Goal: Information Seeking & Learning: Understand process/instructions

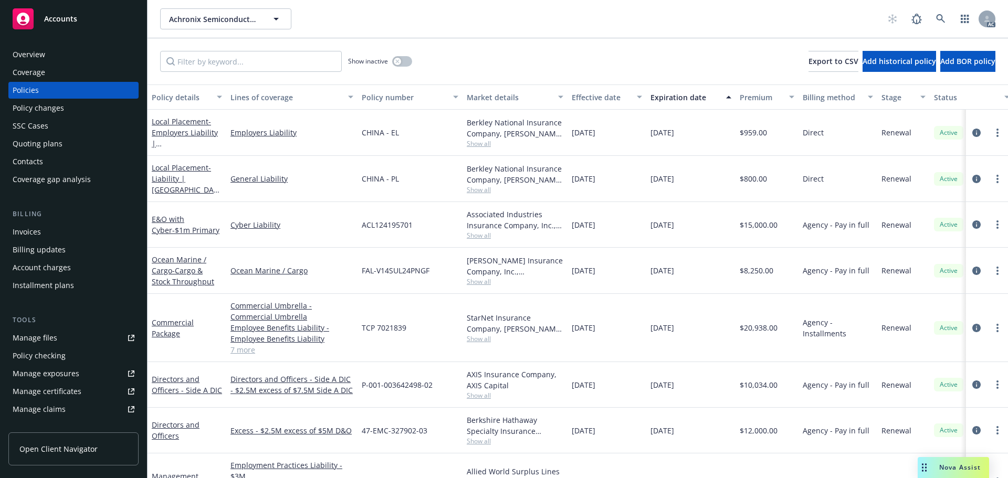
click at [941, 472] on span "Nova Assist" at bounding box center [960, 467] width 41 height 9
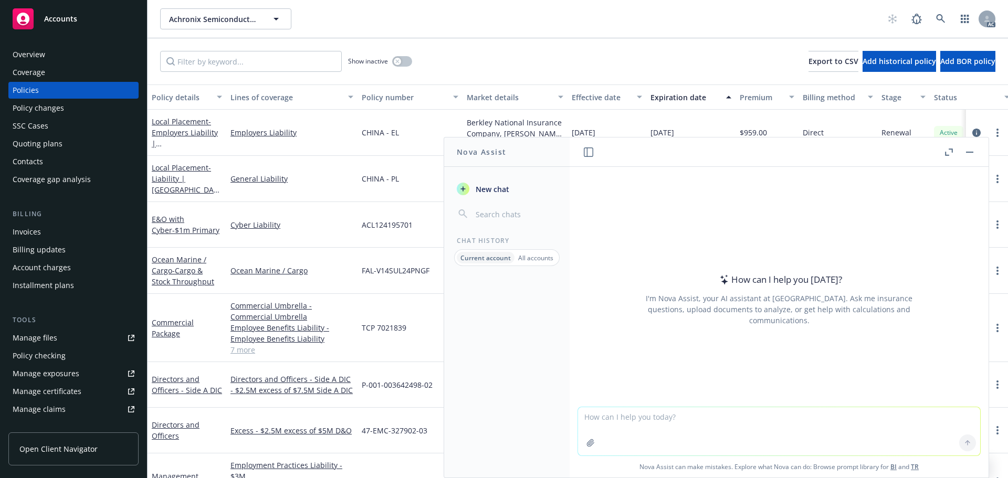
click at [951, 149] on icon "button" at bounding box center [951, 151] width 4 height 4
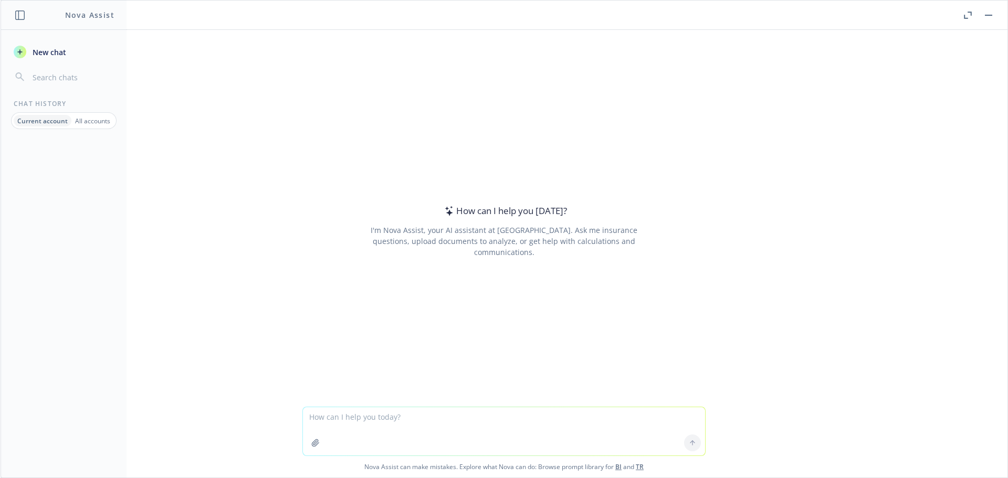
click at [92, 116] on div "All accounts" at bounding box center [92, 121] width 43 height 12
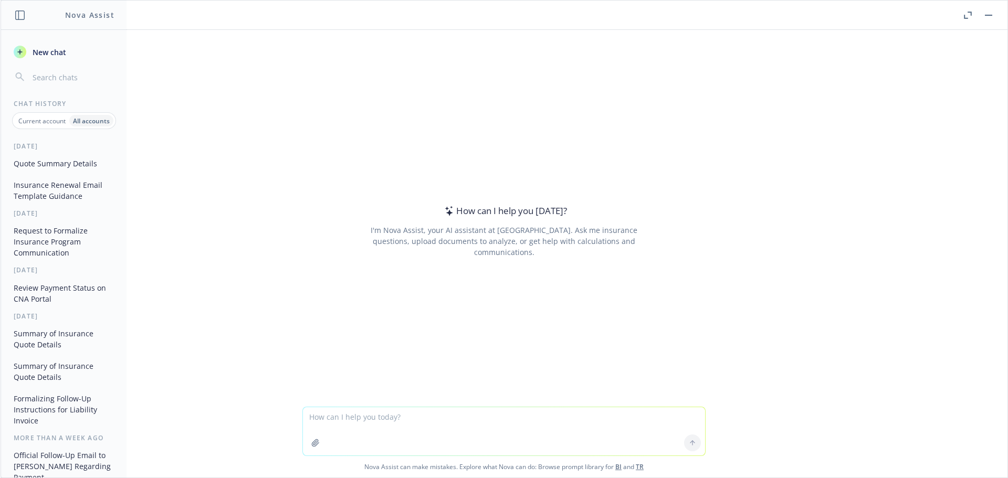
click at [46, 194] on button "Insurance Renewal Email Template Guidance" at bounding box center [63, 190] width 109 height 28
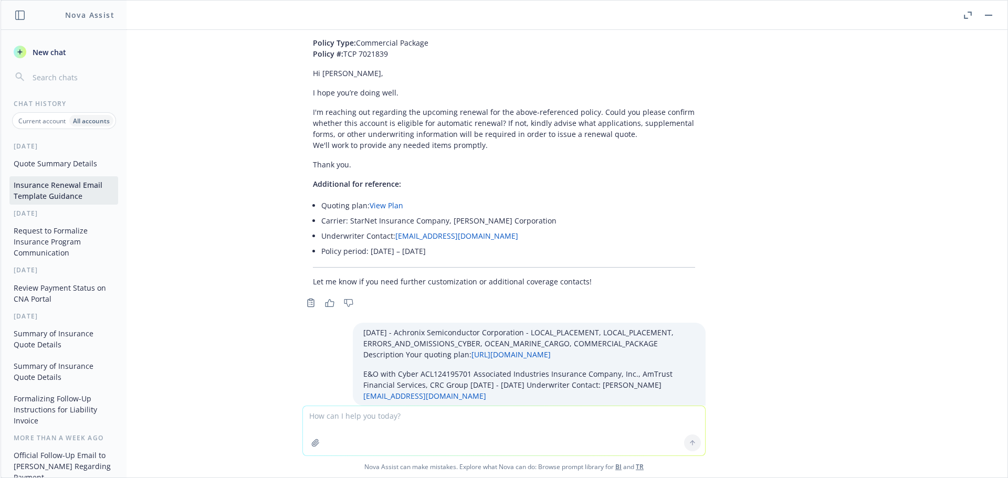
scroll to position [19597, 0]
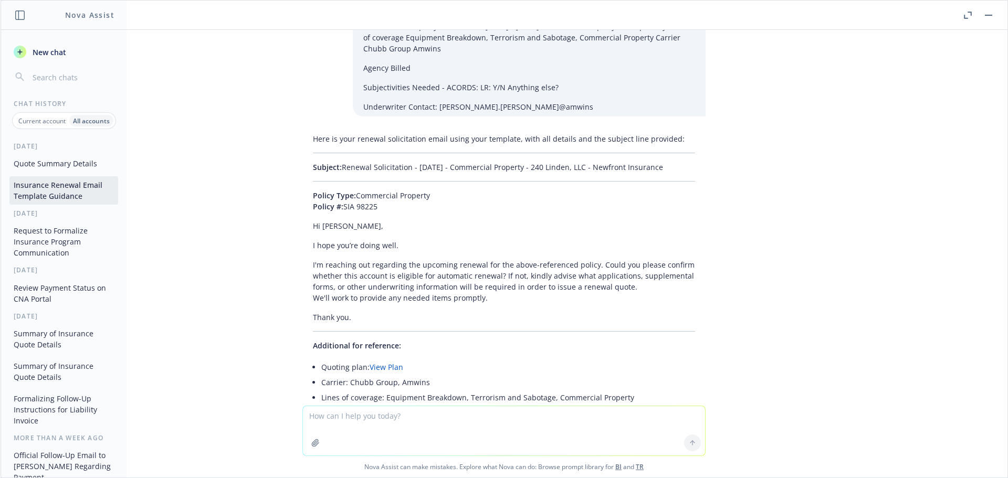
click at [390, 426] on textarea at bounding box center [504, 431] width 402 height 49
paste textarea "01/01/26 - Athenian Burgers #4, LLC - WORKERS_COMPENSATION Description Your quo…"
type textarea "01/01/26 - Athenian Burgers #4, LLC - WORKERS_COMPENSATION Description Your quo…"
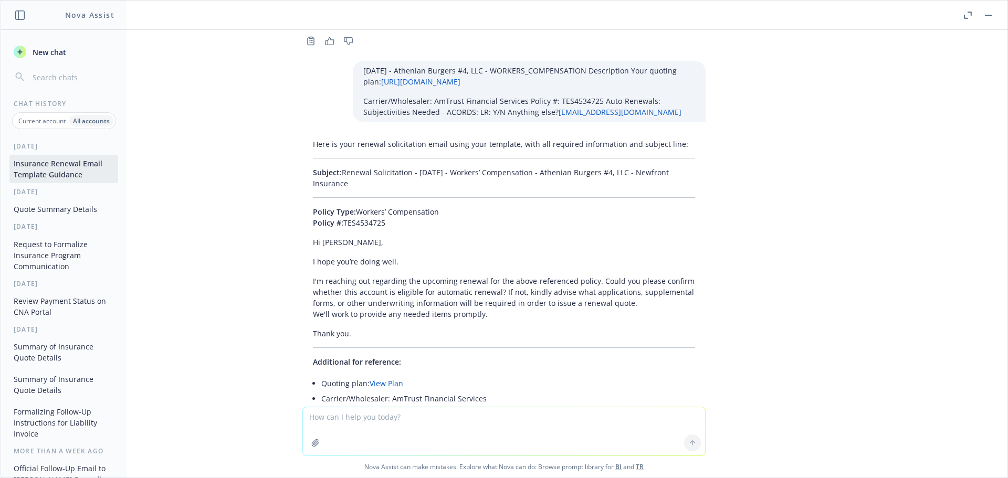
scroll to position [20020, 0]
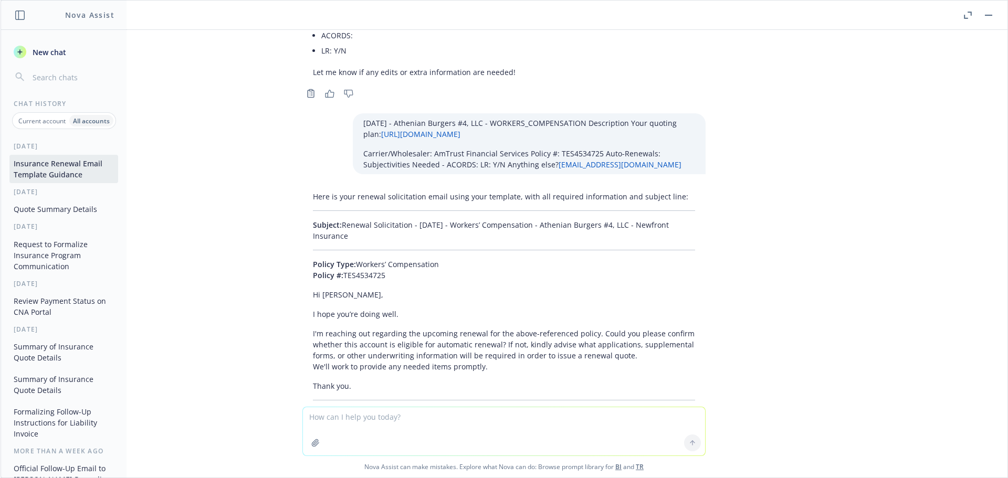
drag, startPoint x: 368, startPoint y: 91, endPoint x: 336, endPoint y: 79, distance: 33.8
click at [336, 220] on p "Subject: Renewal Solicitation - 01/01/2026 - Workers’ Compensation - Athenian B…" at bounding box center [504, 231] width 382 height 22
copy p "Renewal Solicitation - 01/01/2026 - Workers’ Compensation - Athenian Burgers #4…"
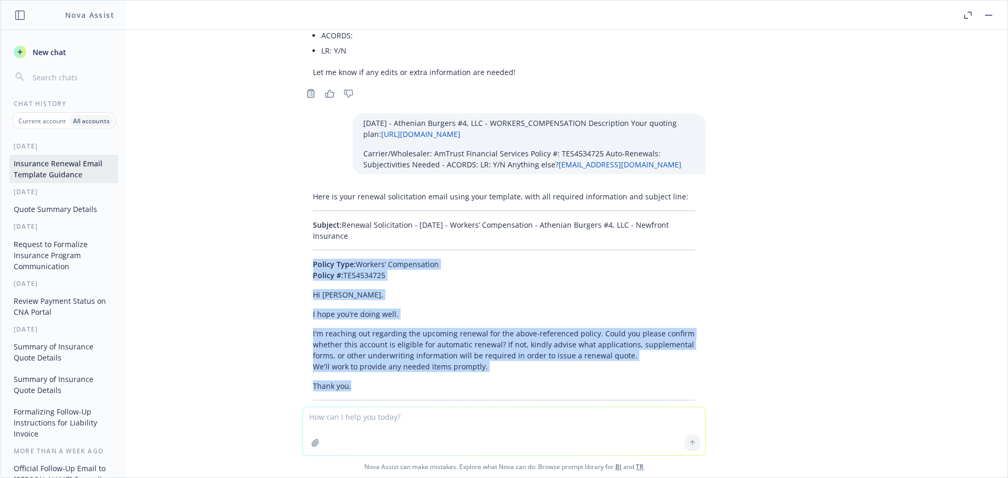
drag, startPoint x: 361, startPoint y: 244, endPoint x: 296, endPoint y: 122, distance: 138.2
click at [303, 187] on div "Here is your renewal solicitation email using your template, with all required …" at bounding box center [504, 373] width 403 height 372
copy div "Policy Type: Workers’ Compensation Policy #: TES4534725 Hi Marifi, I hope you’r…"
click at [336, 420] on textarea at bounding box center [504, 432] width 402 height 48
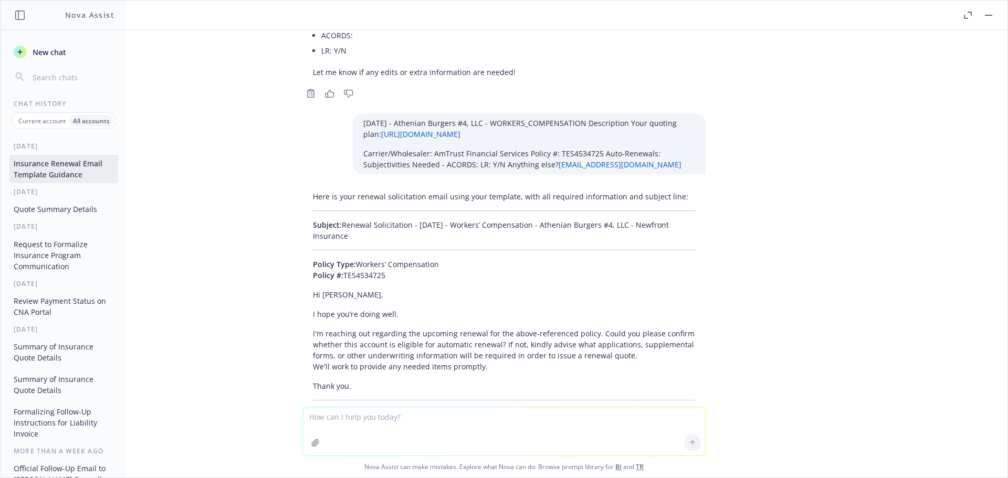
paste textarea "01/01/26 - COMMERCIAL_PACKAGE Description Your quoting plan: https://dash.newfr…"
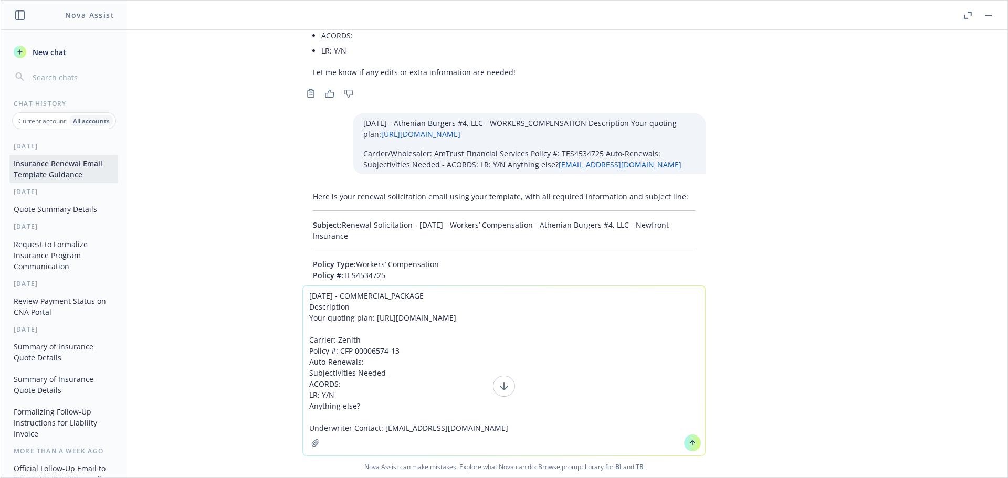
click at [511, 429] on textarea "01/01/26 - COMMERCIAL_PACKAGE Description Your quoting plan: https://dash.newfr…" at bounding box center [504, 371] width 402 height 170
paste textarea "Account Name Arie De Jong"
type textarea "01/01/26 - COMMERCIAL_PACKAGE Description Your quoting plan: https://dash.newfr…"
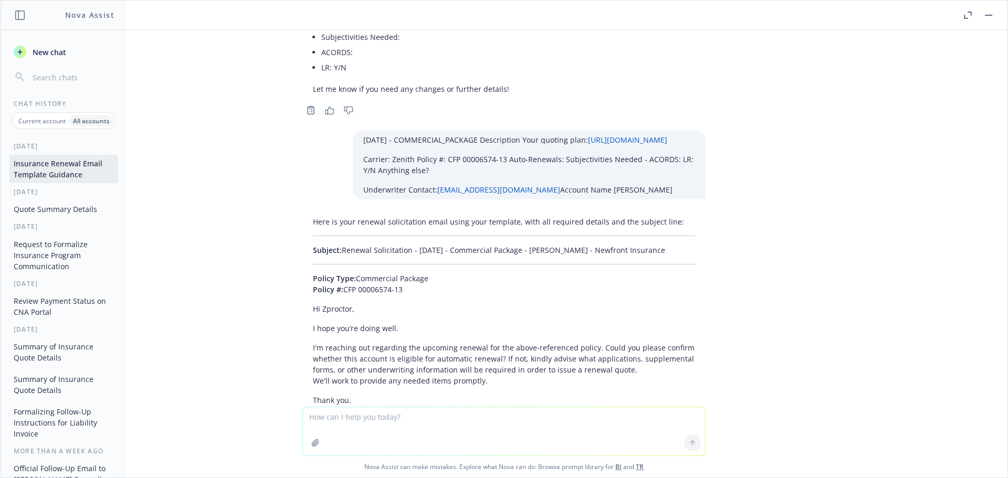
scroll to position [20453, 0]
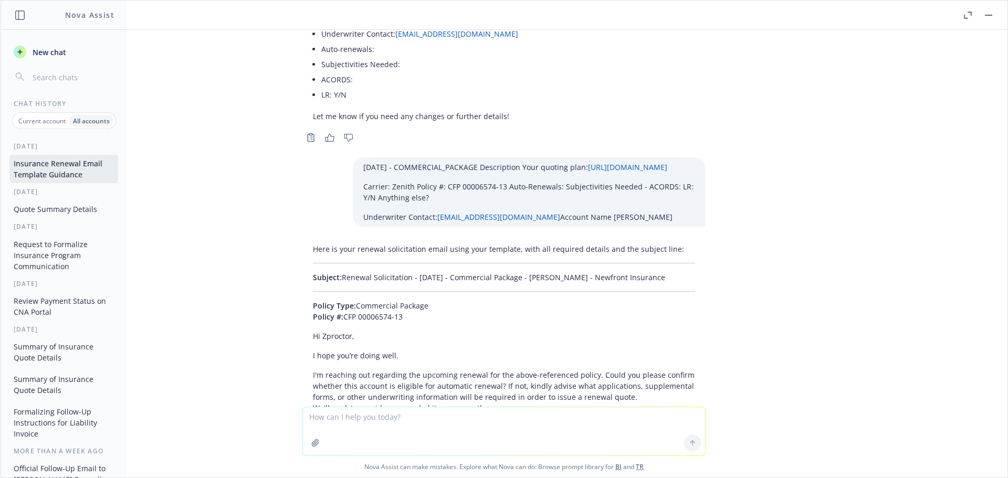
drag, startPoint x: 576, startPoint y: 143, endPoint x: 337, endPoint y: 140, distance: 239.0
click at [337, 272] on p "Subject: Renewal Solicitation - 01/01/2026 - Commercial Package - Arie De Jong …" at bounding box center [504, 277] width 382 height 11
copy p "Renewal Solicitation - 01/01/2026 - Commercial Package - Arie De Jong - Newfron…"
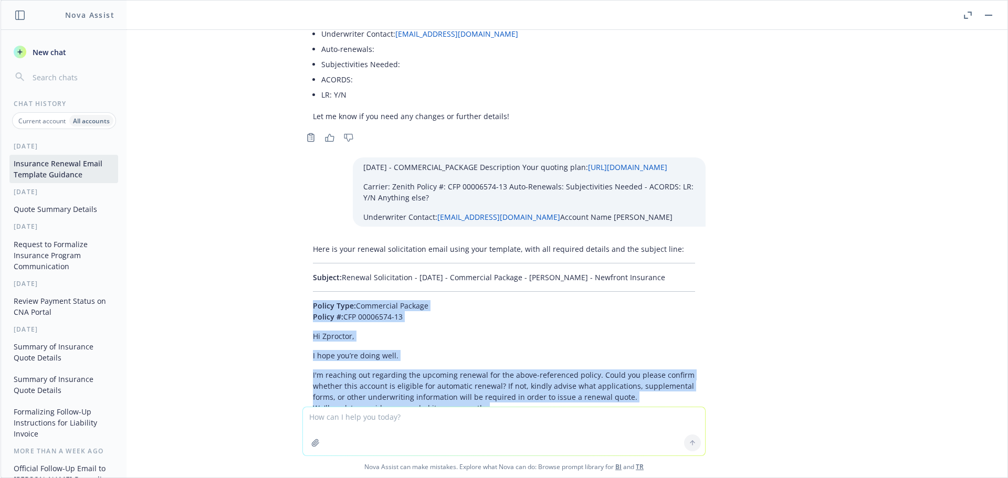
drag, startPoint x: 362, startPoint y: 295, endPoint x: 305, endPoint y: 178, distance: 130.4
click at [305, 240] on div "Here is your renewal solicitation email using your template, with all required …" at bounding box center [504, 420] width 403 height 361
copy div "Policy Type: Commercial Package Policy #: CFP 00006574-13 Hi Zproctor, I hope y…"
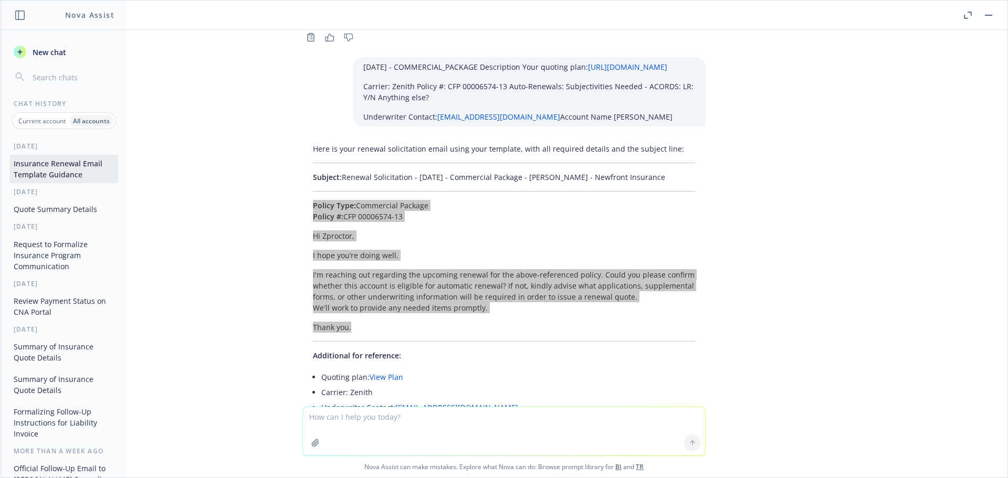
scroll to position [20558, 0]
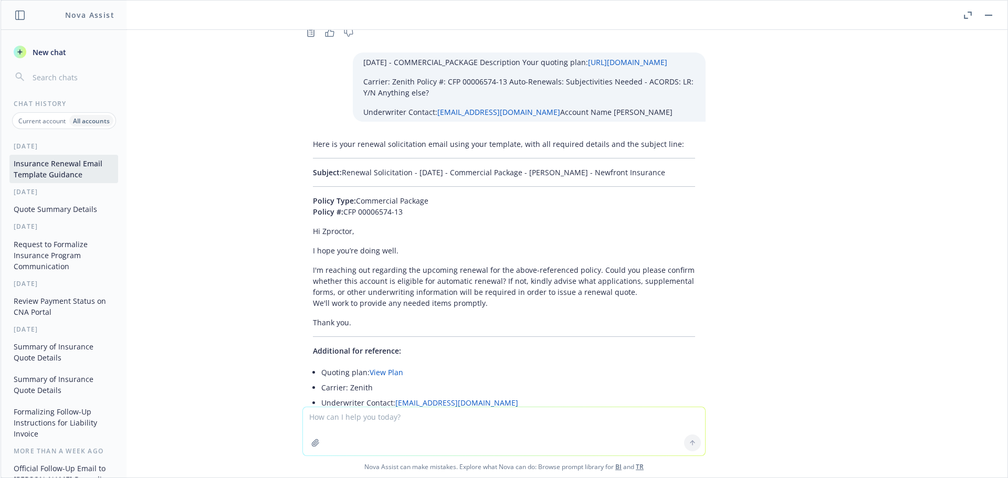
click at [340, 413] on textarea at bounding box center [504, 432] width 402 height 48
paste textarea "01/01/26 - David Vander Shaaf Dairy - WORKERS_COMPENSATION Description Your quo…"
type textarea "01/01/26 - David Vander Shaaf Dairy - WORKERS_COMPENSATION Description Your quo…"
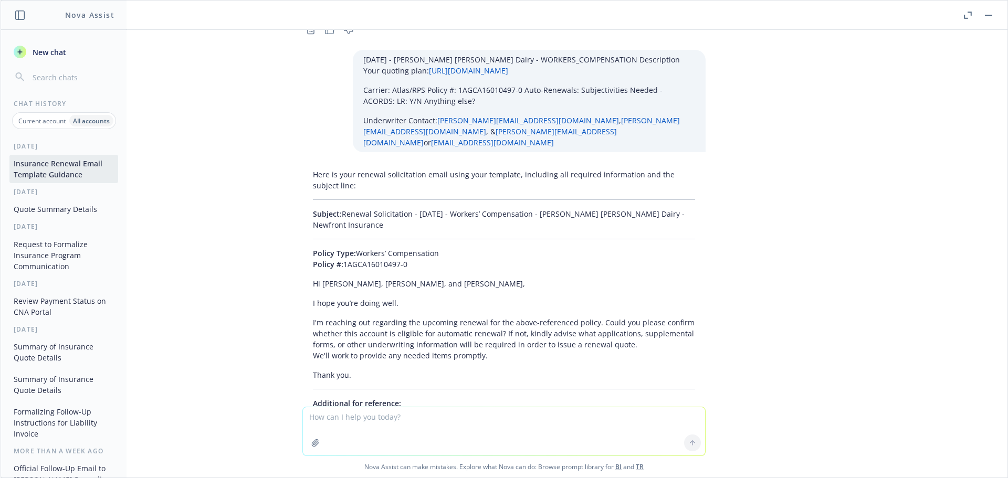
scroll to position [21088, 0]
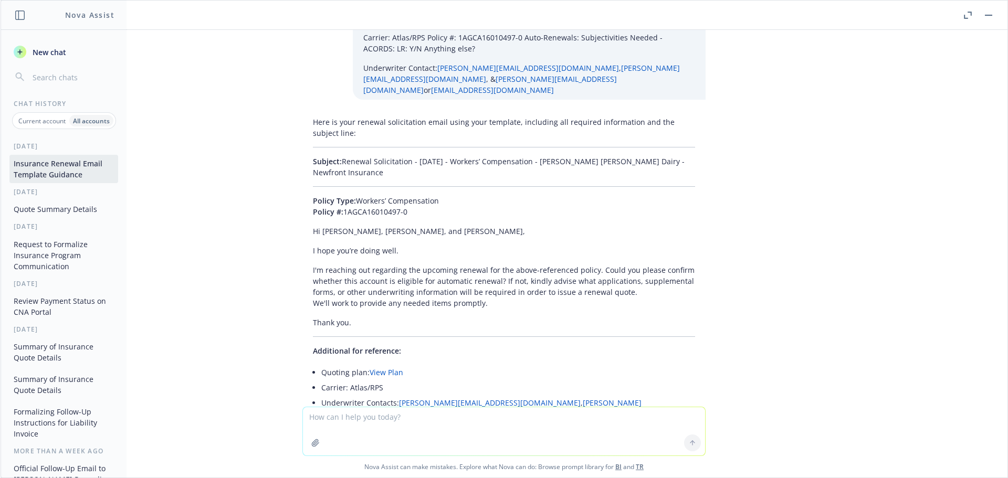
click at [339, 418] on textarea at bounding box center [504, 432] width 402 height 48
paste textarea "01/01/26 - EaglePeak Engineering Services Inc - BUSINESS_OWNERS, WORKERS_COMPEN…"
type textarea "01/01/26 - EaglePeak Engineering Services Inc - BUSINESS_OWNERS, WORKERS_COMPEN…"
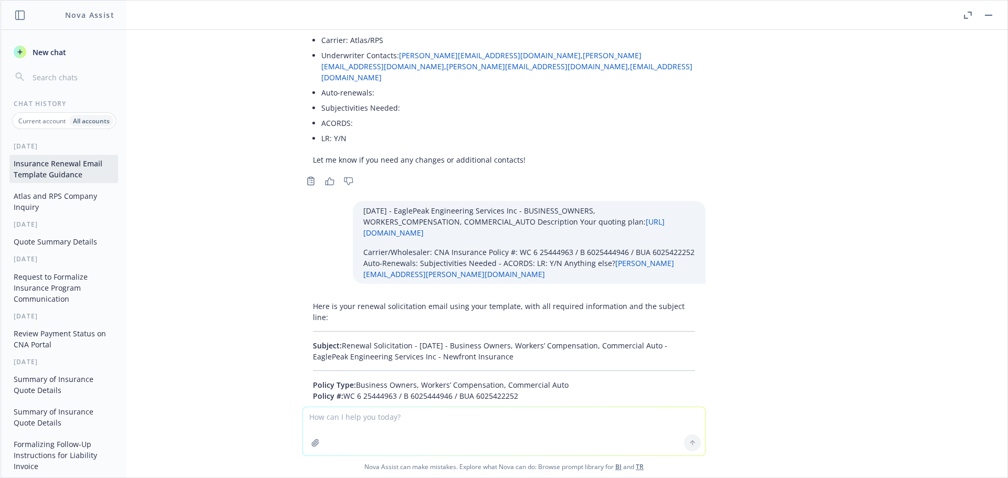
scroll to position [21418, 0]
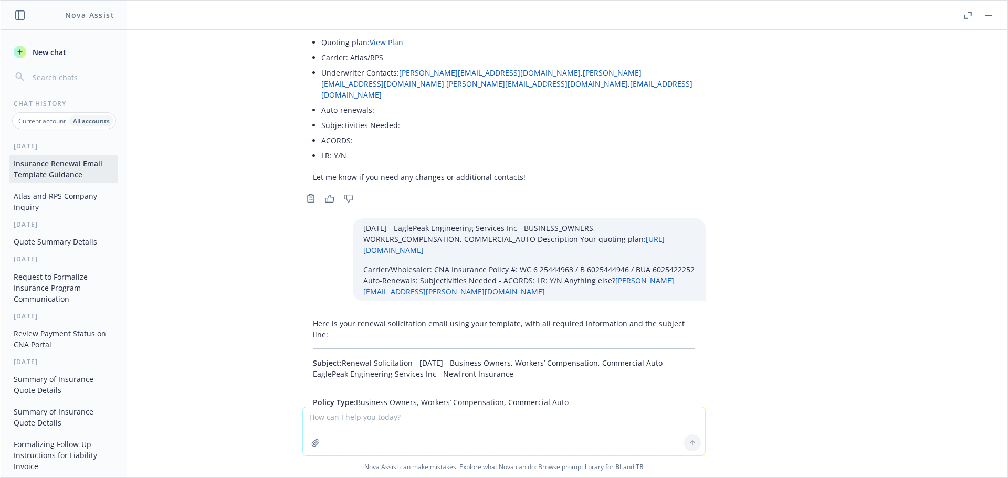
drag, startPoint x: 512, startPoint y: 197, endPoint x: 336, endPoint y: 183, distance: 176.5
click at [336, 358] on p "Subject: Renewal Solicitation - 01/01/2026 - Business Owners, Workers’ Compensa…" at bounding box center [504, 369] width 382 height 22
copy p "Renewal Solicitation - 01/01/2026 - Business Owners, Workers’ Compensation, Com…"
drag, startPoint x: 305, startPoint y: 230, endPoint x: 411, endPoint y: 344, distance: 155.7
click at [411, 344] on div "Absolutely! Please provide the information you want inserted: Renewal date Cove…" at bounding box center [504, 218] width 1007 height 377
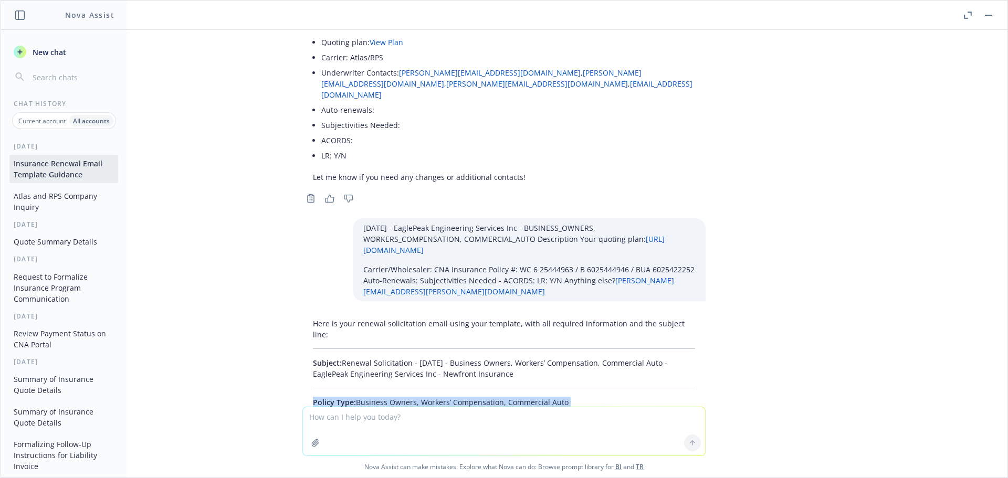
copy div "Policy Type: Business Owners, Workers’ Compensation, Commercial Auto Policy #: …"
click at [314, 422] on textarea at bounding box center [504, 432] width 402 height 48
paste textarea "01/01/26 - GENERAL_LIABILITY, EMPLOYMENT_PRACTICES_LIABILITY Description Your q…"
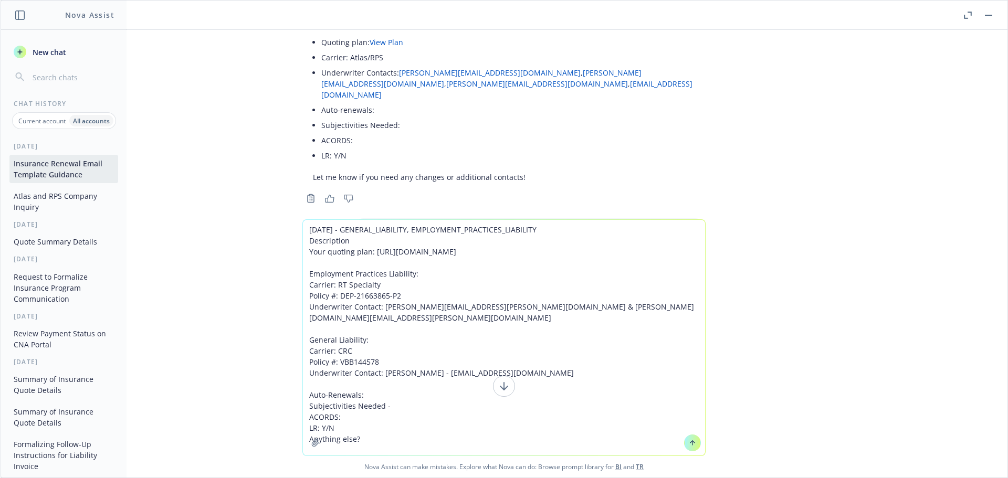
click at [419, 428] on textarea "01/01/26 - GENERAL_LIABILITY, EMPLOYMENT_PRACTICES_LIABILITY Description Your q…" at bounding box center [504, 338] width 402 height 236
paste textarea "Account Name Solteca, Inc"
type textarea "01/01/26 - GENERAL_LIABILITY, EMPLOYMENT_PRACTICES_LIABILITY Description Your q…"
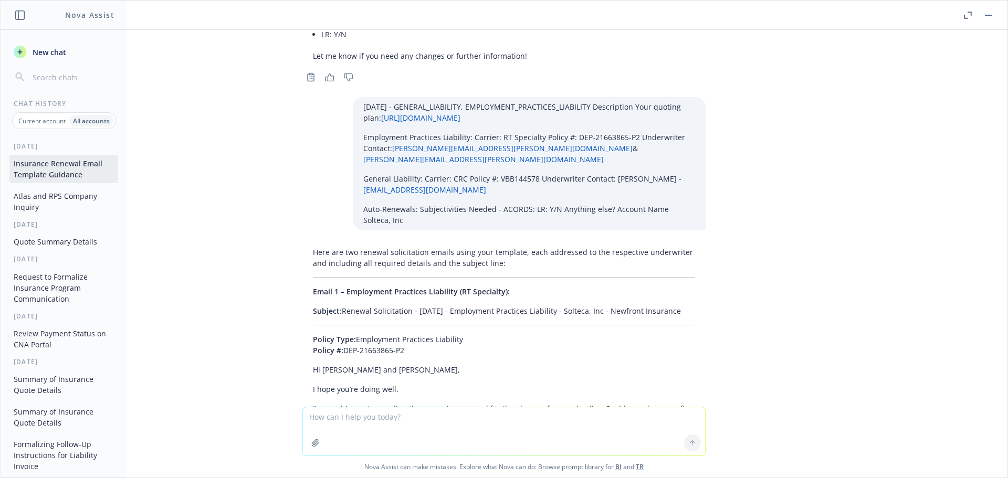
scroll to position [22045, 0]
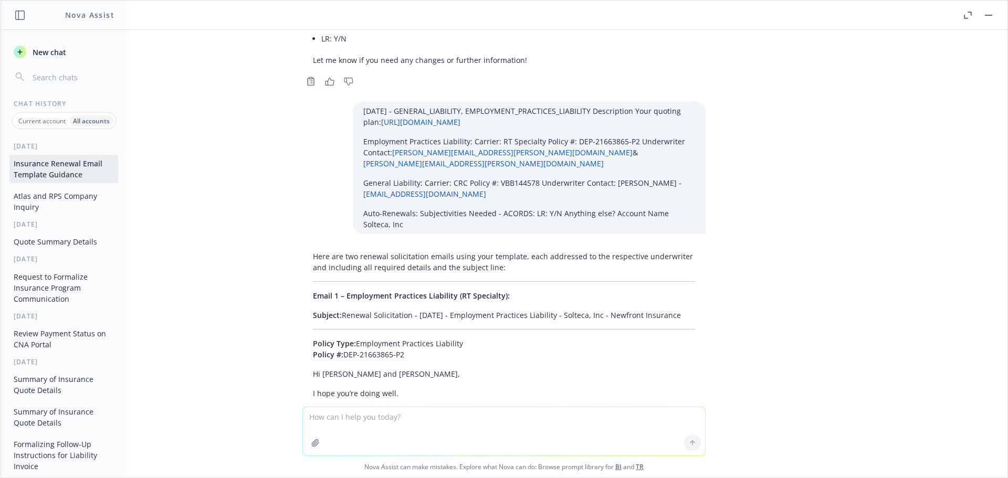
drag, startPoint x: 684, startPoint y: 129, endPoint x: 336, endPoint y: 131, distance: 347.7
click at [336, 310] on p "Subject: Renewal Solicitation - 01/01/2026 - Employment Practices Liability - S…" at bounding box center [504, 315] width 382 height 11
copy p "Renewal Solicitation - 01/01/2026 - Employment Practices Liability - Solteca, I…"
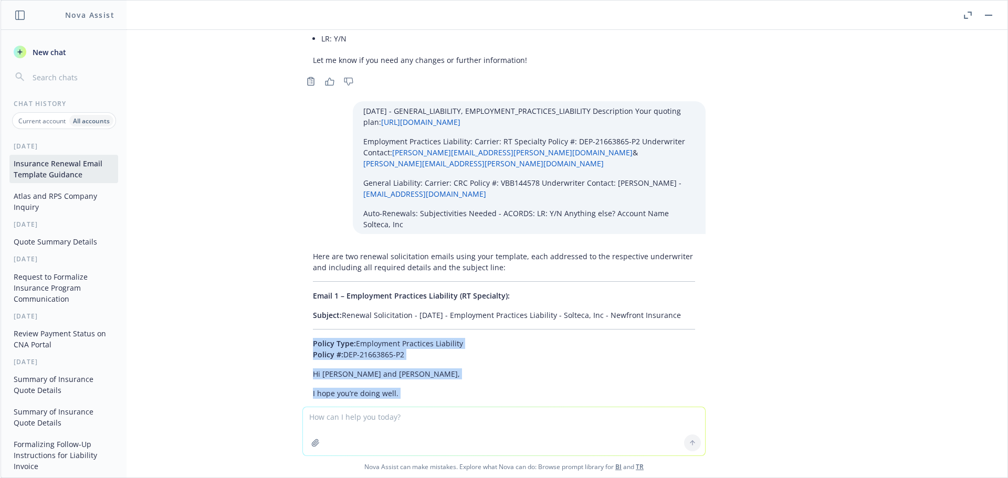
drag, startPoint x: 293, startPoint y: 155, endPoint x: 436, endPoint y: 285, distance: 193.0
copy div "Policy Type: Employment Practices Liability Policy #: DEP-21663865-P2 Hi Kate a…"
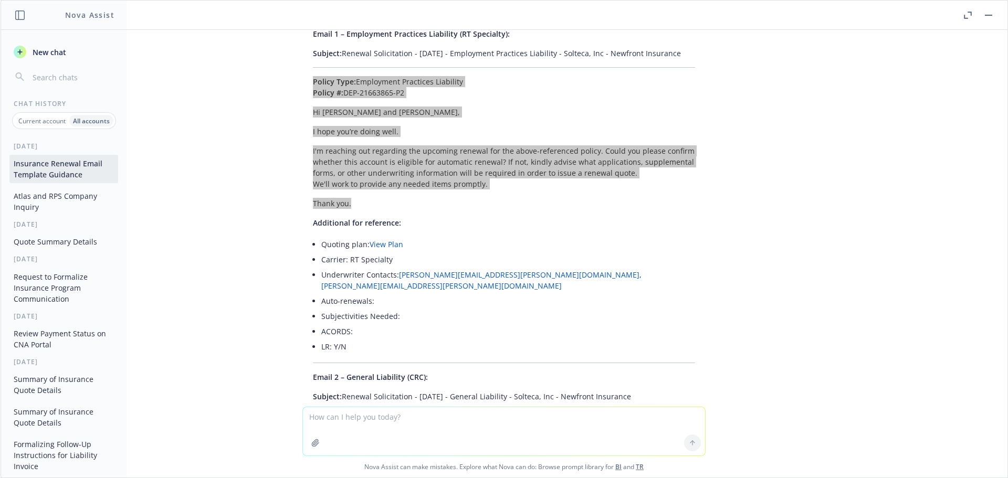
scroll to position [22308, 0]
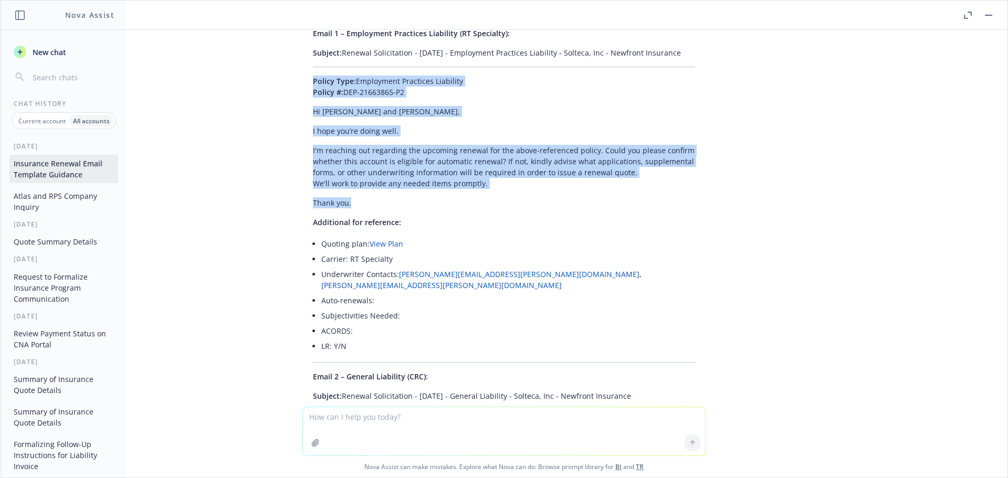
drag, startPoint x: 646, startPoint y: 200, endPoint x: 335, endPoint y: 204, distance: 311.0
click at [335, 204] on div "Here are two renewal solicitation emails using your template, each addressed to…" at bounding box center [504, 351] width 403 height 735
copy p "Renewal Solicitation - 01/01/2026 - General Liability - Solteca, Inc - Newfront…"
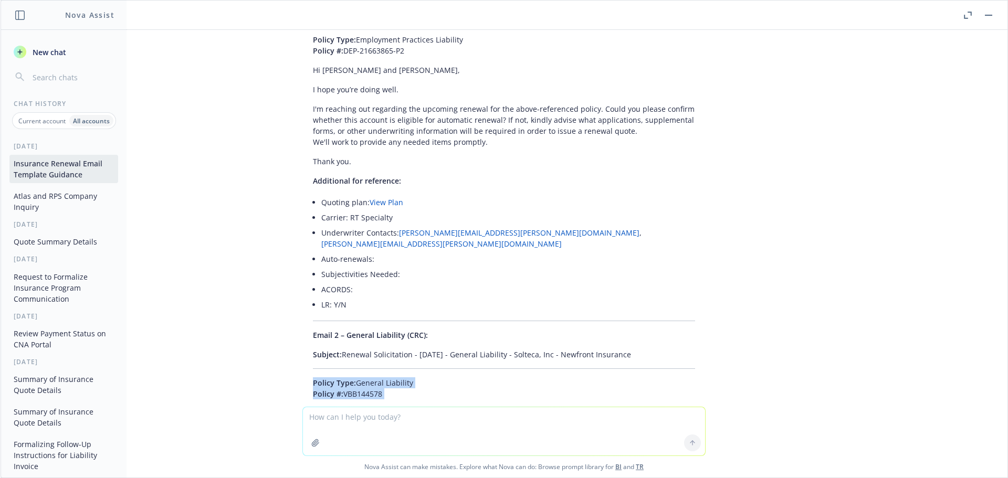
scroll to position [22413, 0]
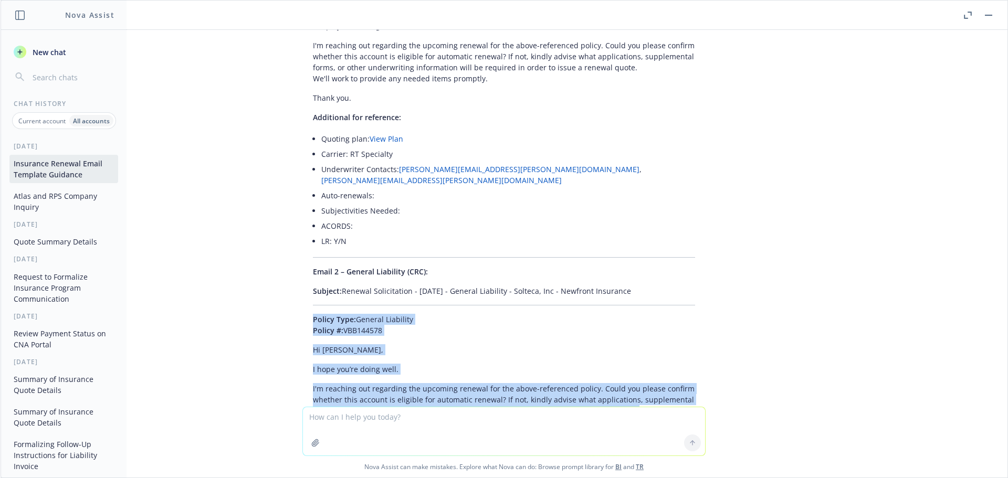
drag, startPoint x: 357, startPoint y: 241, endPoint x: 423, endPoint y: 247, distance: 66.5
click at [423, 247] on div "Here are two renewal solicitation emails using your template, each addressed to…" at bounding box center [504, 246] width 403 height 735
copy div "Policy Type: General Liability Policy #: VBB144578 Hi Lisa, I hope you’re doing…"
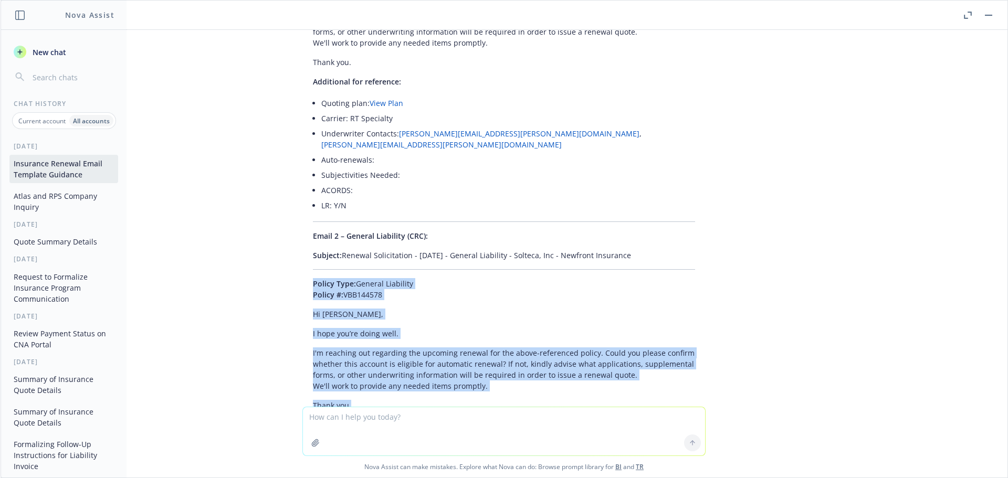
scroll to position [22465, 0]
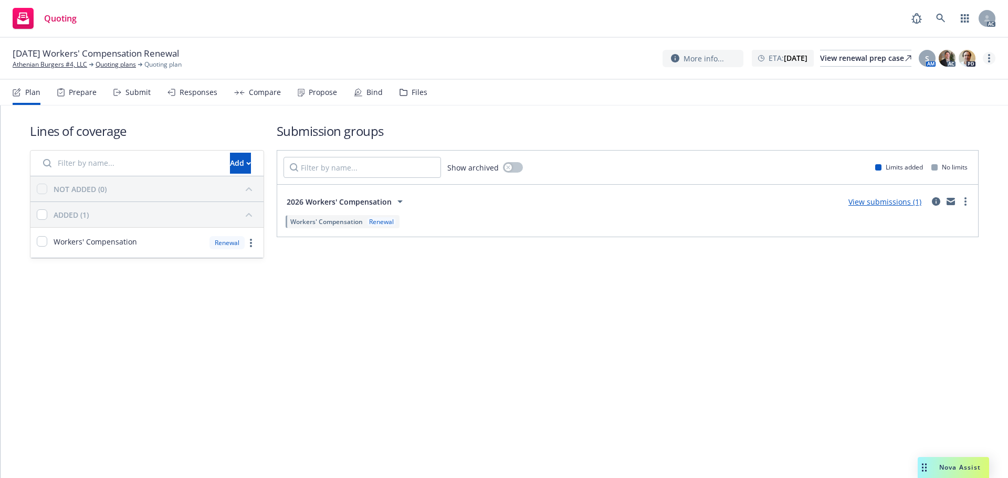
click at [990, 59] on circle "more" at bounding box center [989, 58] width 2 height 2
click at [954, 76] on link "Copy logging email" at bounding box center [936, 79] width 117 height 21
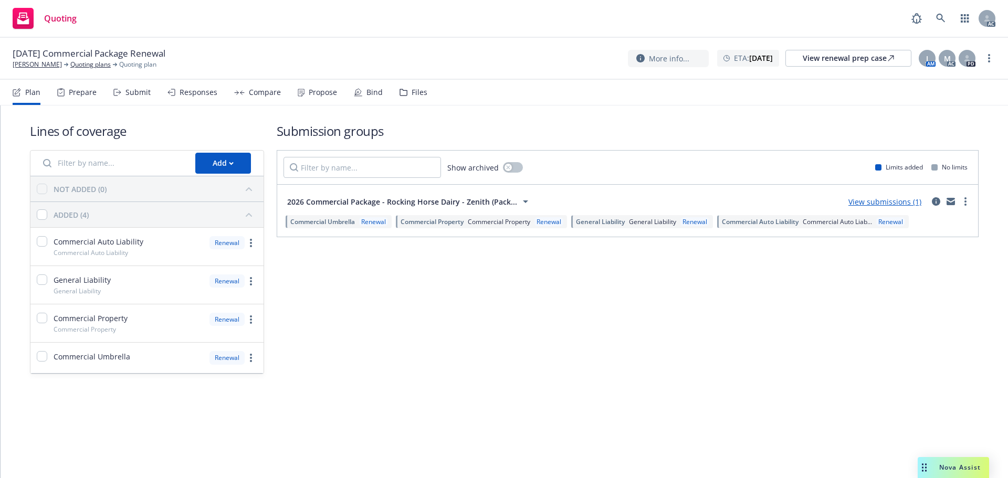
click at [155, 96] on div "Plan Prepare Submit Responses Compare Propose Bind Files" at bounding box center [220, 92] width 415 height 25
click at [138, 96] on div "Submit" at bounding box center [138, 92] width 25 height 8
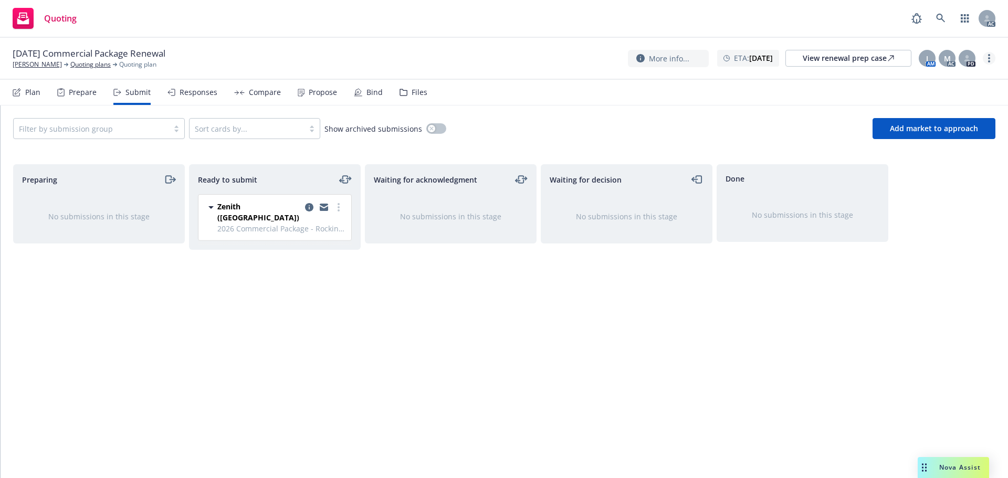
click at [991, 55] on link "more" at bounding box center [989, 58] width 13 height 13
click at [954, 75] on link "Copy logging email" at bounding box center [936, 79] width 117 height 21
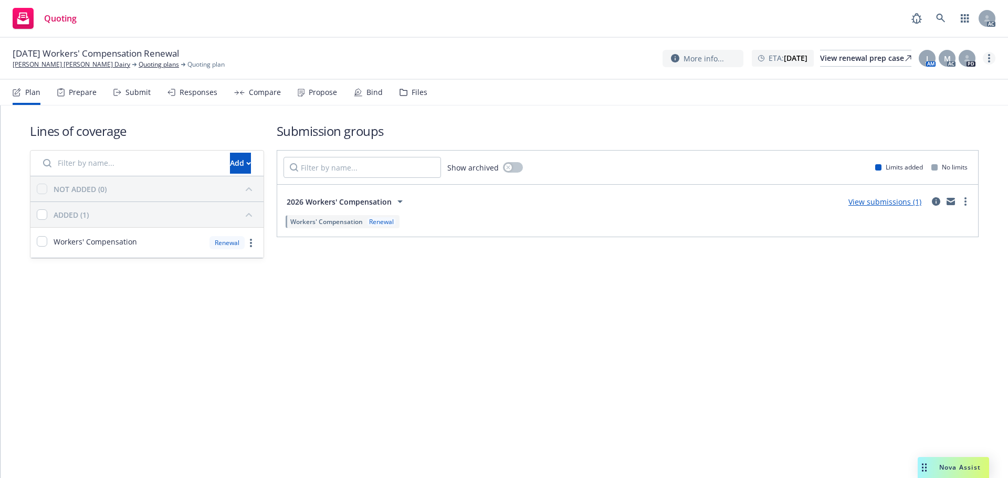
click at [990, 59] on icon "more" at bounding box center [989, 58] width 2 height 8
drag, startPoint x: 951, startPoint y: 79, endPoint x: 928, endPoint y: 79, distance: 22.6
click at [951, 79] on link "Copy logging email" at bounding box center [936, 79] width 117 height 21
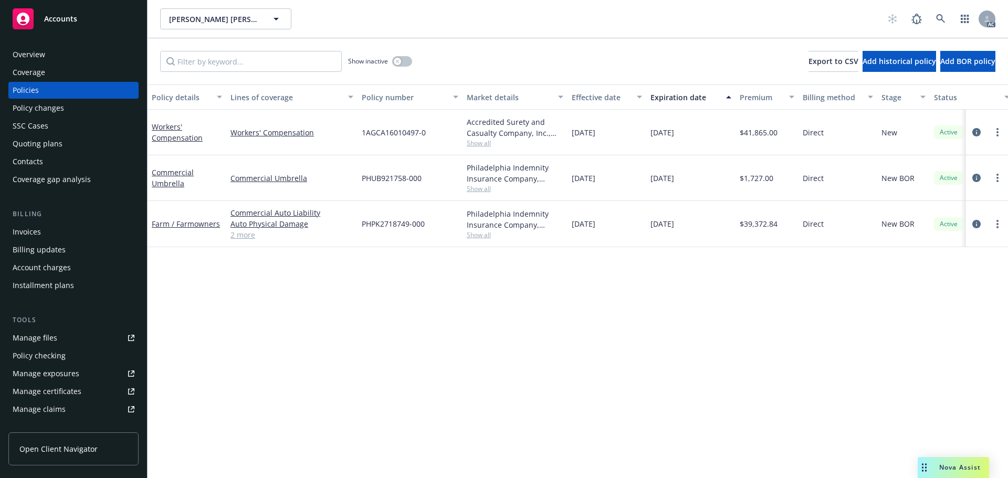
click at [486, 143] on span "Show all" at bounding box center [515, 143] width 97 height 9
click at [469, 306] on div "Policy details Lines of coverage Policy number Market details Effective date Ex…" at bounding box center [578, 282] width 861 height 394
click at [483, 184] on span "Show all" at bounding box center [515, 188] width 97 height 9
click at [329, 260] on div "Policy details Lines of coverage Policy number Market details Effective date Ex…" at bounding box center [578, 282] width 861 height 394
click at [475, 139] on span "Show all" at bounding box center [515, 143] width 97 height 9
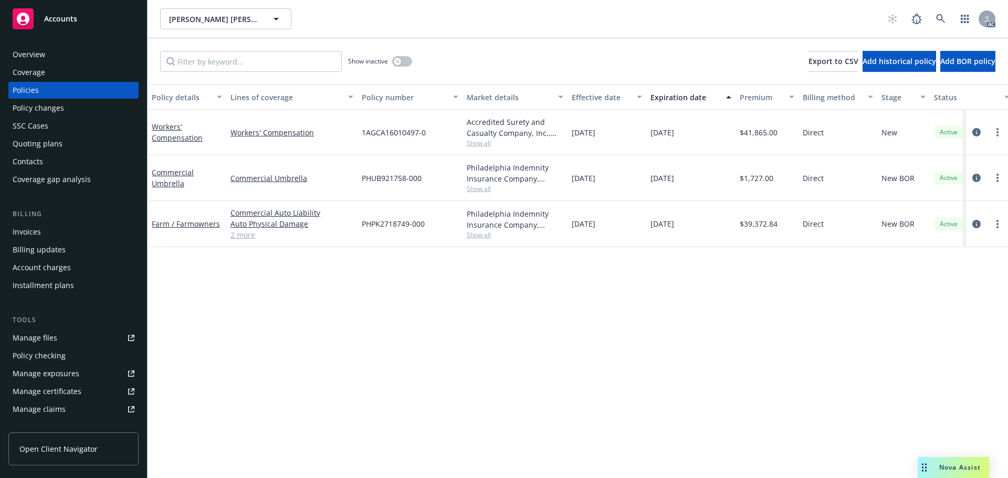
click at [295, 257] on div "Policy details Lines of coverage Policy number Market details Effective date Ex…" at bounding box center [578, 282] width 861 height 394
click at [479, 234] on span "Show all" at bounding box center [515, 235] width 97 height 9
drag, startPoint x: 294, startPoint y: 268, endPoint x: 249, endPoint y: 130, distance: 145.3
click at [294, 268] on div "Policy details Lines of coverage Policy number Market details Effective date Ex…" at bounding box center [578, 282] width 861 height 394
click at [947, 463] on div "Nova Assist" at bounding box center [953, 467] width 71 height 21
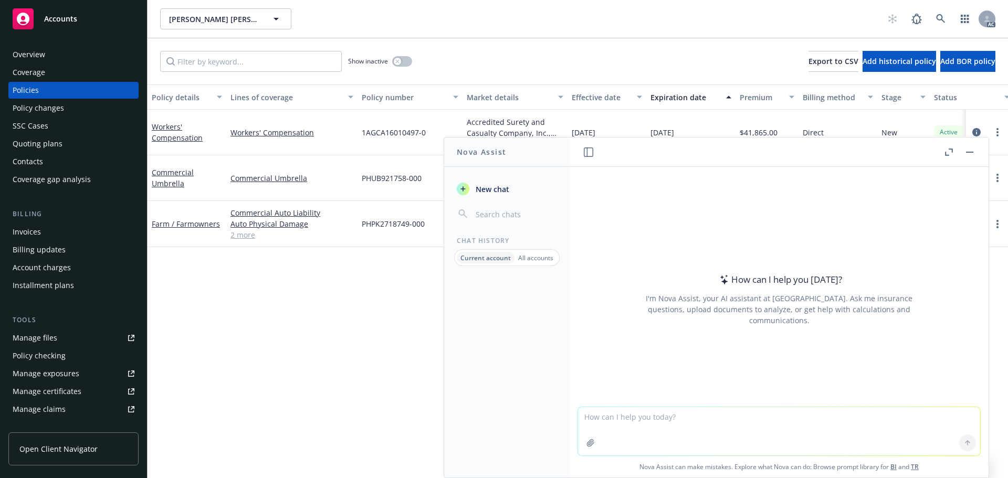
click at [776, 419] on textarea at bounding box center [779, 432] width 402 height 48
type textarea "i"
type textarea "is atlas and RPS the same company?"
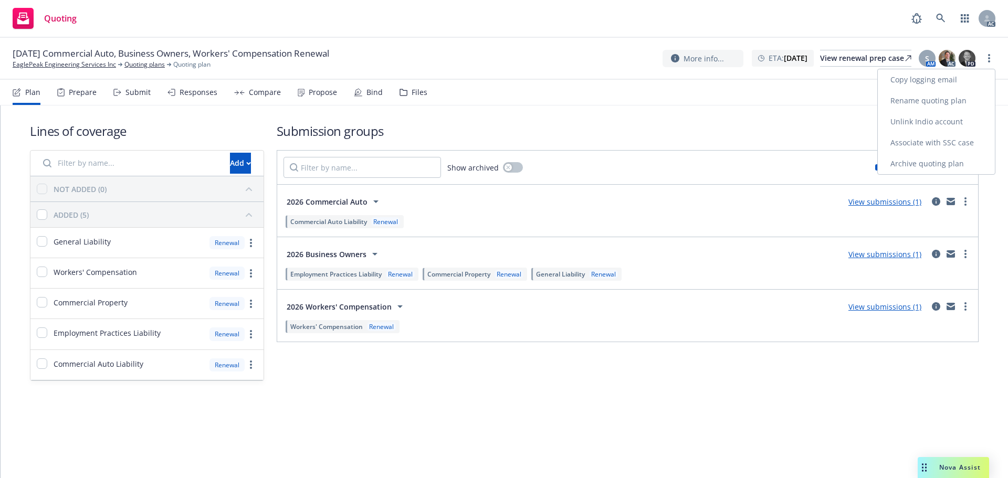
click at [954, 77] on link "Copy logging email" at bounding box center [936, 79] width 117 height 21
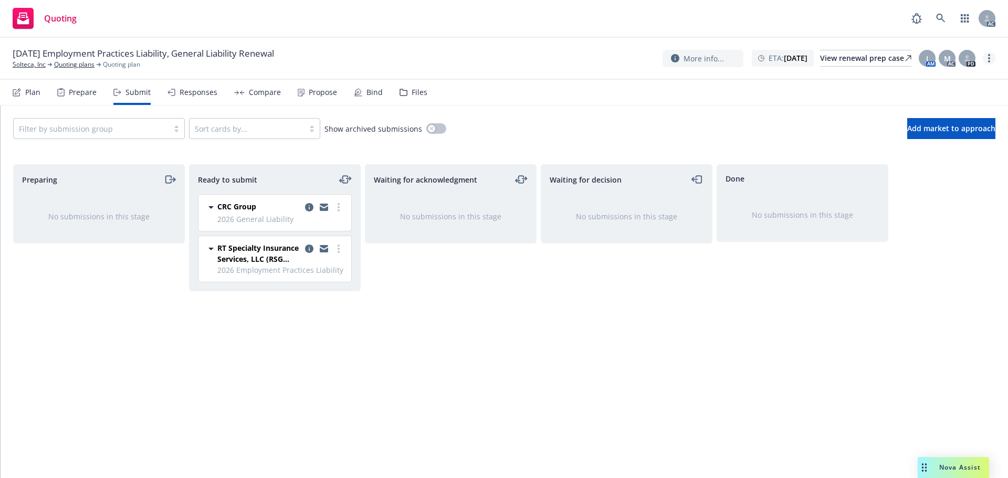
click at [992, 57] on link "more" at bounding box center [989, 58] width 13 height 13
click at [936, 79] on link "Copy logging email" at bounding box center [936, 79] width 117 height 21
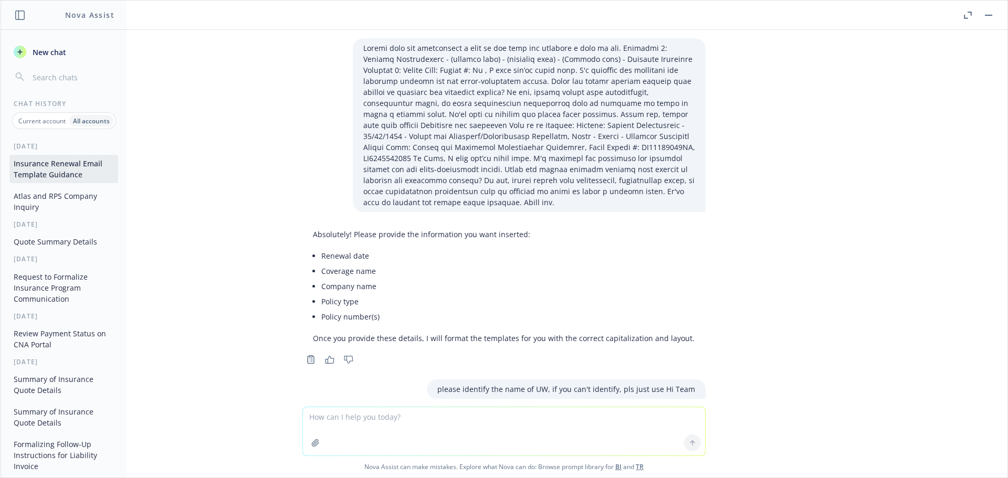
click at [355, 417] on textarea at bounding box center [504, 432] width 402 height 48
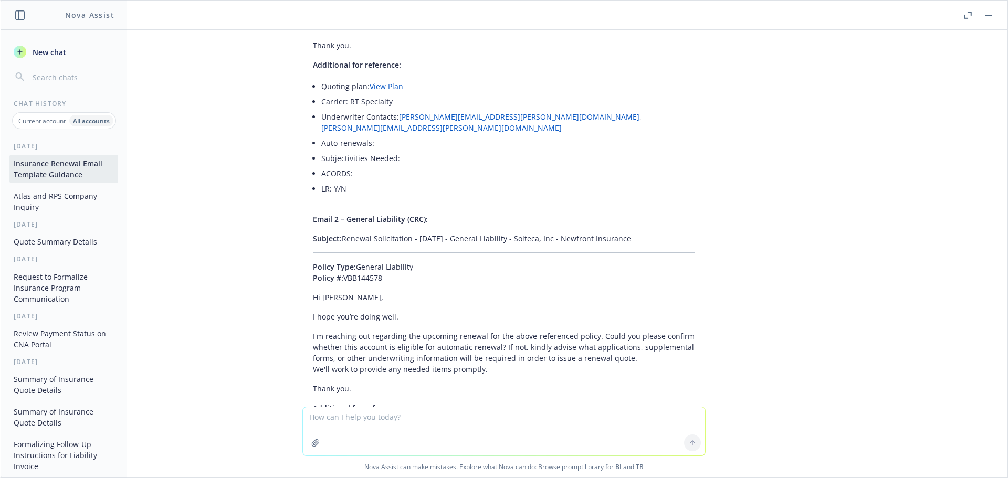
paste textarea "01/01/26 - Prime MSO, LLC - MANAGEMENT_LIABILITY Description Your quoting plan:…"
type textarea "01/01/26 - Prime MSO, LLC - MANAGEMENT_LIABILITY Description Your quoting plan:…"
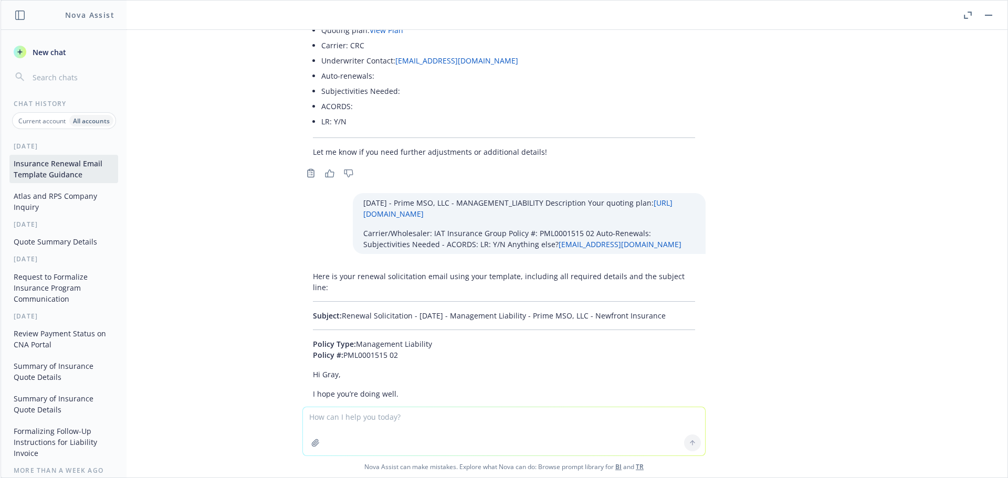
scroll to position [22826, 0]
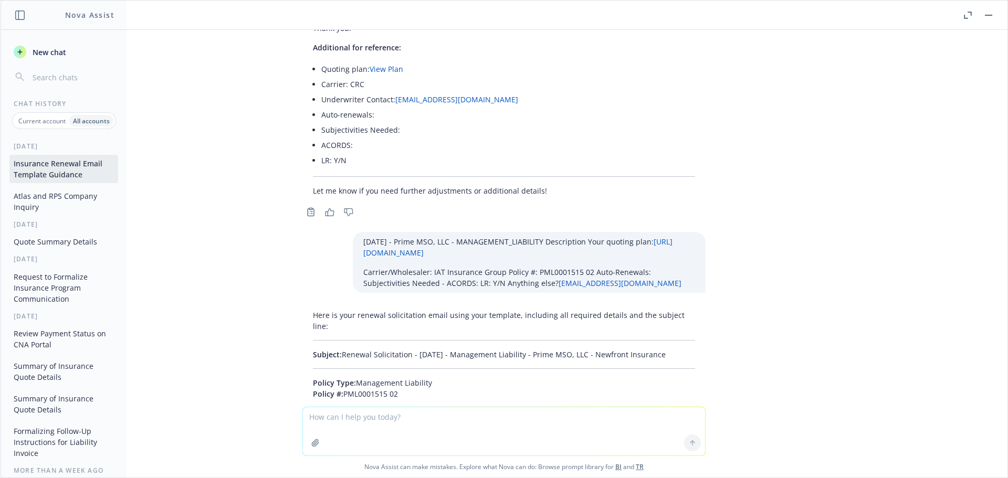
drag, startPoint x: 673, startPoint y: 148, endPoint x: 335, endPoint y: 145, distance: 338.8
click at [335, 349] on p "Subject: Renewal Solicitation - 01/01/2026 - Management Liability - Prime MSO, …" at bounding box center [504, 354] width 382 height 11
copy p "Renewal Solicitation - 01/01/2026 - Management Liability - Prime MSO, LLC - New…"
drag, startPoint x: 306, startPoint y: 171, endPoint x: 403, endPoint y: 294, distance: 156.3
click at [403, 294] on div "Absolutely! Please provide the information you want inserted: Renewal date Cove…" at bounding box center [504, 218] width 1007 height 377
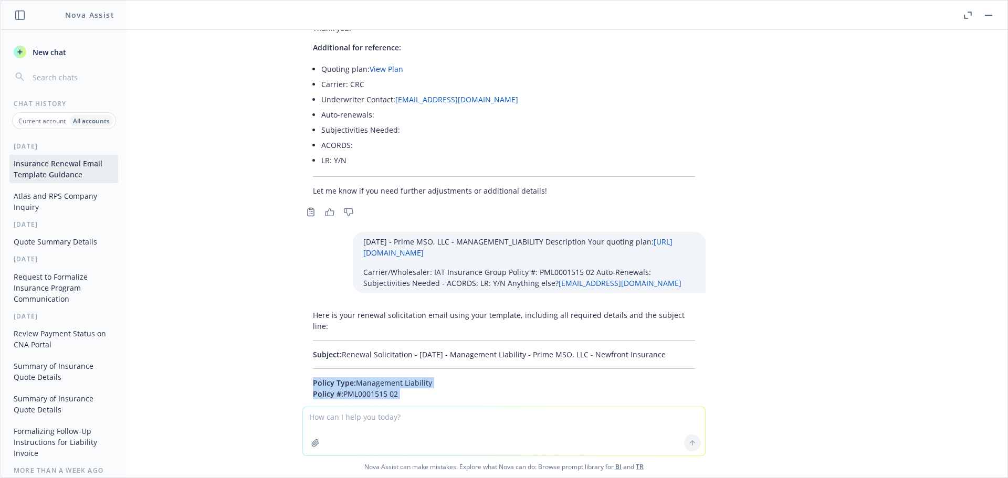
copy div "Policy Type: Management Liability Policy #: PML0001515 02 Hi Gray, I hope you’r…"
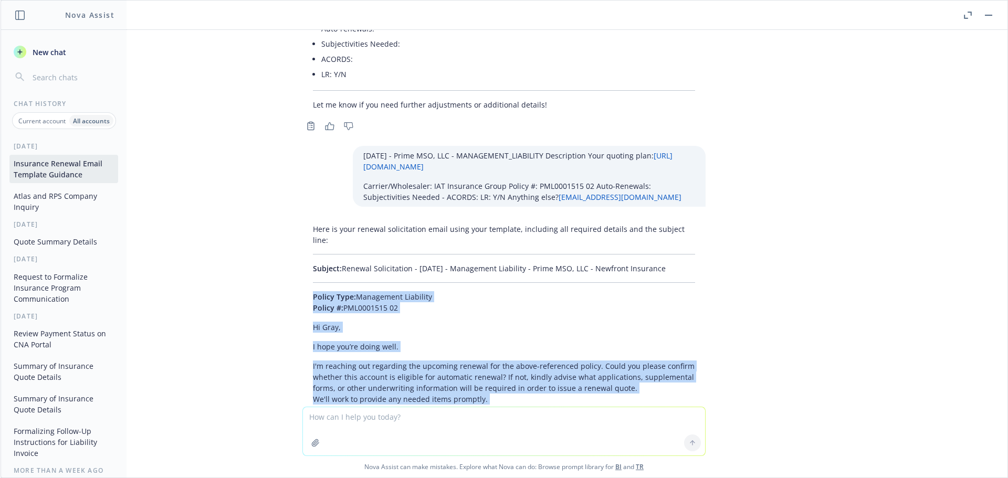
scroll to position [22931, 0]
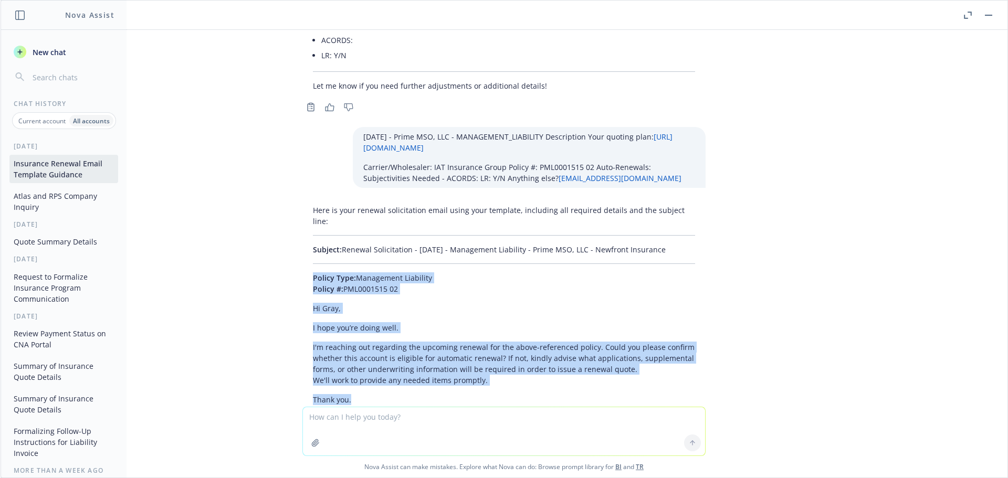
click at [82, 236] on button "Quote Summary Details" at bounding box center [63, 241] width 109 height 17
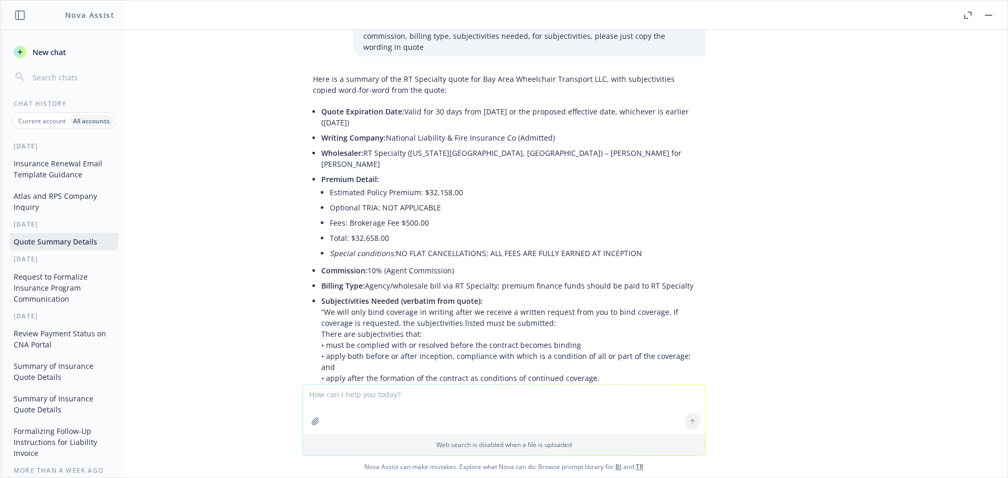
scroll to position [5738, 0]
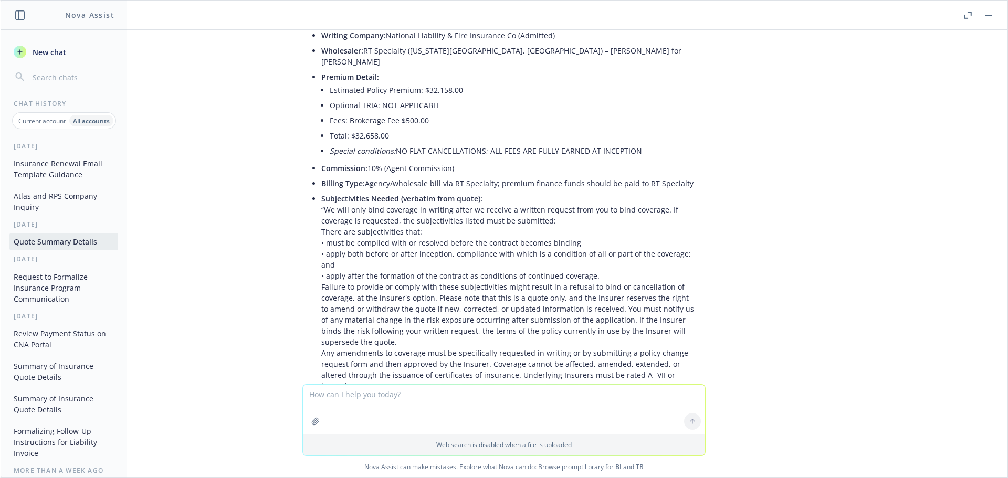
click at [314, 421] on icon "button" at bounding box center [315, 422] width 8 height 8
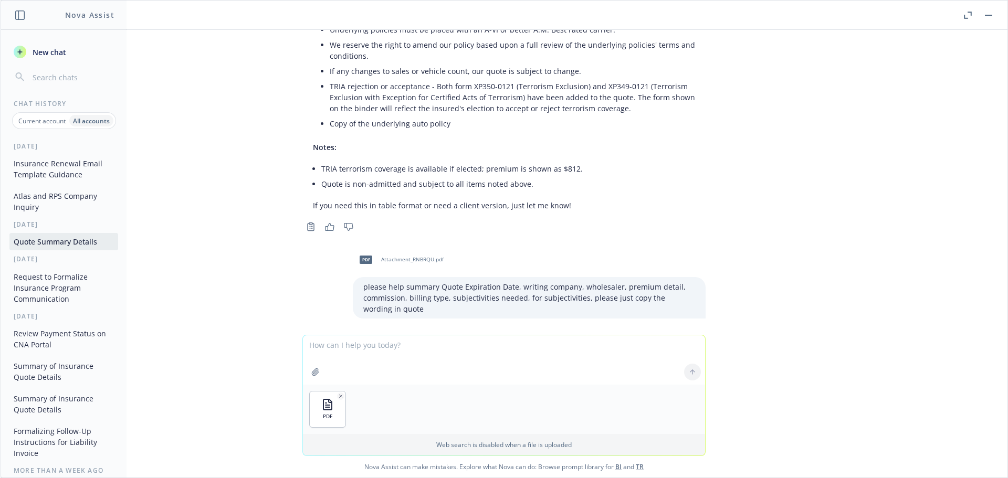
scroll to position [5475, 0]
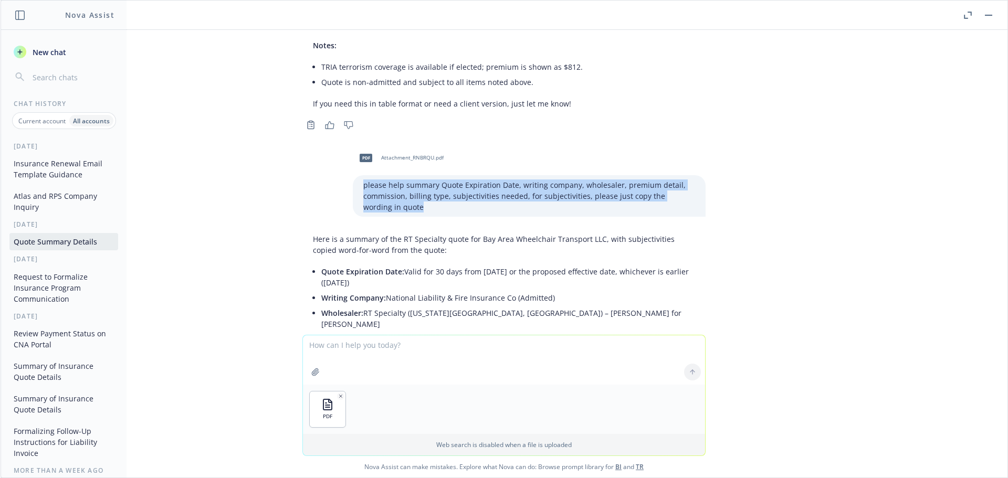
drag, startPoint x: 422, startPoint y: 153, endPoint x: 345, endPoint y: 130, distance: 80.6
click at [345, 145] on div "pdf Attachment_RNBRQU.pdf please help summary Quote Expiration Date, writing co…" at bounding box center [504, 181] width 420 height 72
copy p "please help summary Quote Expiration Date, writing company, wholesaler, premium…"
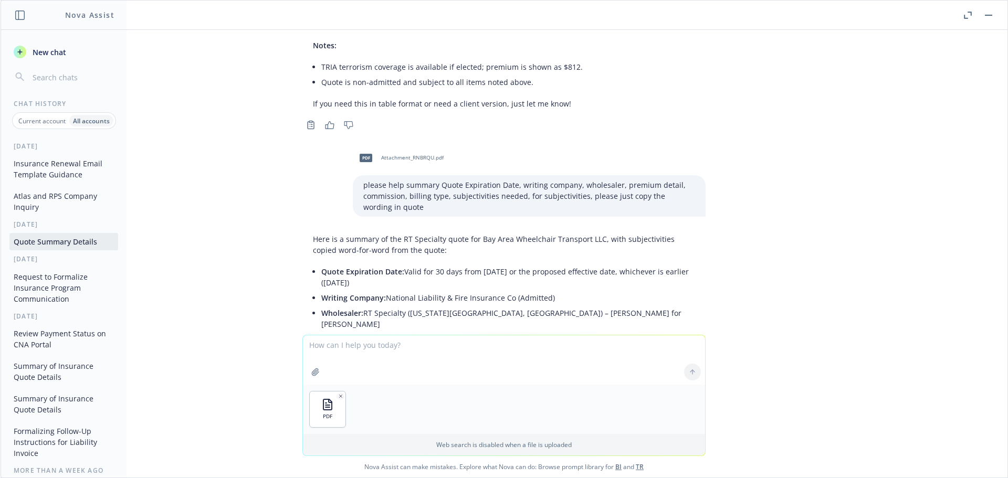
click at [347, 353] on textarea at bounding box center [504, 360] width 402 height 49
paste textarea "please help summary Quote Expiration Date, writing company, wholesaler, premium…"
type textarea "please help summary Quote Expiration Date, writing company, wholesaler, premium…"
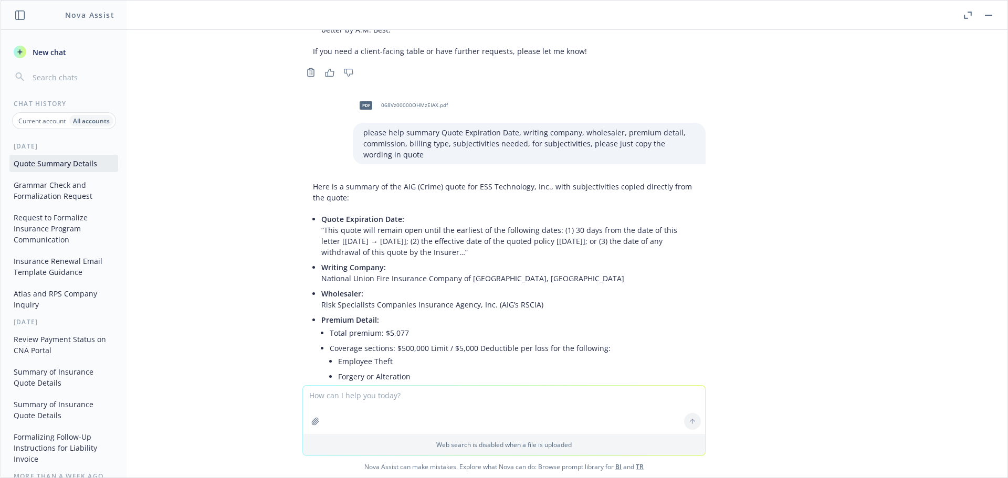
scroll to position [6110, 0]
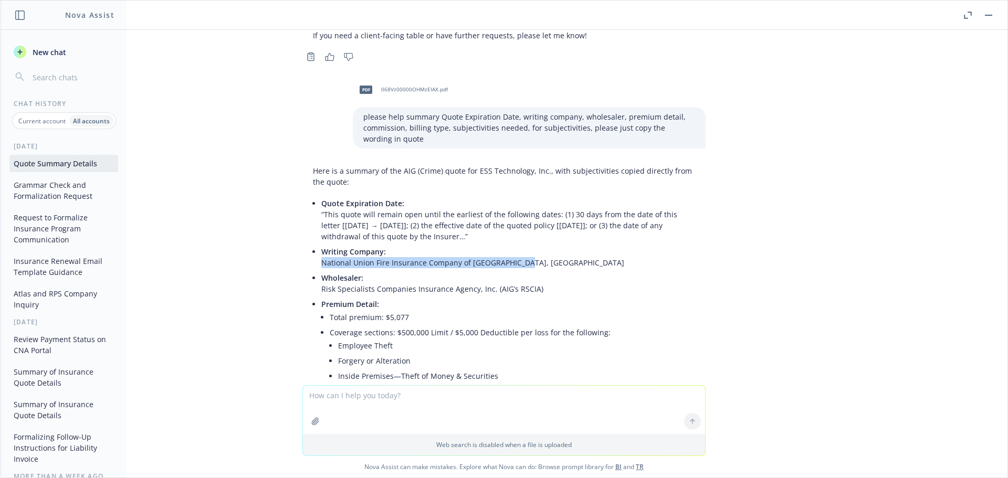
drag, startPoint x: 523, startPoint y: 187, endPoint x: 301, endPoint y: 190, distance: 221.7
click at [303, 190] on div "Here is a summary of the AIG (Crime) quote for ESS Technology, Inc., with subje…" at bounding box center [504, 421] width 403 height 520
copy p "National Union Fire Insurance Company of Pittsburgh, PA"
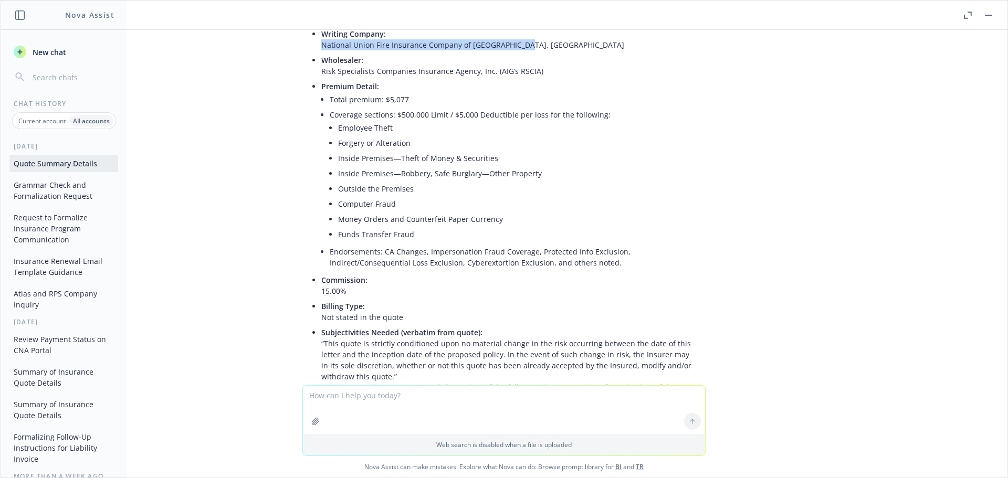
scroll to position [6373, 0]
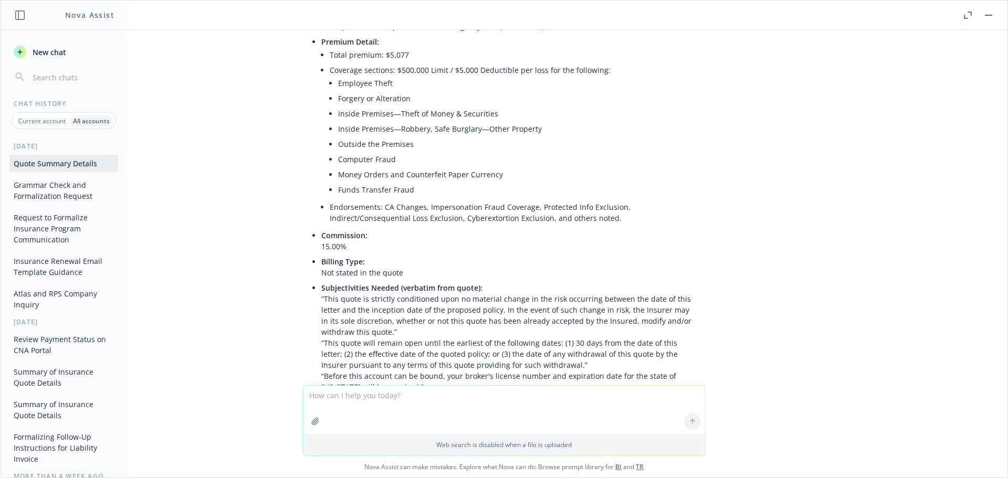
click at [48, 223] on button "Request to Formalize Insurance Program Communication" at bounding box center [63, 228] width 109 height 39
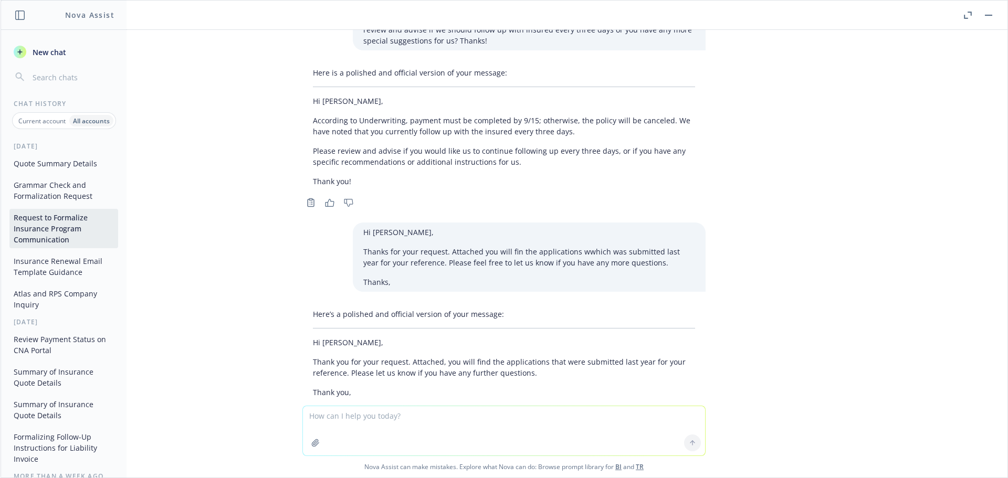
scroll to position [553, 0]
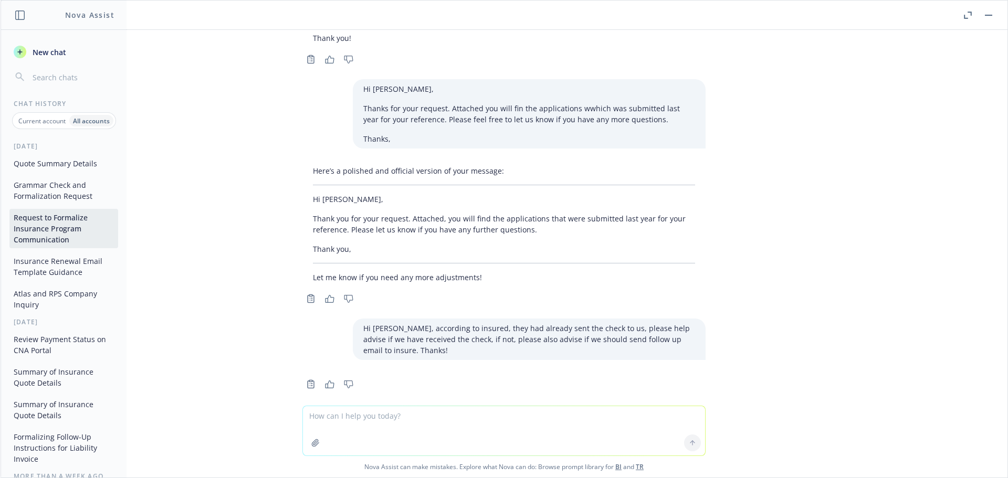
click at [55, 255] on button "Insurance Renewal Email Template Guidance" at bounding box center [63, 267] width 109 height 28
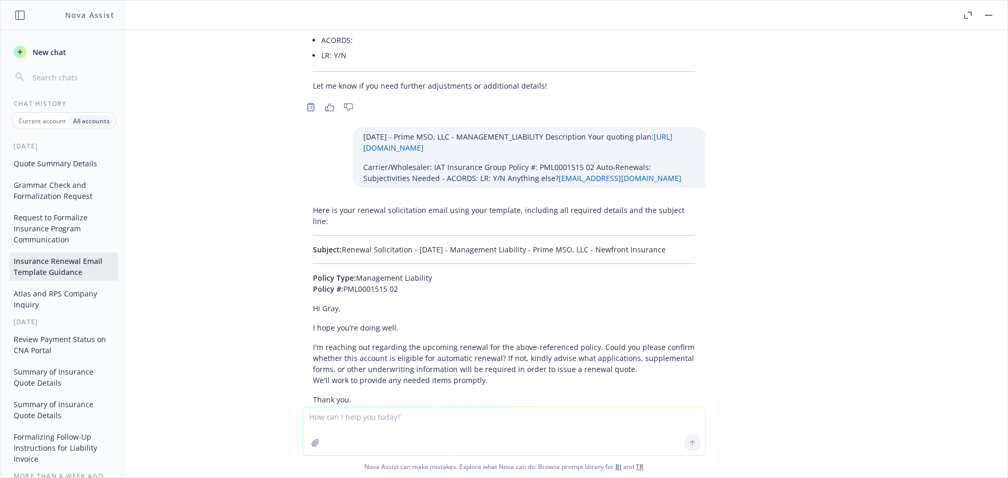
click at [323, 417] on textarea at bounding box center [504, 432] width 402 height 48
paste textarea "01/01/26 - Raju Associates, Inc. - PROFESSIONAL_LIABILITY Description Your quot…"
type textarea "01/01/26 - Raju Associates, Inc. - PROFESSIONAL_LIABILITY Description Your quot…"
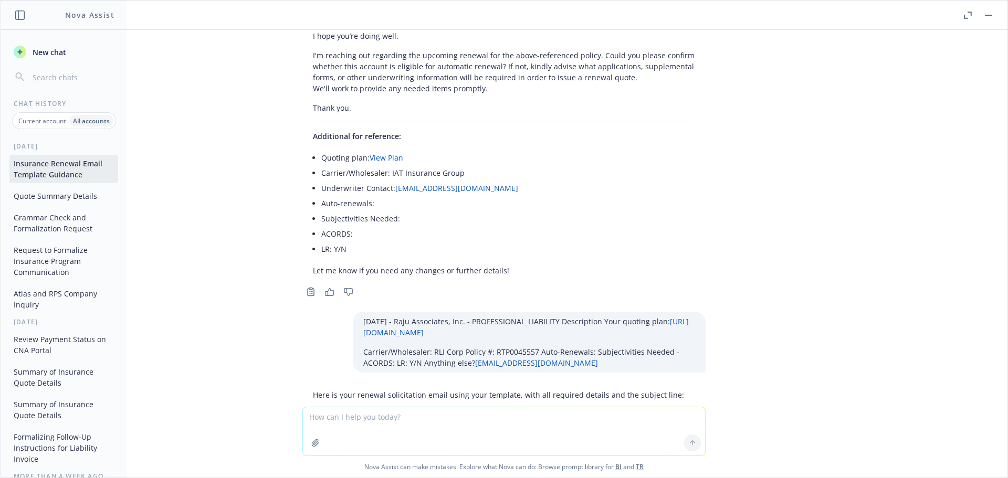
scroll to position [23225, 0]
drag, startPoint x: 683, startPoint y: 211, endPoint x: 336, endPoint y: 203, distance: 347.8
copy p "Renewal Solicitation - 01/01/2026 - Professional Liability - Raju Associates, I…"
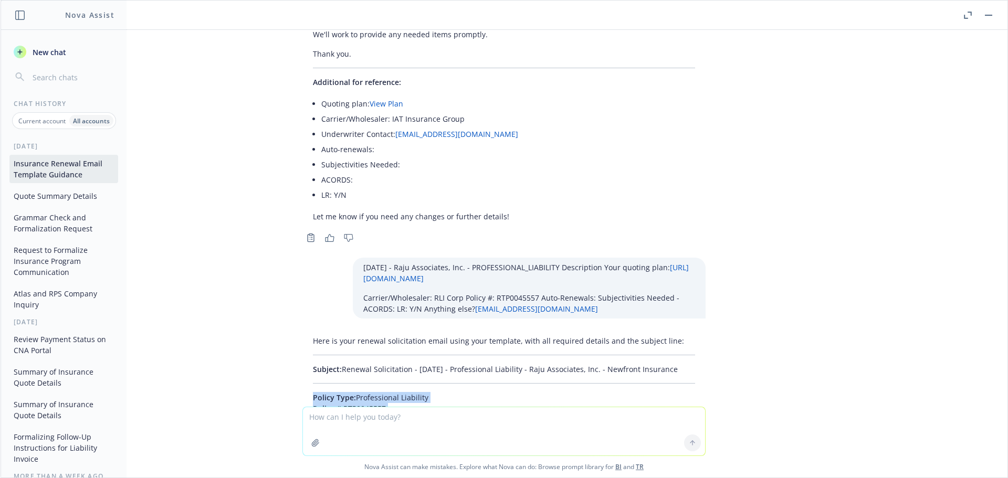
scroll to position [23278, 0]
drag, startPoint x: 300, startPoint y: 240, endPoint x: 417, endPoint y: 308, distance: 135.6
copy div "Policy Type: Professional Liability Policy #: RTP0045557 Hi Cklausner, I hope y…"
click at [357, 420] on textarea at bounding box center [504, 432] width 402 height 48
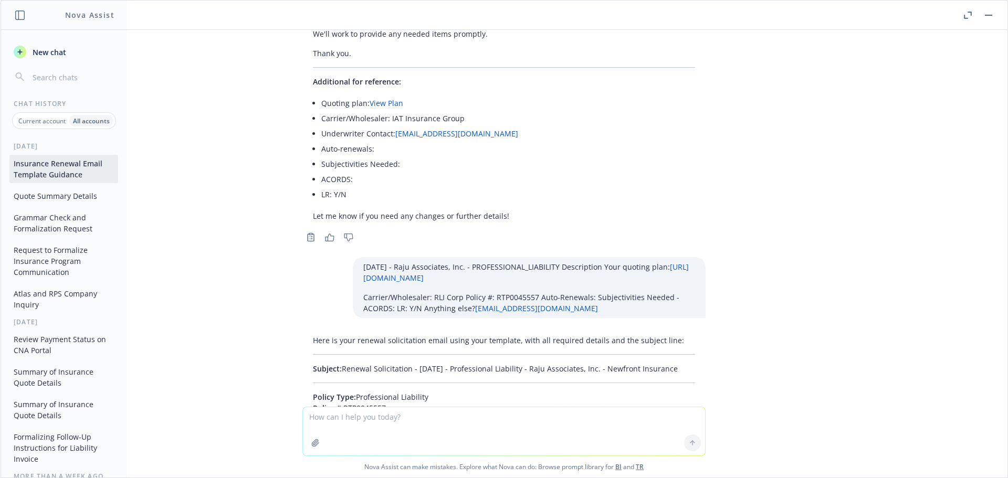
paste textarea "01/01/26 - THE RYNESS COMPANY II INC - PROFESSIONAL_LIABILITY Description Your …"
type textarea "01/01/26 - THE RYNESS COMPANY II INC - PROFESSIONAL_LIABILITY Description Your …"
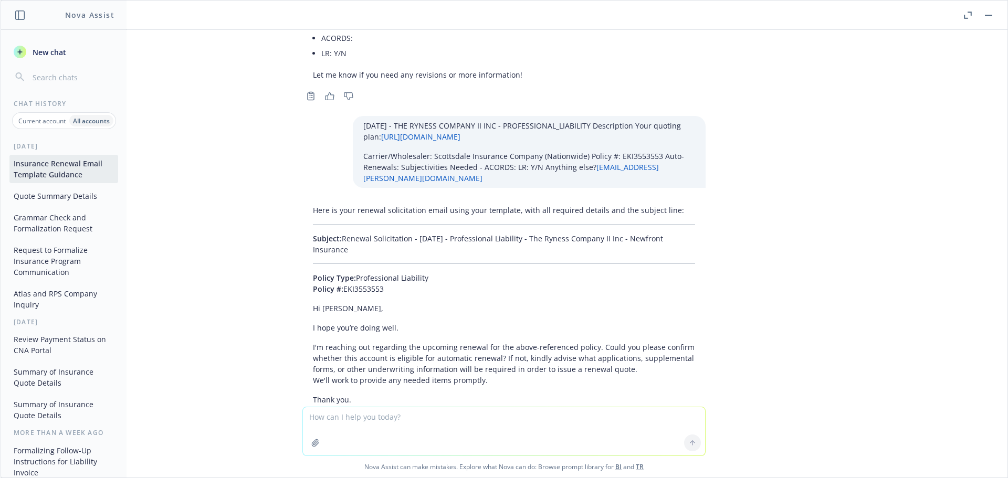
scroll to position [23727, 0]
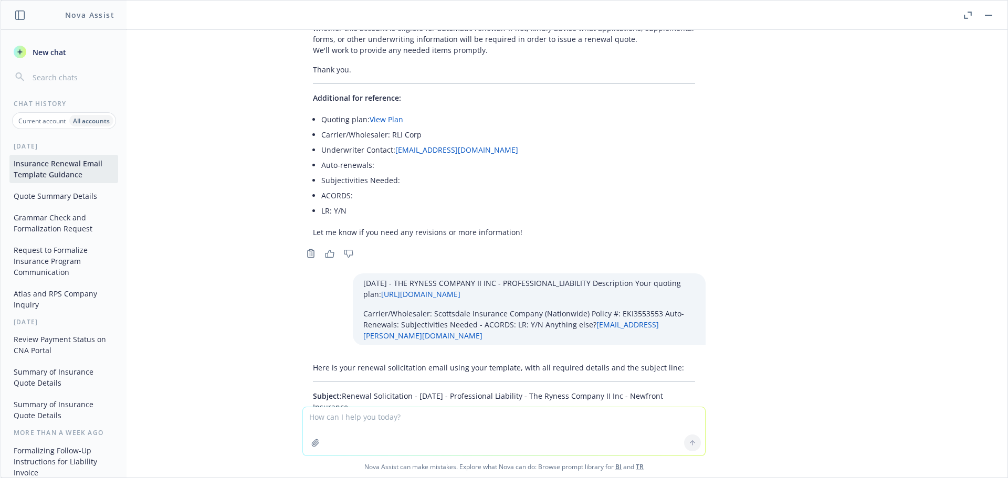
drag, startPoint x: 356, startPoint y: 197, endPoint x: 337, endPoint y: 182, distance: 24.3
click at [337, 391] on p "Subject: Renewal Solicitation - 01/01/2026 - Professional Liability - The Rynes…" at bounding box center [504, 402] width 382 height 22
copy p "Renewal Solicitation - 01/01/2026 - Professional Liability - The Ryness Company…"
drag, startPoint x: 297, startPoint y: 221, endPoint x: 423, endPoint y: 342, distance: 175.0
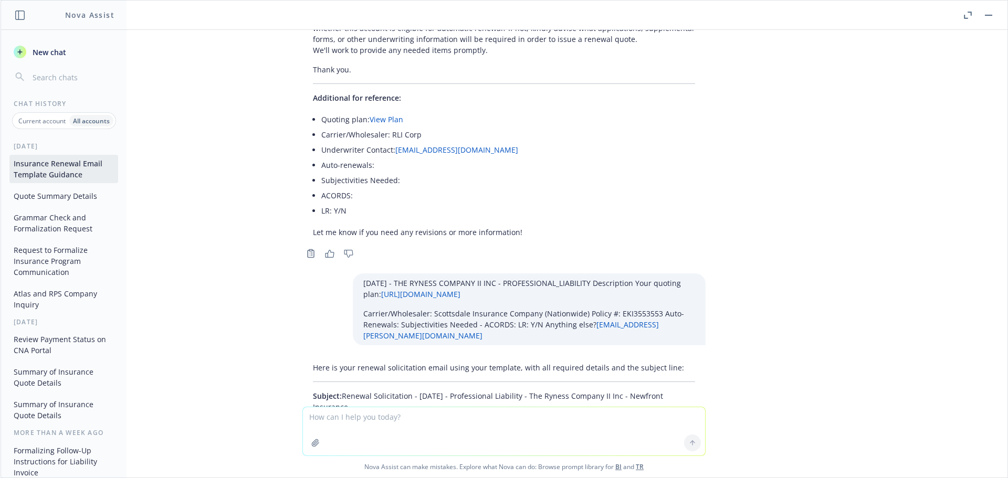
copy div "Policy Type: Professional Liability Policy #: EKI3553553 Hi Caileb, I hope you’…"
drag, startPoint x: 341, startPoint y: 418, endPoint x: 348, endPoint y: 404, distance: 15.3
click at [341, 418] on textarea at bounding box center [504, 432] width 402 height 48
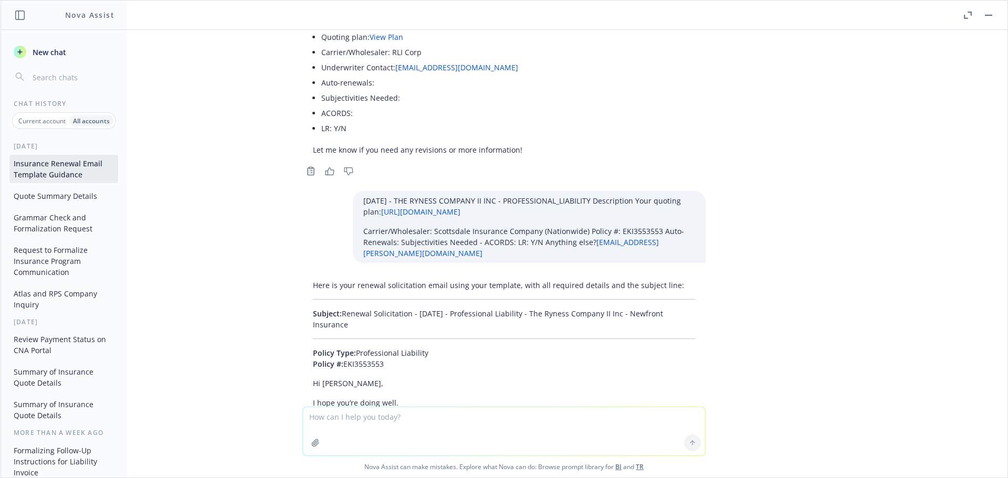
scroll to position [23885, 0]
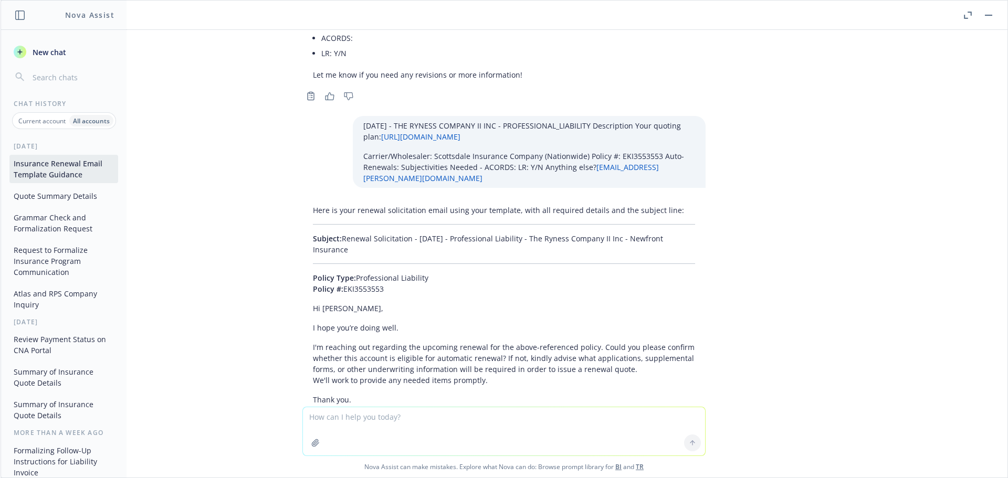
paste textarea "01/01/26 - WORKERS_COMPENSATION Description Your quoting plan: https://dash.new…"
type textarea "01/01/26 - WORKERS_COMPENSATION Description Your quoting plan: https://dash.new…"
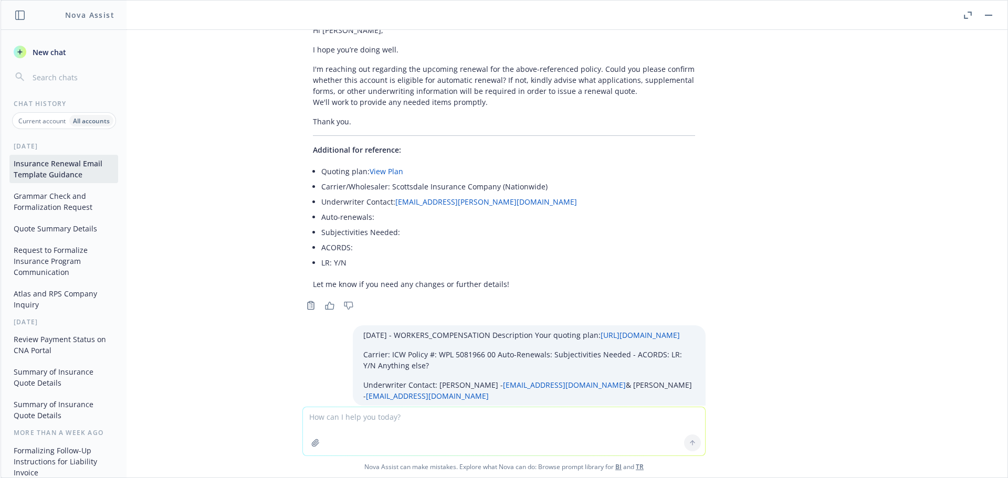
scroll to position [24268, 0]
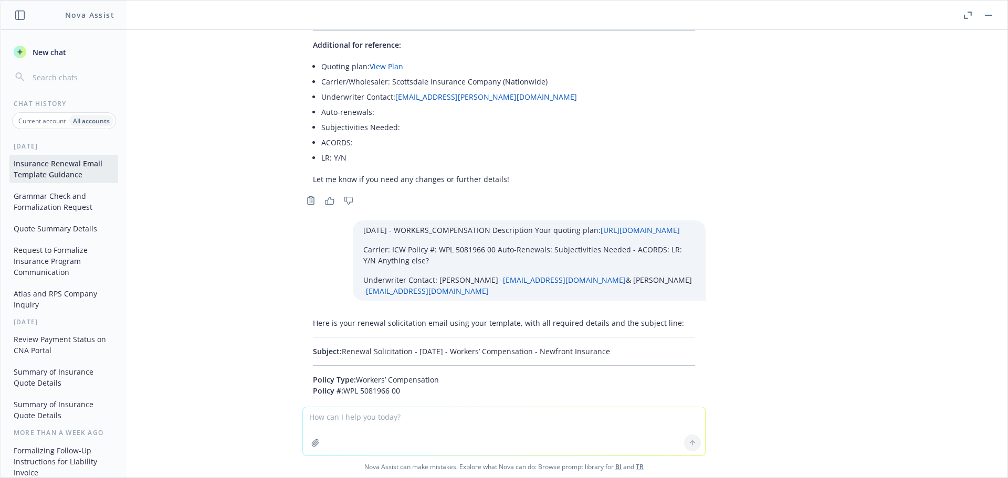
drag, startPoint x: 598, startPoint y: 153, endPoint x: 336, endPoint y: 152, distance: 262.6
click at [336, 346] on p "Subject: Renewal Solicitation - 01/01/2026 - Workers’ Compensation - Newfront I…" at bounding box center [504, 351] width 382 height 11
copy p "Renewal Solicitation - 01/01/2026 - Workers’ Compensation - Newfront Insurance"
drag, startPoint x: 296, startPoint y: 184, endPoint x: 477, endPoint y: 306, distance: 217.9
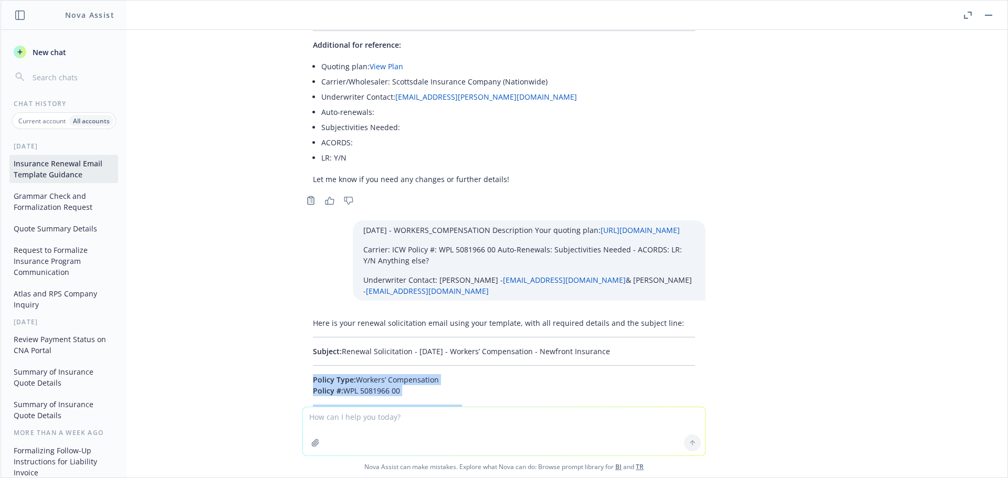
copy div "Policy Type: Workers’ Compensation Policy #: WPL 5081966 00 Hi Brett and Jon, I…"
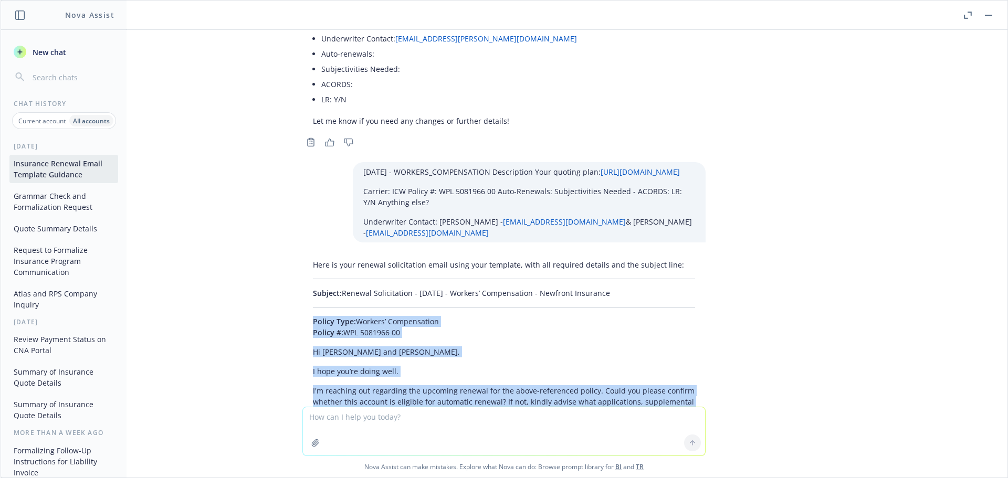
scroll to position [24381, 0]
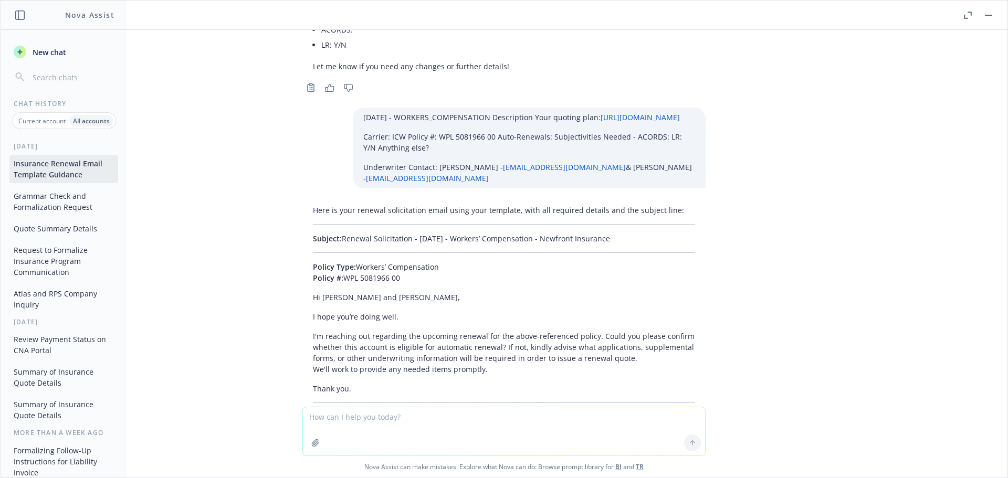
click at [355, 424] on textarea at bounding box center [504, 432] width 402 height 48
paste textarea "01/01/26 - WORKERS_COMPENSATION Description Your quoting plan: https://dash.new…"
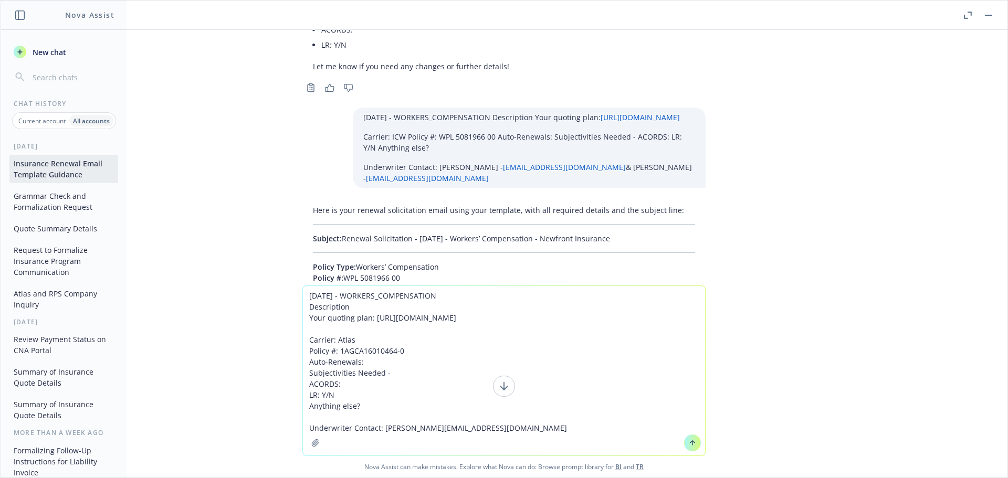
click at [512, 427] on textarea "01/01/26 - WORKERS_COMPENSATION Description Your quoting plan: https://dash.new…" at bounding box center [504, 371] width 402 height 170
paste textarea "ccount Name Alfred Soares Dairy and Proverbs 3110, LLC"
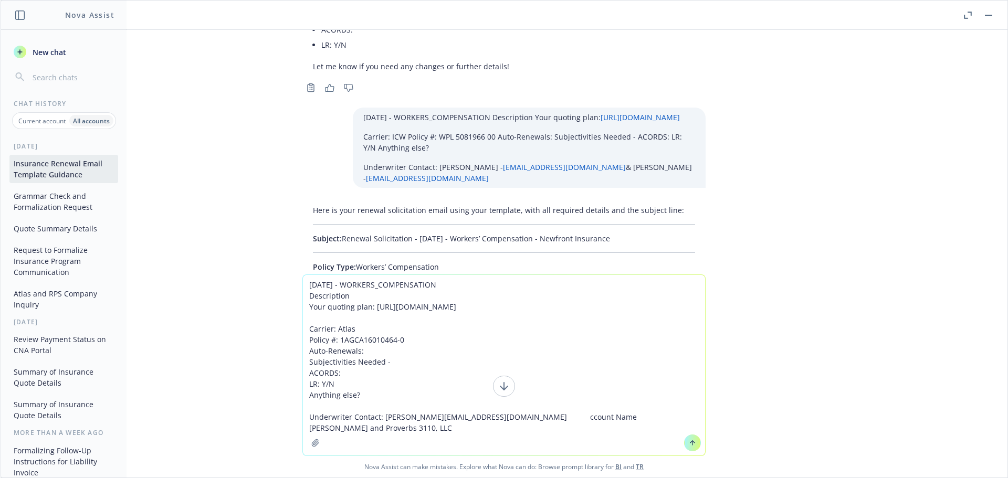
click at [483, 418] on textarea "01/01/26 - WORKERS_COMPENSATION Description Your quoting plan: https://dash.new…" at bounding box center [504, 365] width 402 height 181
type textarea "01/01/26 - WORKERS_COMPENSATION Description Your quoting plan: https://dash.new…"
click at [684, 448] on button at bounding box center [692, 443] width 17 height 17
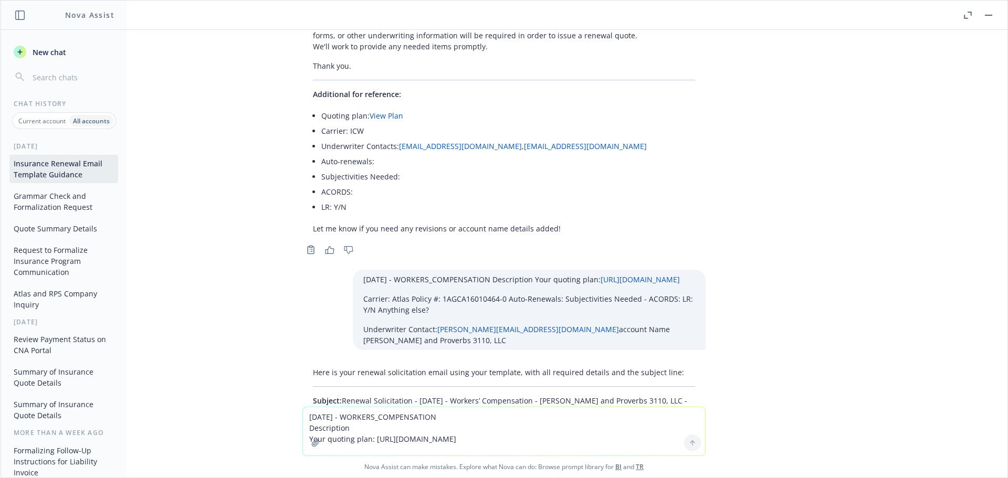
scroll to position [24758, 0]
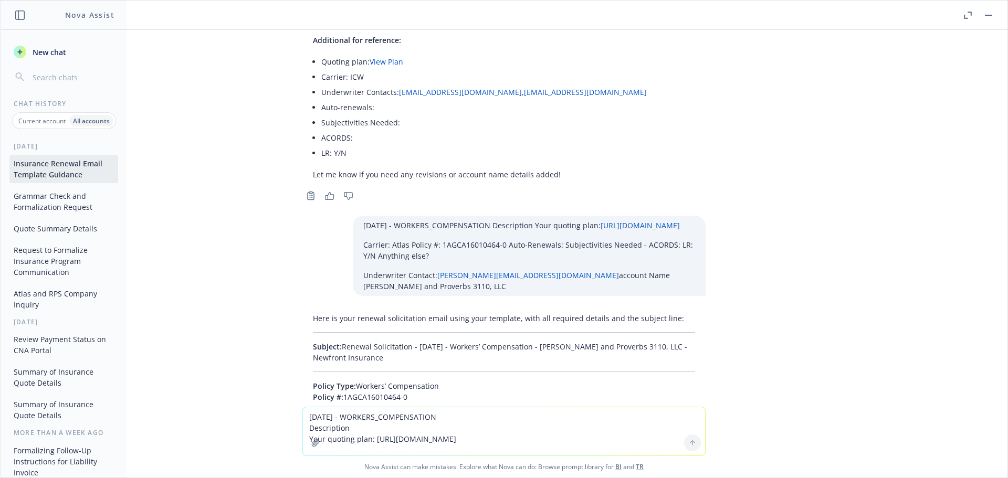
drag, startPoint x: 407, startPoint y: 172, endPoint x: 337, endPoint y: 155, distance: 72.4
click at [337, 341] on p "Subject: Renewal Solicitation - 01/01/2026 - Workers’ Compensation - Alfred Soa…" at bounding box center [504, 352] width 382 height 22
drag, startPoint x: 300, startPoint y: 197, endPoint x: 402, endPoint y: 316, distance: 156.8
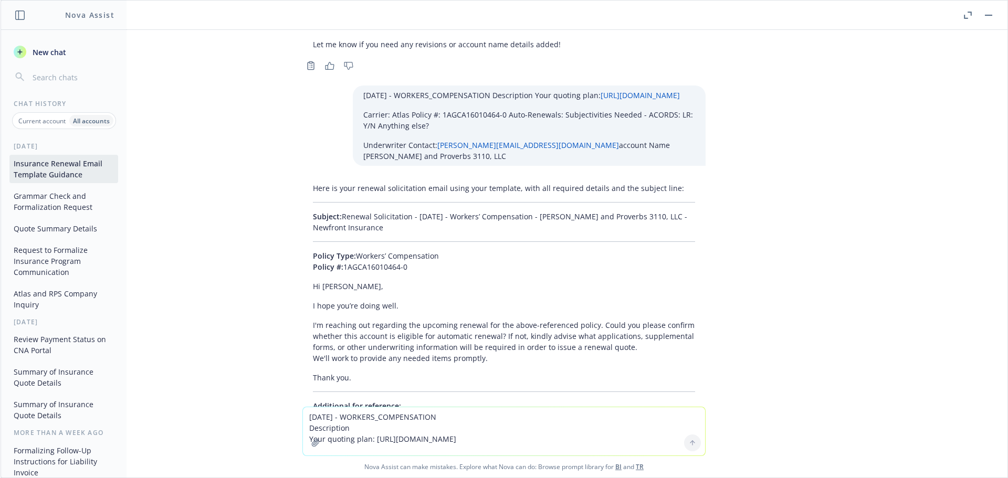
click at [353, 417] on textarea "01/01/26 - WORKERS_COMPENSATION Description Your quoting plan: https://dash.new…" at bounding box center [504, 432] width 402 height 48
paste textarea "01/01/26 - WORKERS_COMPENSATION Description Your quoting plan: https://dash.new…"
type textarea "01/01/26 - WORKERS_COMPENSATION Description Your quoting plan: https://dash.new…"
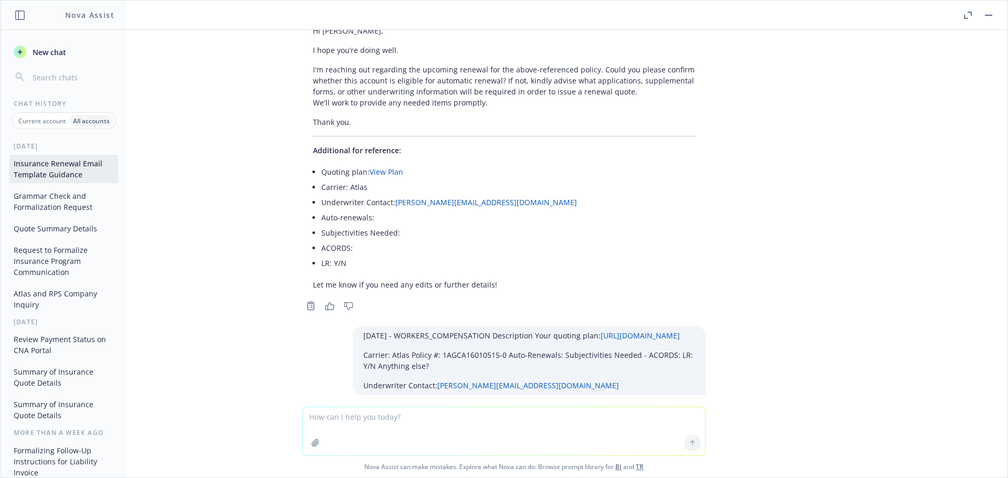
scroll to position [25209, 0]
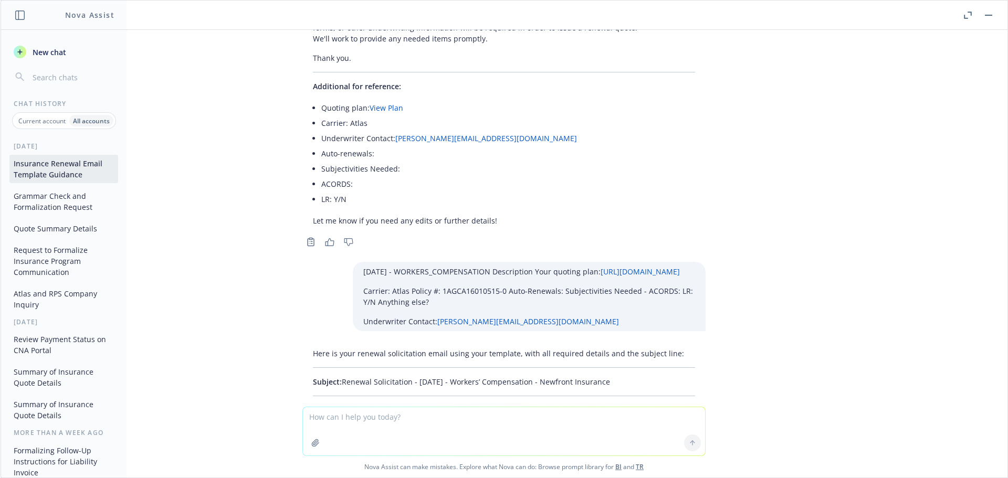
drag, startPoint x: 604, startPoint y: 207, endPoint x: 336, endPoint y: 200, distance: 268.0
click at [336, 377] on p "Subject: Renewal Solicitation - 01/01/2026 - Workers’ Compensation - Newfront I…" at bounding box center [504, 382] width 382 height 11
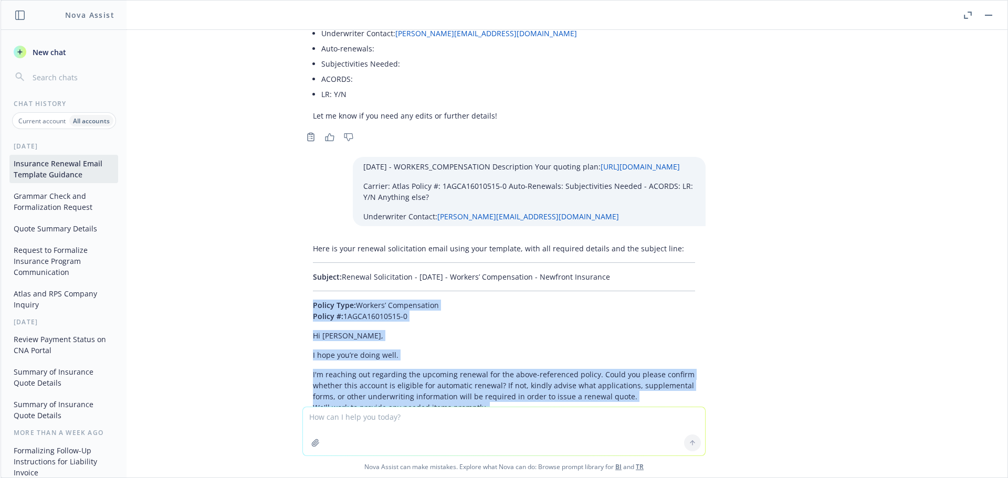
drag, startPoint x: 292, startPoint y: 231, endPoint x: 399, endPoint y: 259, distance: 110.3
click at [399, 259] on div "Here is your renewal solicitation email using your template, with all required …" at bounding box center [504, 429] width 420 height 380
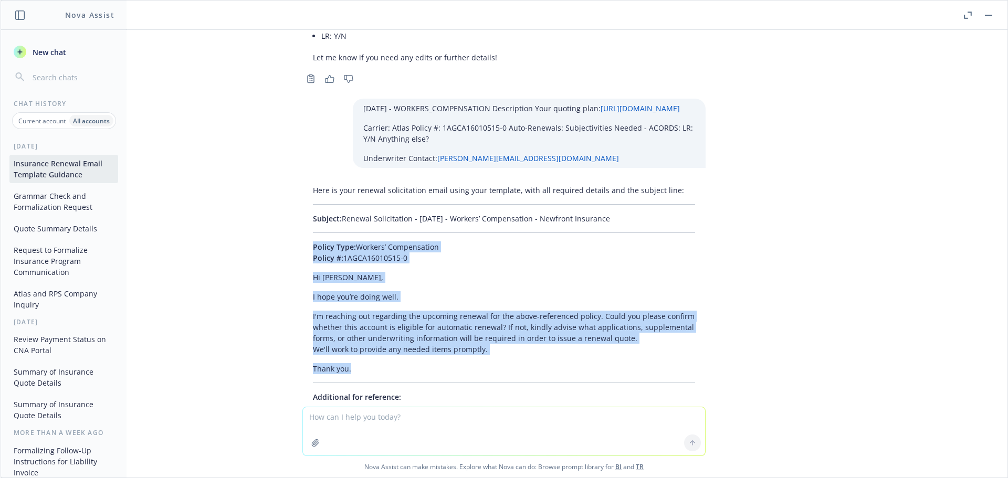
scroll to position [25374, 0]
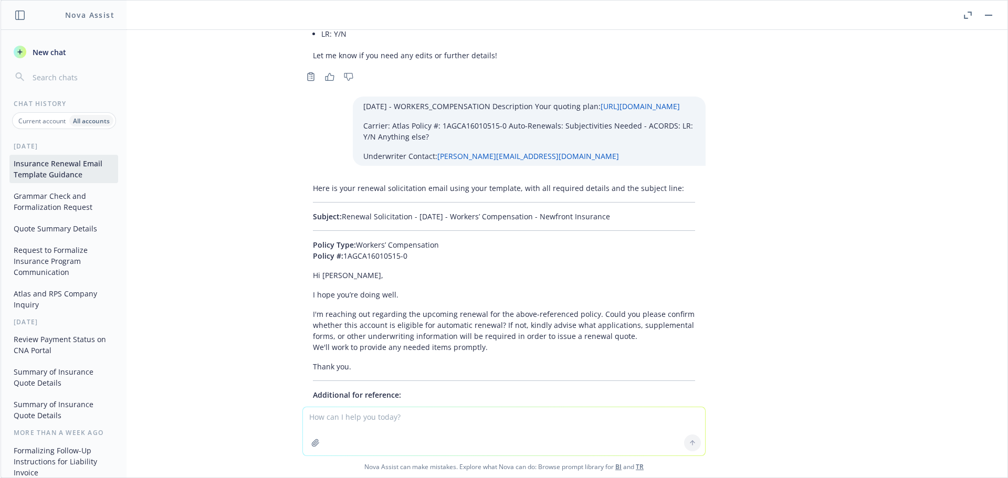
click at [363, 414] on textarea at bounding box center [504, 432] width 402 height 48
paste textarea "01/01/26 - WORKERS_COMPENSATION Description Your quoting plan: https://dash.new…"
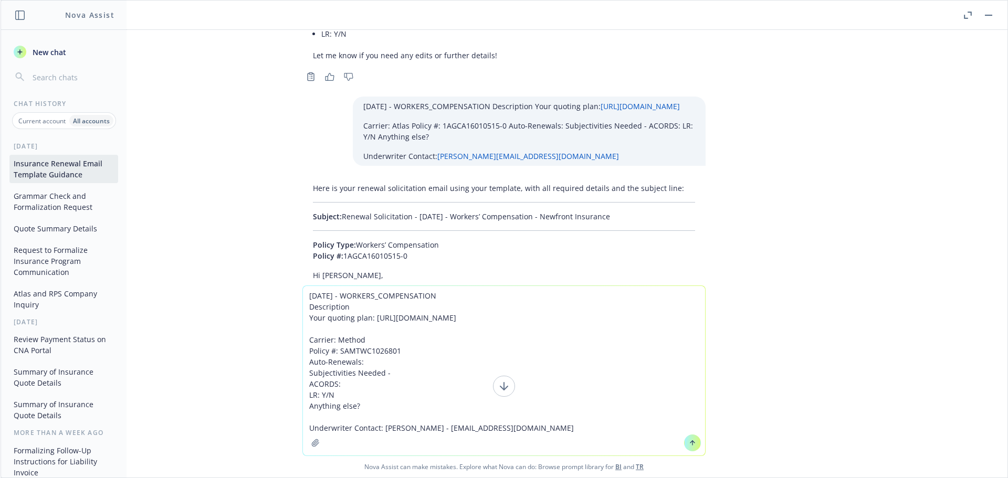
click at [586, 425] on textarea "01/01/26 - WORKERS_COMPENSATION Description Your quoting plan: https://dash.new…" at bounding box center [504, 371] width 402 height 170
paste textarea "Account Name TSB Ag Services LLC"
type textarea "01/01/26 - WORKERS_COMPENSATION Description Your quoting plan: https://dash.new…"
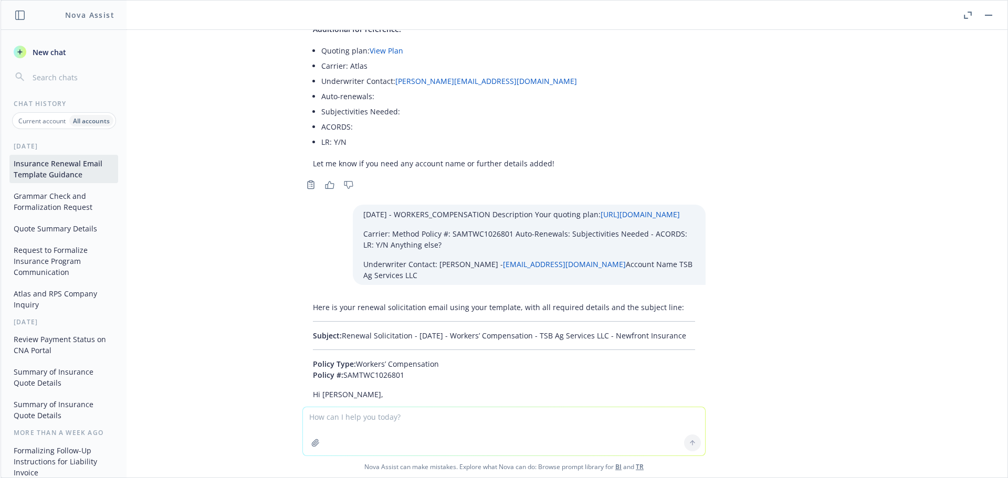
scroll to position [25794, 0]
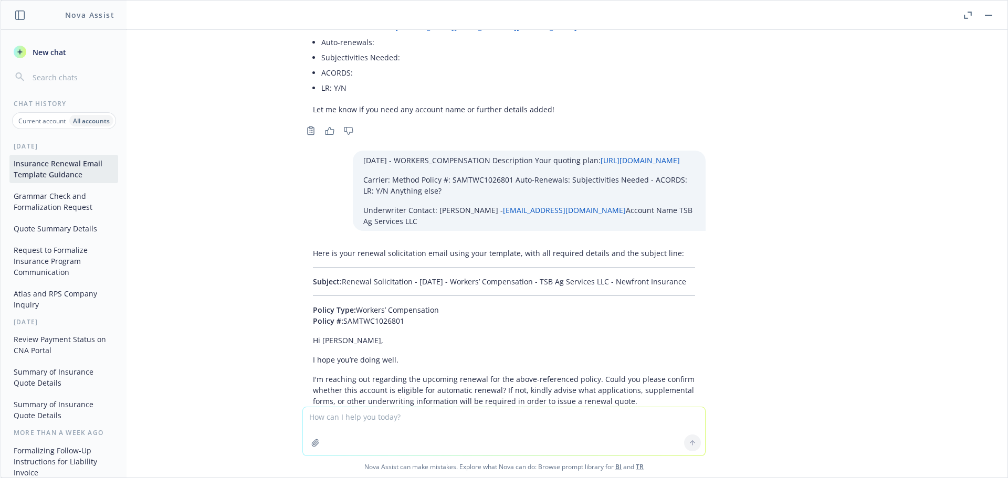
drag, startPoint x: 696, startPoint y: 116, endPoint x: 336, endPoint y: 113, distance: 360.3
click at [336, 244] on div "Here is your renewal solicitation email using your template, with all required …" at bounding box center [504, 424] width 403 height 361
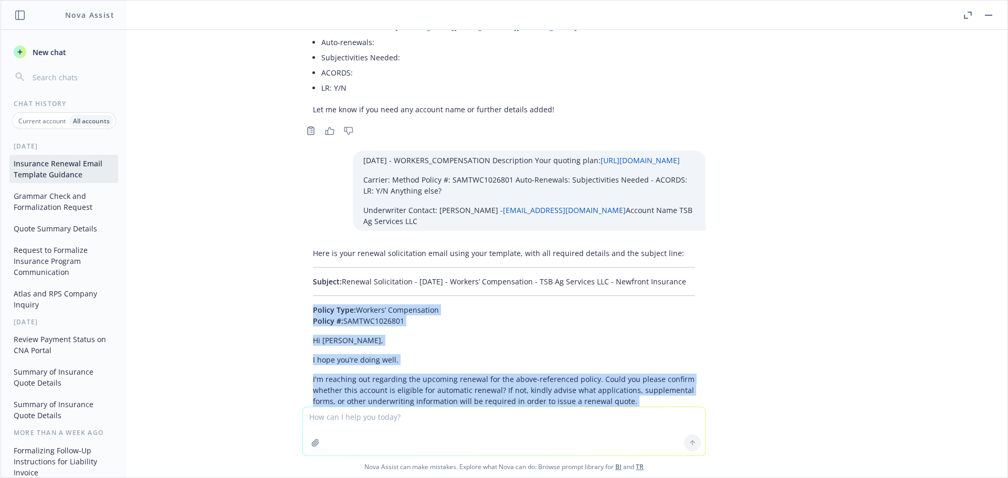
drag, startPoint x: 297, startPoint y: 147, endPoint x: 512, endPoint y: 266, distance: 246.1
click at [512, 266] on div "Here is your renewal solicitation email using your template, with all required …" at bounding box center [504, 424] width 403 height 361
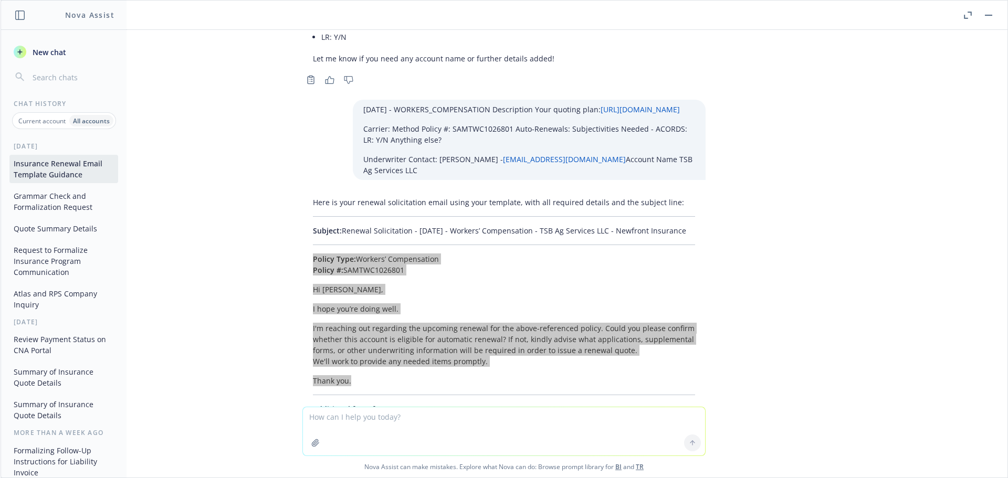
scroll to position [25870, 0]
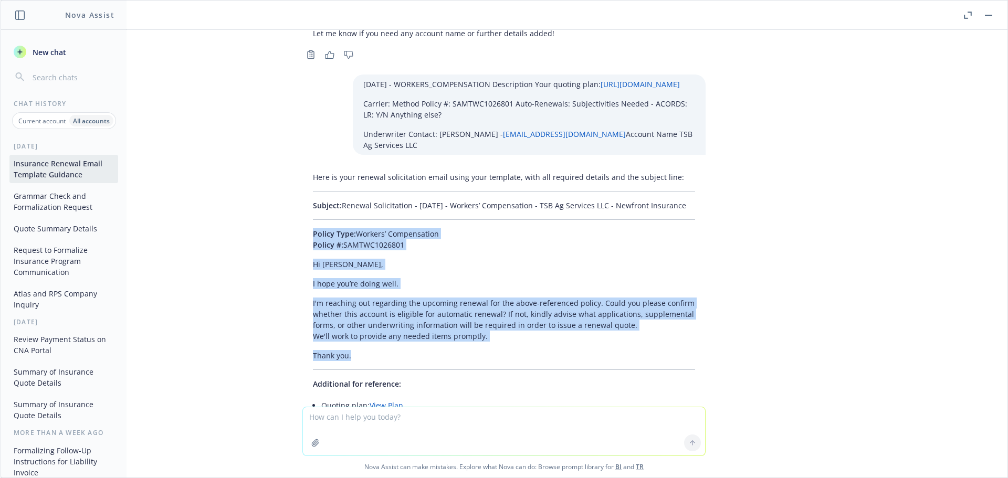
click at [362, 410] on textarea at bounding box center [504, 432] width 402 height 48
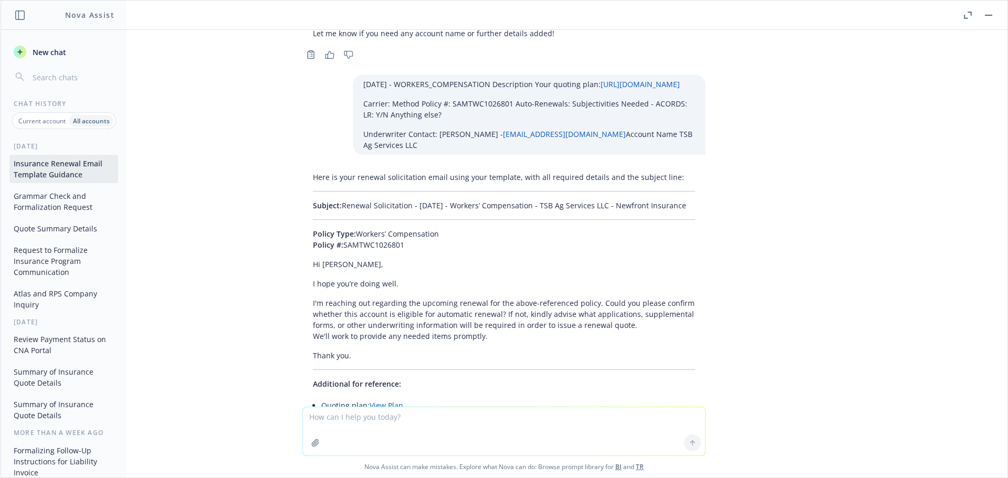
paste textarea "02/01/26 - WORKERS_COMPENSATION Description Your quoting plan: https://dash.new…"
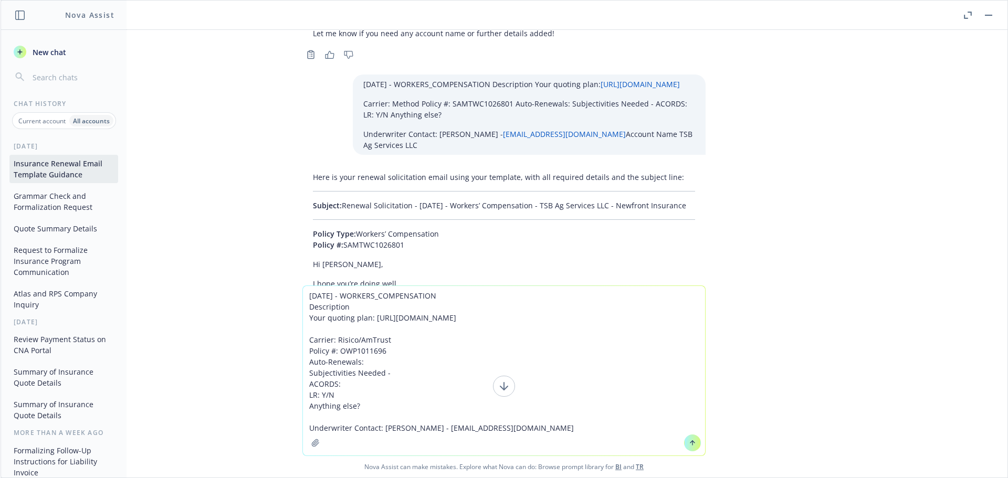
click at [585, 432] on textarea "02/01/26 - WORKERS_COMPENSATION Description Your quoting plan: https://dash.new…" at bounding box center [504, 371] width 402 height 170
paste textarea "Account Name Arie De Jong"
type textarea "02/01/26 - WORKERS_COMPENSATION Description Your quoting plan: https://dash.new…"
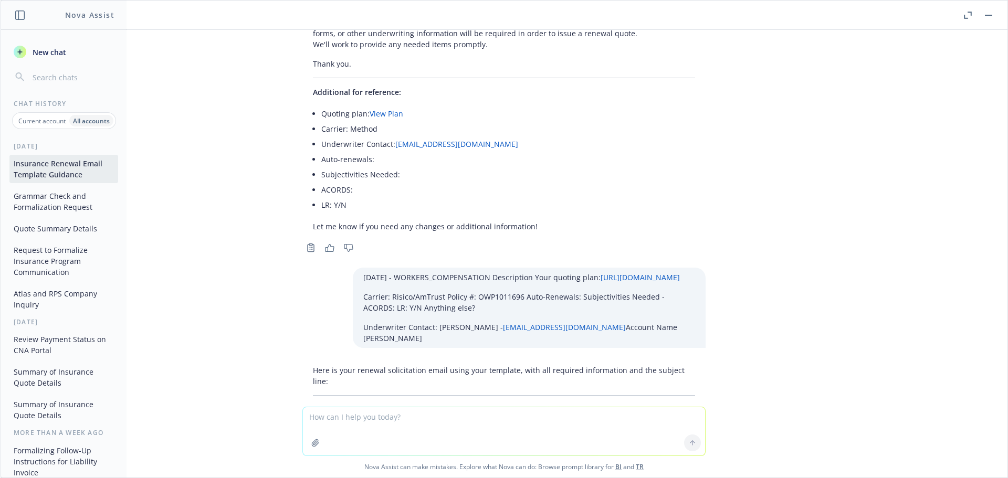
scroll to position [26185, 0]
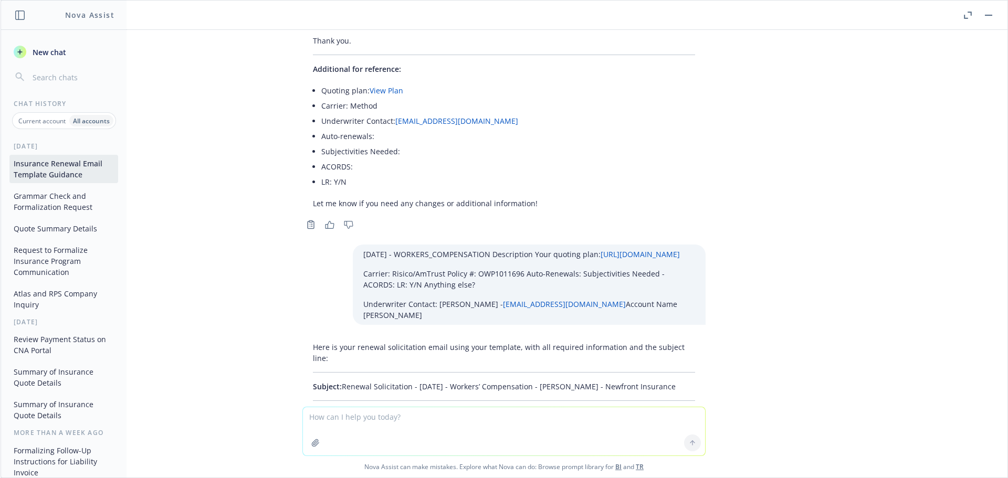
drag, startPoint x: 638, startPoint y: 210, endPoint x: 337, endPoint y: 209, distance: 301.0
click at [337, 381] on p "Subject: Renewal Solicitation - 02/01/2026 - Workers’ Compensation - Arie De Jo…" at bounding box center [504, 386] width 382 height 11
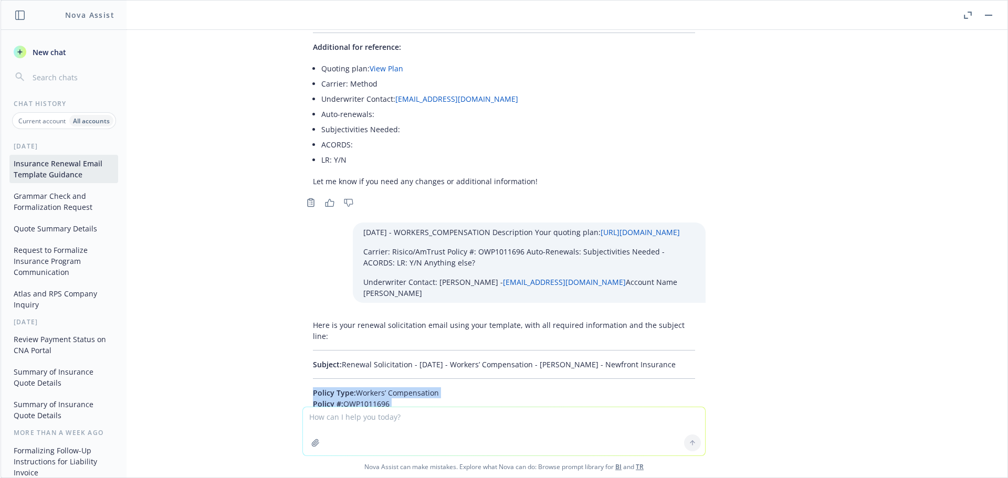
scroll to position [26291, 0]
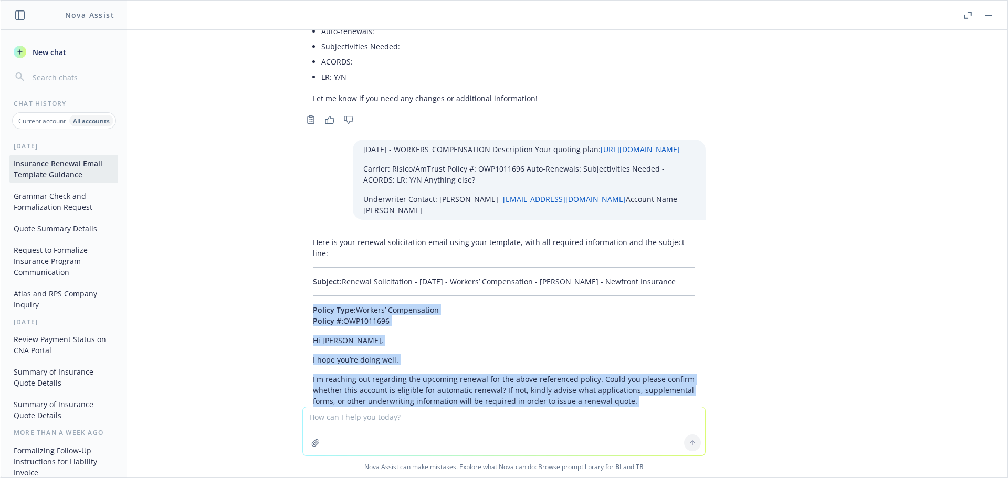
drag, startPoint x: 299, startPoint y: 239, endPoint x: 425, endPoint y: 260, distance: 127.8
click at [425, 260] on div "Here is your renewal solicitation email using your template, with all required …" at bounding box center [504, 419] width 403 height 372
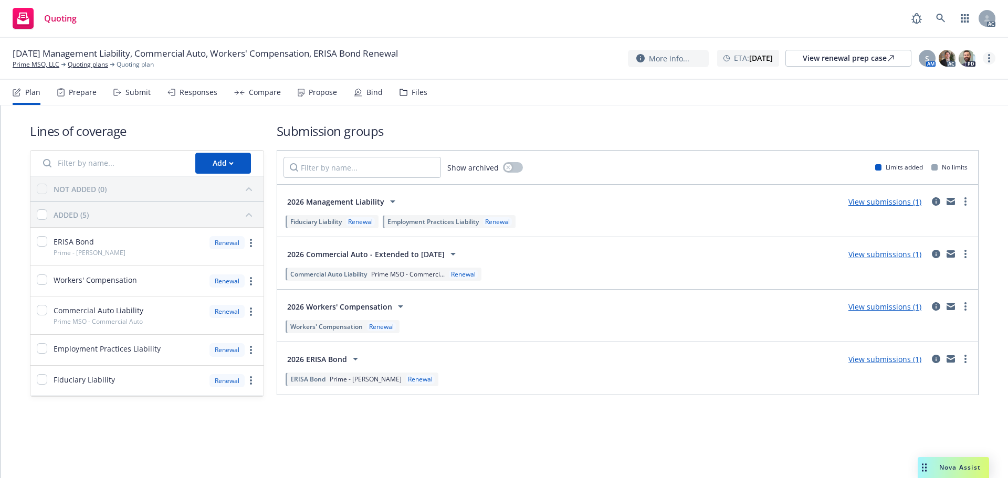
click at [990, 60] on icon "more" at bounding box center [989, 58] width 2 height 8
click at [945, 79] on link "Copy logging email" at bounding box center [936, 79] width 117 height 21
click at [954, 469] on span "Nova Assist" at bounding box center [960, 467] width 41 height 9
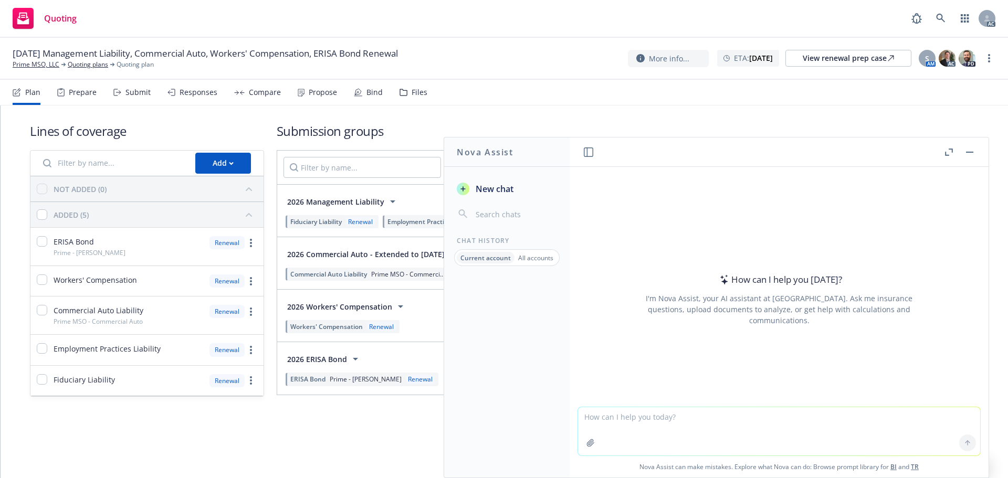
click at [526, 261] on p "All accounts" at bounding box center [535, 258] width 35 height 9
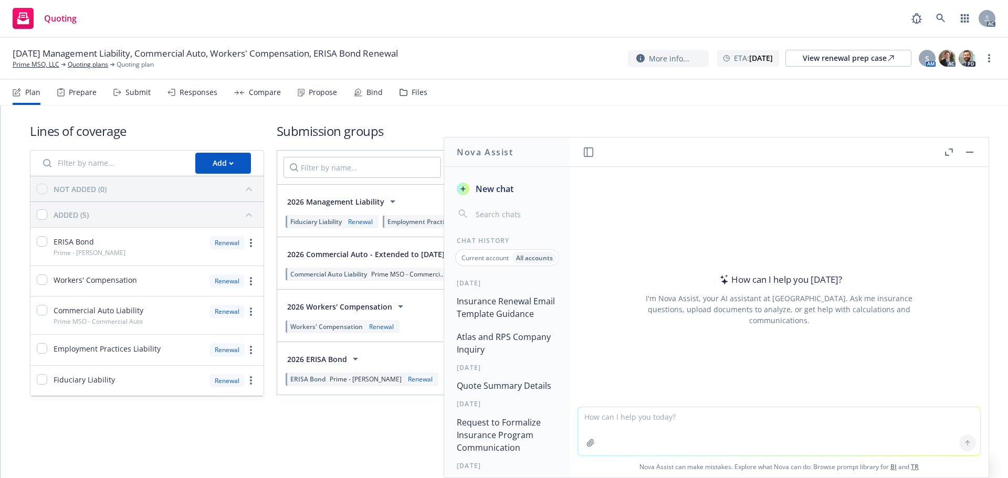
click at [951, 151] on icon "button" at bounding box center [949, 152] width 8 height 7
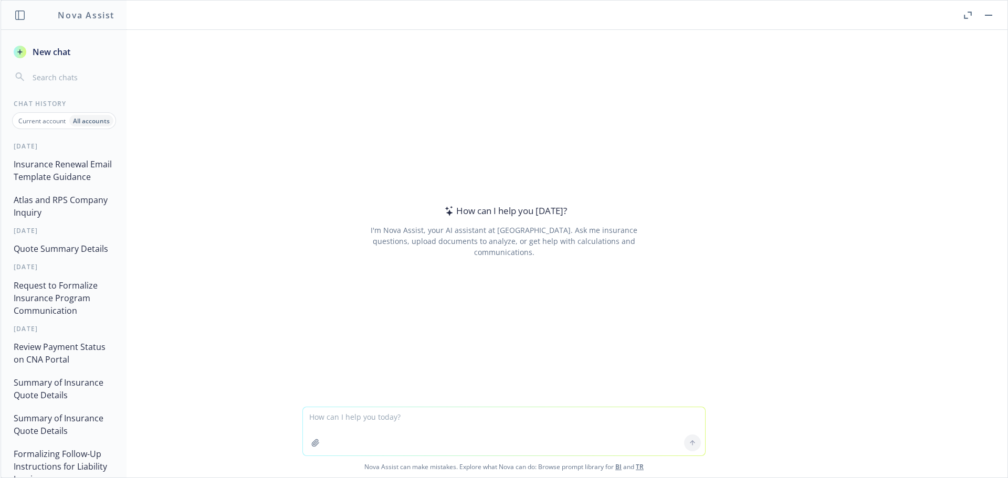
click at [56, 320] on button "Request to Formalize Insurance Program Communication" at bounding box center [63, 298] width 109 height 44
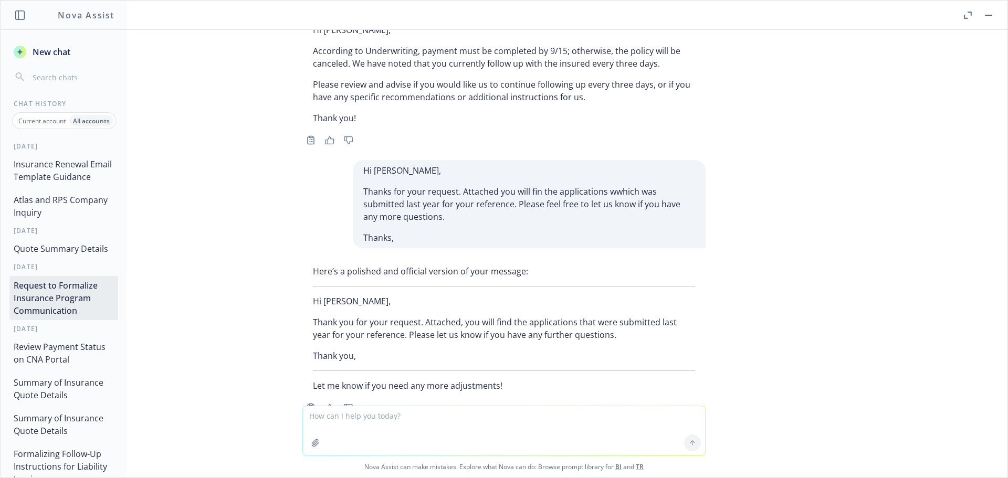
scroll to position [538, 0]
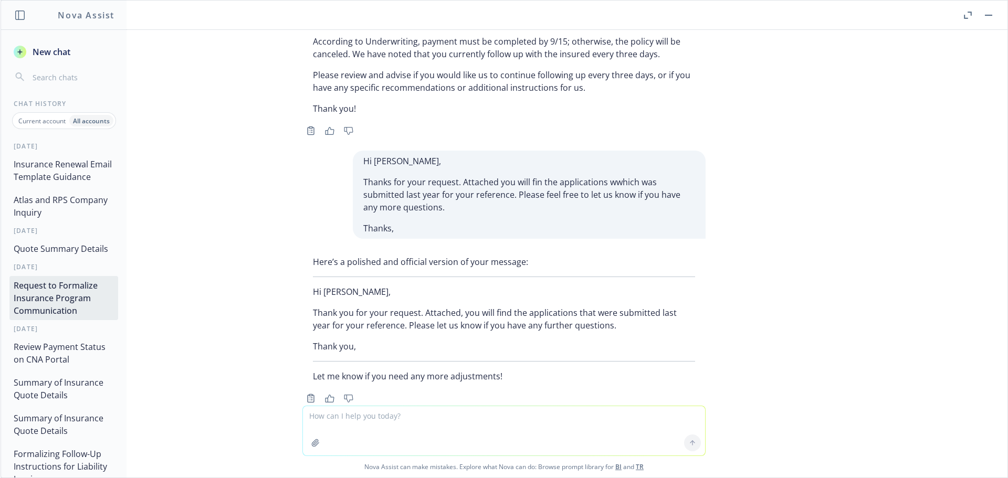
type textarea "Hi [PERSON_NAME], according to insured, they had already sent the check to us, …"
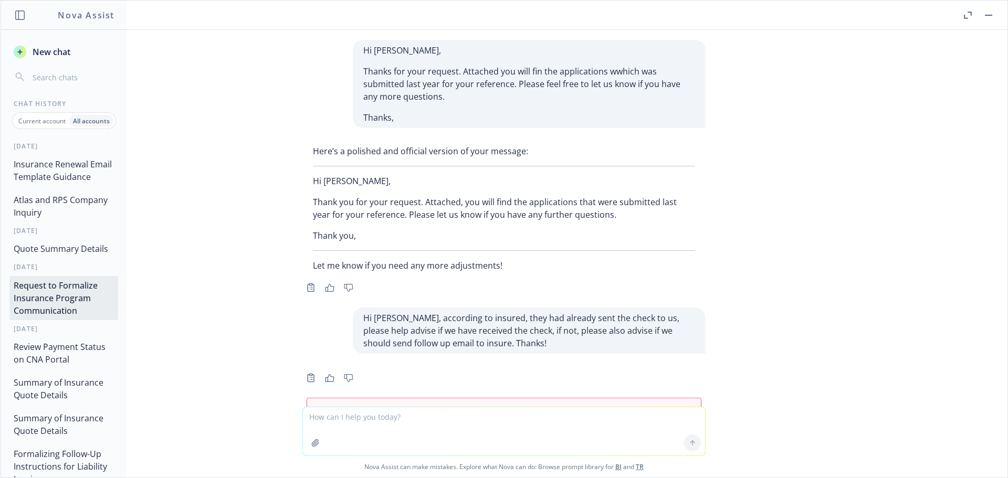
scroll to position [671, 0]
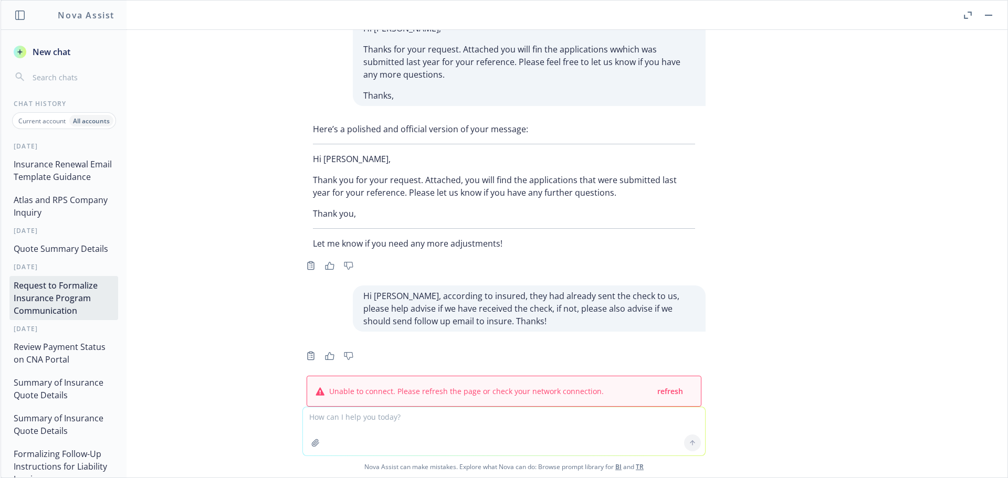
click at [44, 58] on span "New chat" at bounding box center [50, 52] width 40 height 13
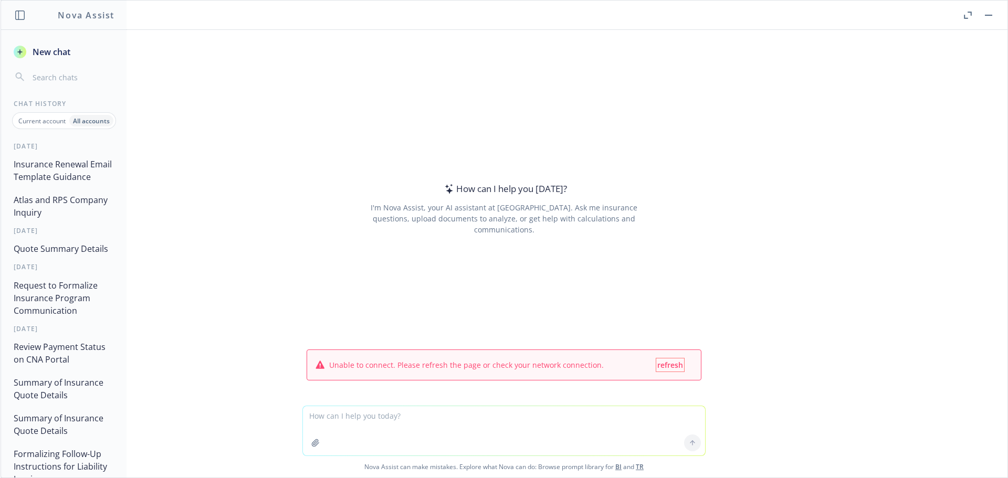
click at [665, 360] on span "refresh" at bounding box center [671, 365] width 26 height 10
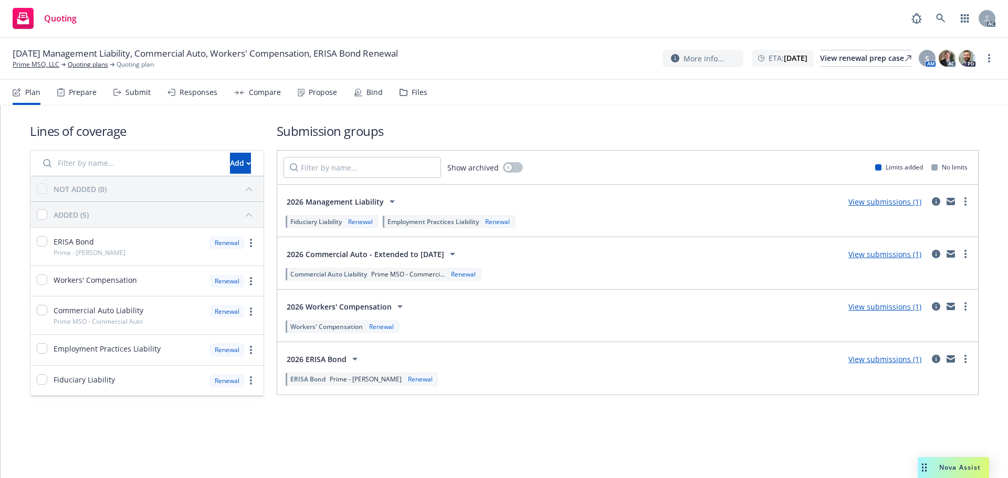
click at [941, 469] on span "Nova Assist" at bounding box center [960, 467] width 41 height 9
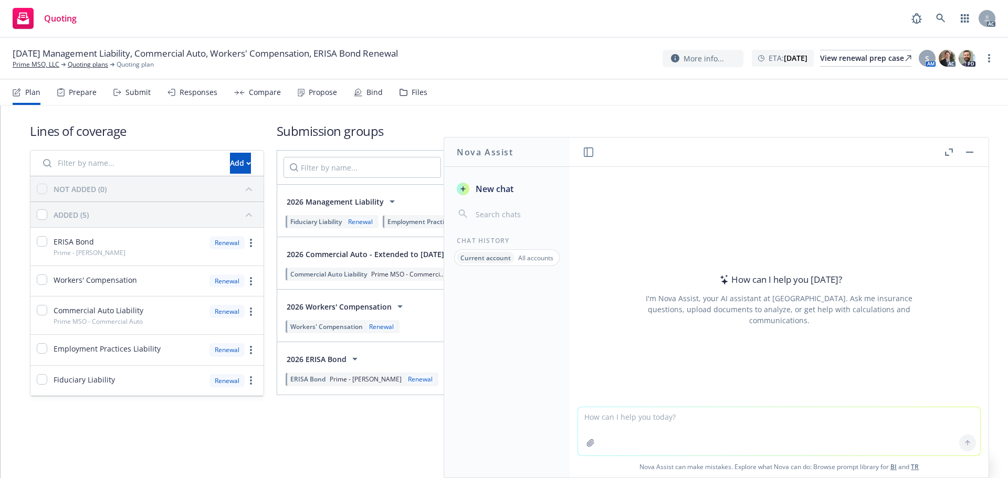
click at [640, 418] on textarea at bounding box center [779, 432] width 402 height 48
type textarea "please help check grammar and make it offical"
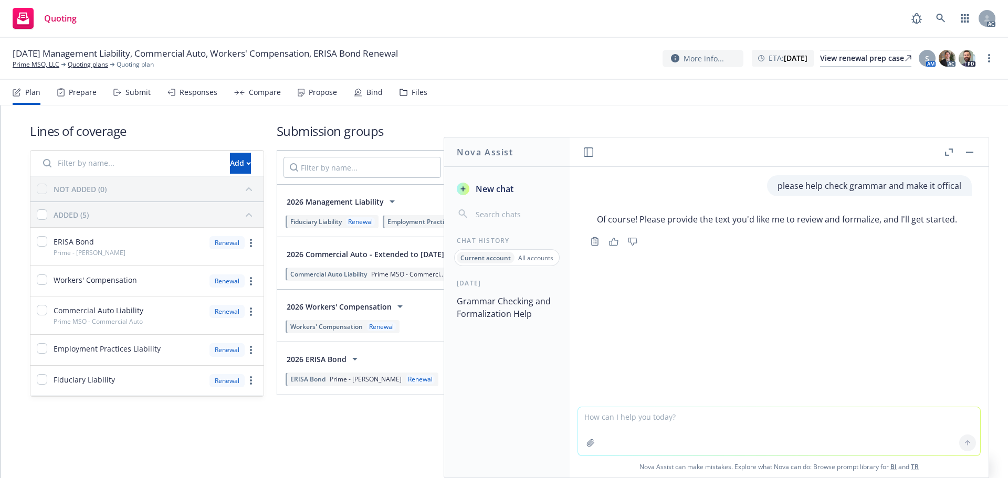
paste textarea "Hi [PERSON_NAME], according to insured, they had already sent the check to us, …"
type textarea "Hi [PERSON_NAME], according to insured, they had already sent the check to us, …"
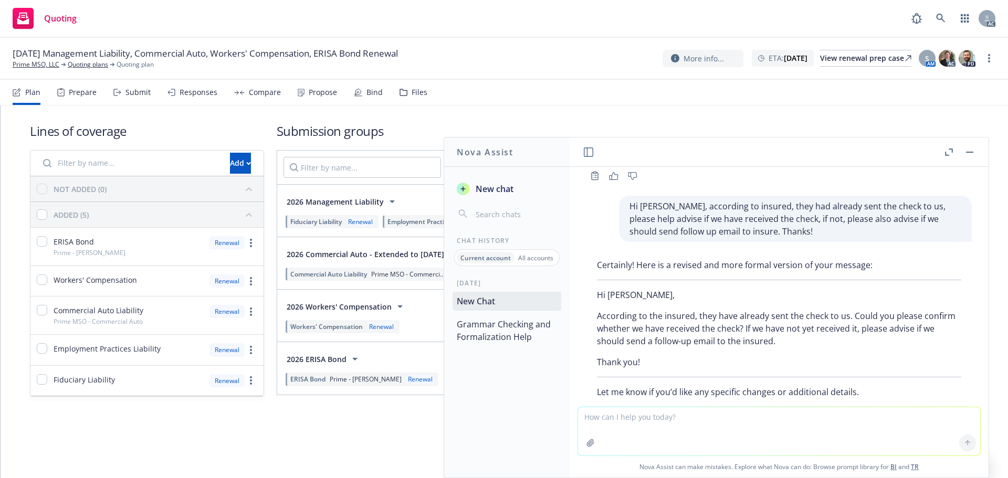
scroll to position [118, 0]
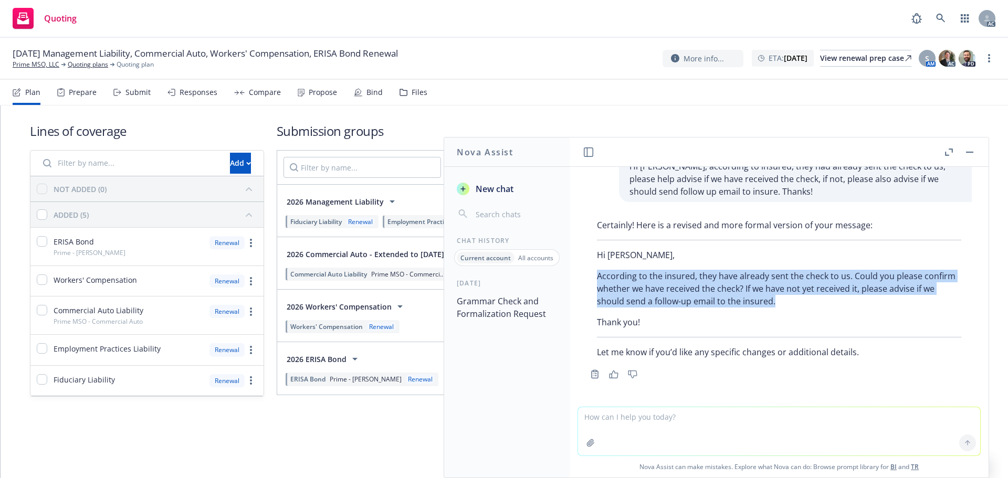
drag, startPoint x: 589, startPoint y: 277, endPoint x: 803, endPoint y: 305, distance: 216.1
click at [803, 305] on div "Certainly! Here is a revised and more formal version of your message: Hi [PERSO…" at bounding box center [780, 289] width 386 height 148
copy p "According to the insured, they have already sent the check to us. Could you ple…"
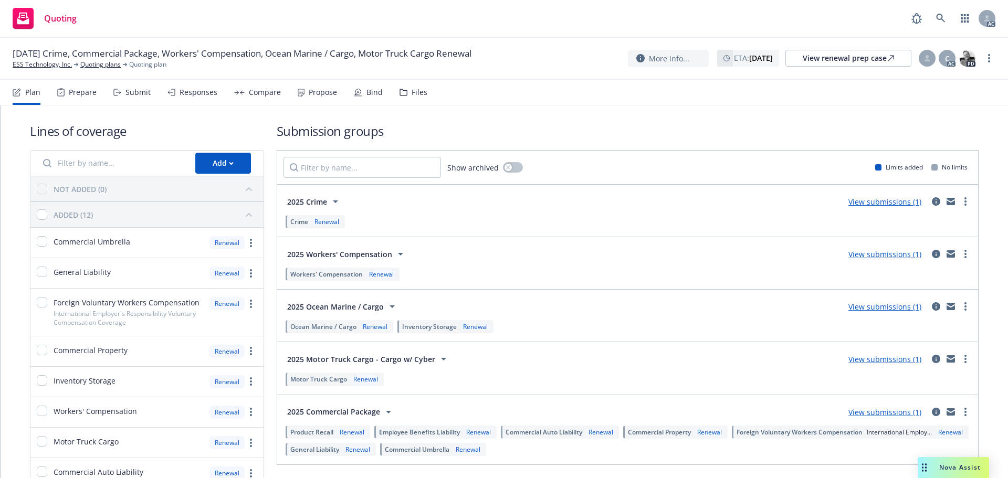
click at [140, 92] on div "Submit" at bounding box center [138, 92] width 25 height 8
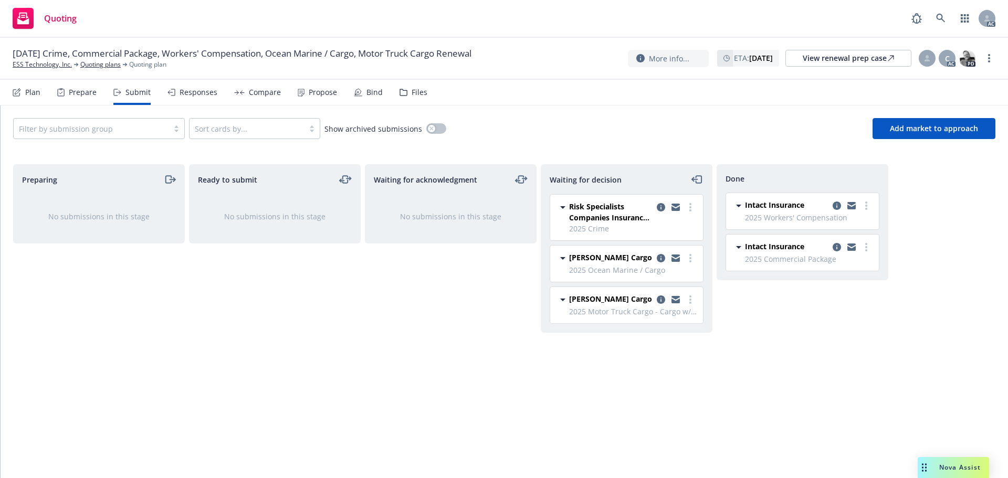
click at [712, 379] on div "Waiting for decision Risk Specialists Companies Insurance Agency, Inc. 2025 Cri…" at bounding box center [627, 310] width 172 height 292
click at [690, 208] on icon "more" at bounding box center [691, 207] width 2 height 8
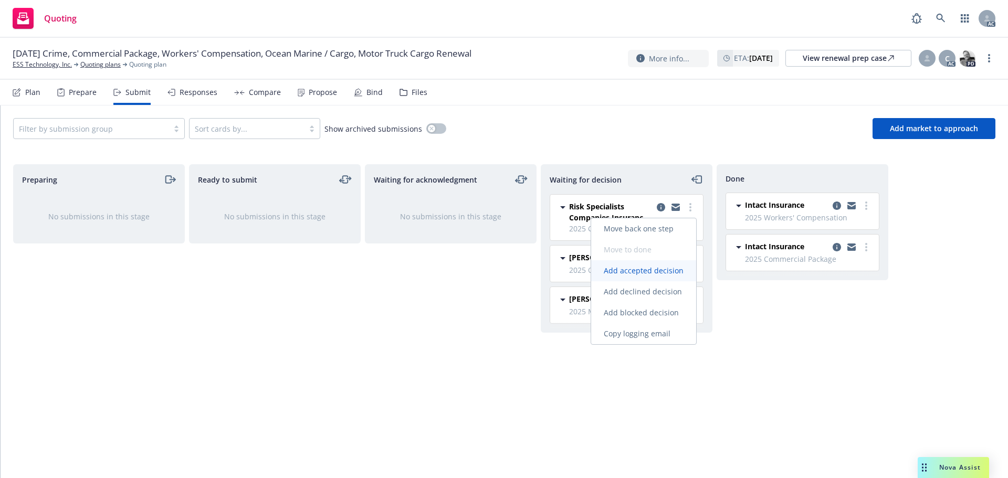
click at [630, 268] on span "Add accepted decision" at bounding box center [643, 271] width 105 height 10
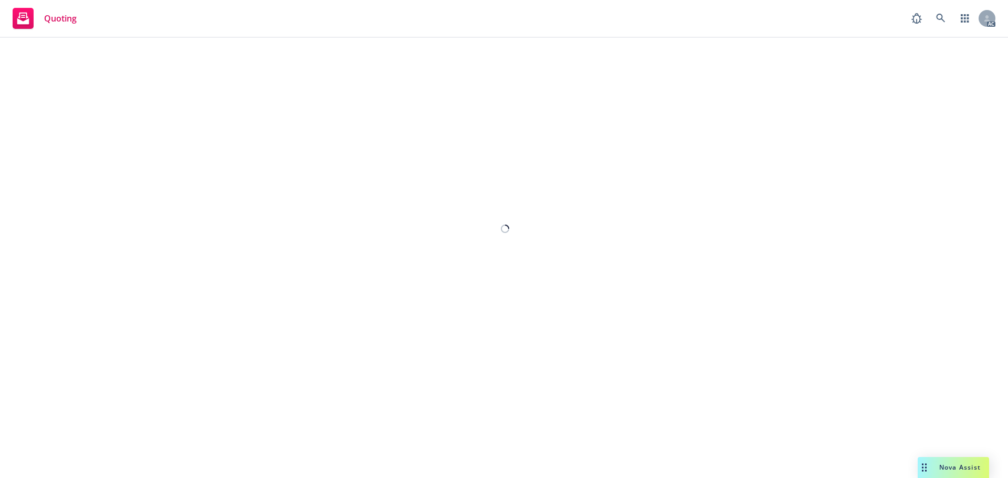
select select "12"
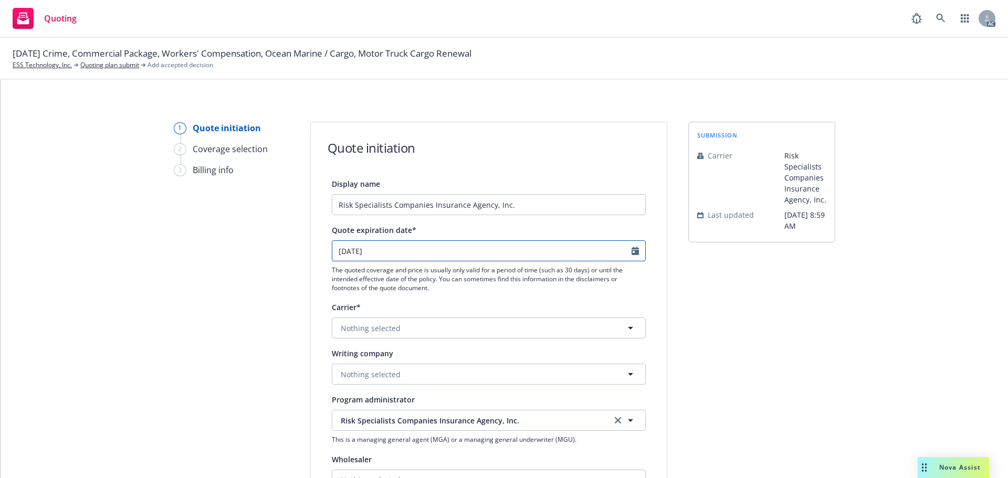
click at [632, 249] on icon "Calendar" at bounding box center [635, 251] width 7 height 8
select select "10"
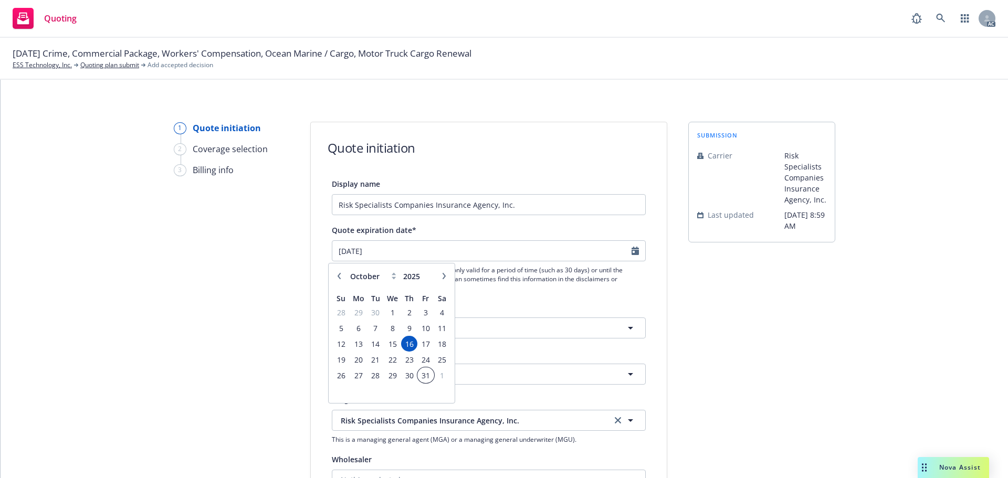
click at [425, 379] on span "31" at bounding box center [426, 375] width 14 height 13
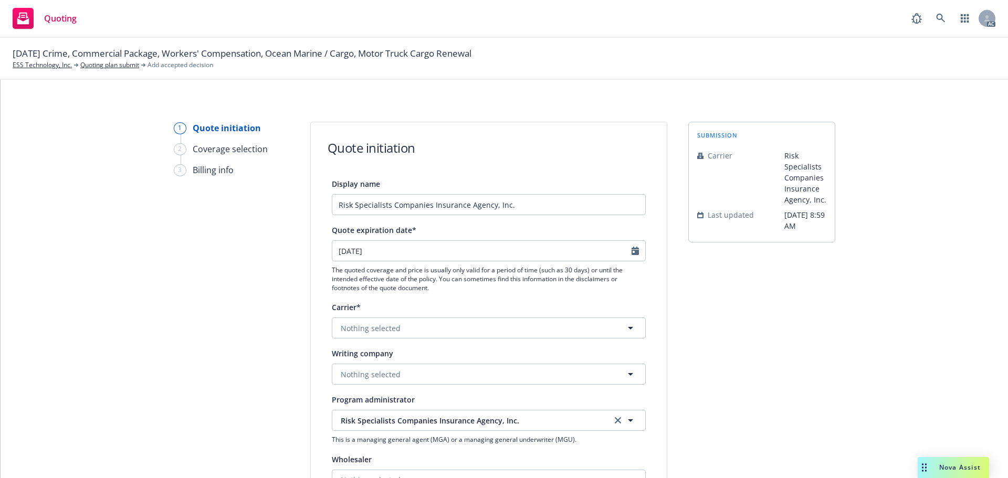
type input "[DATE]"
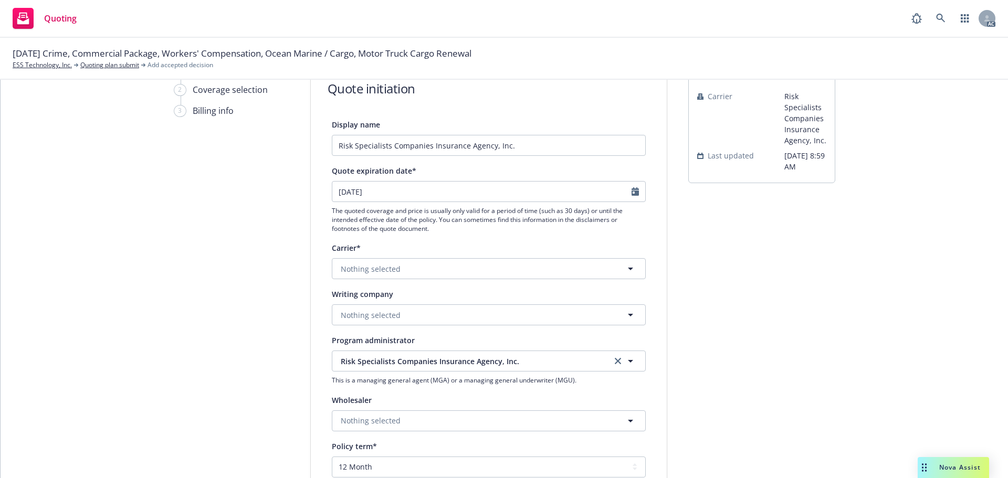
scroll to position [105, 0]
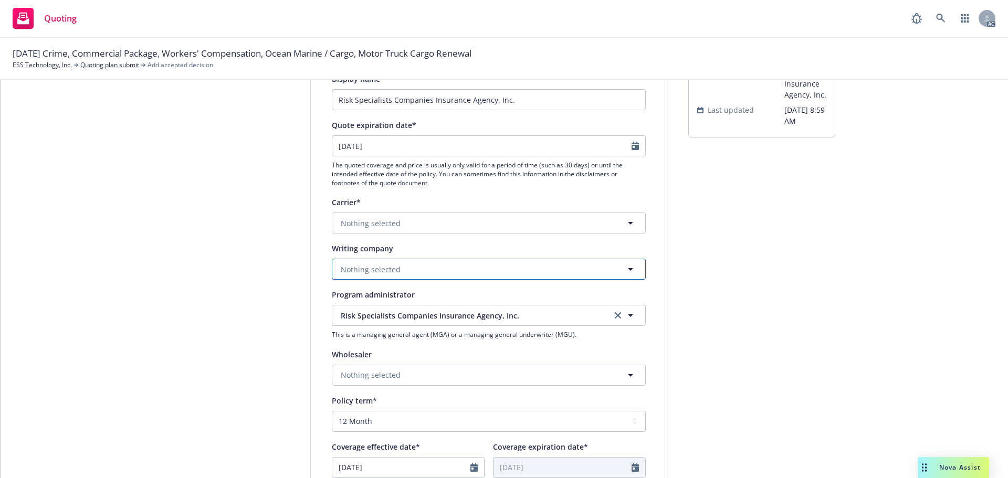
click at [366, 266] on span "Nothing selected" at bounding box center [371, 269] width 60 height 11
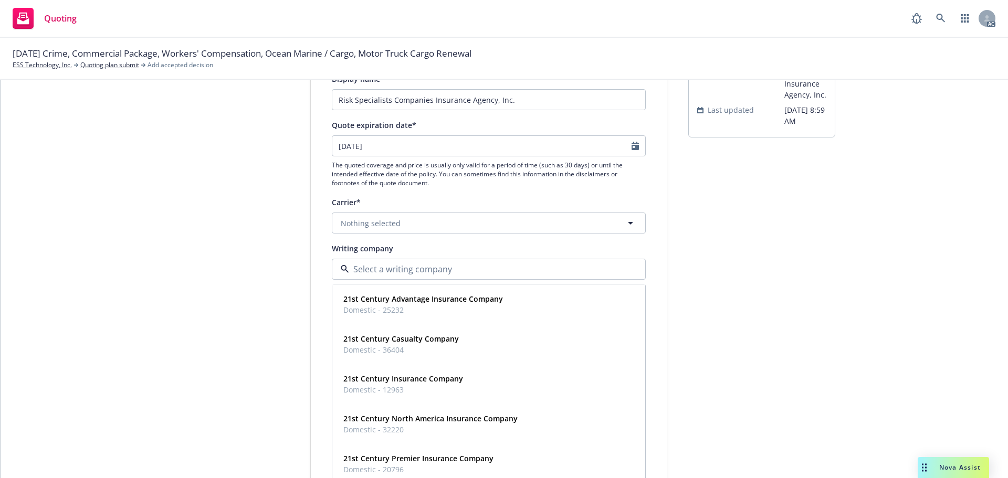
paste input "National Union Fire Insurance Company of [GEOGRAPHIC_DATA], [GEOGRAPHIC_DATA]"
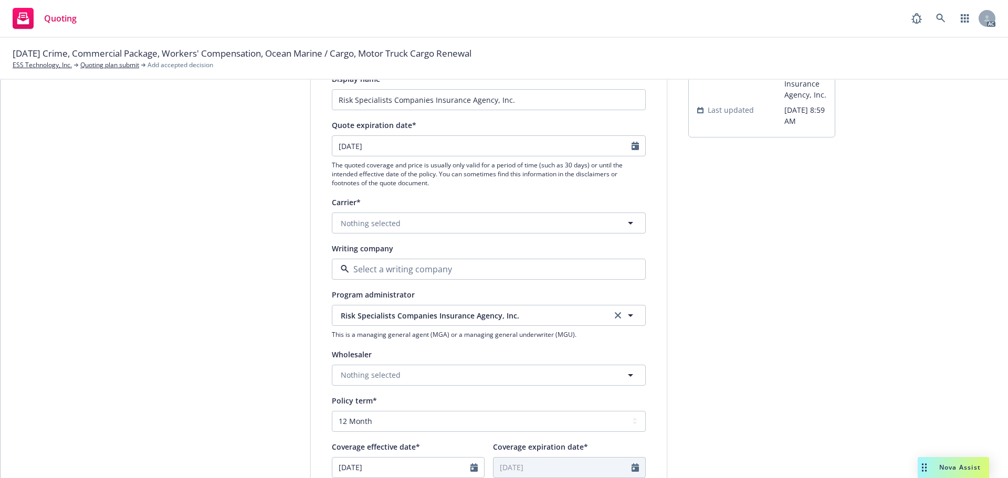
type input "National Union Fire Insurance Company of [GEOGRAPHIC_DATA], [GEOGRAPHIC_DATA]"
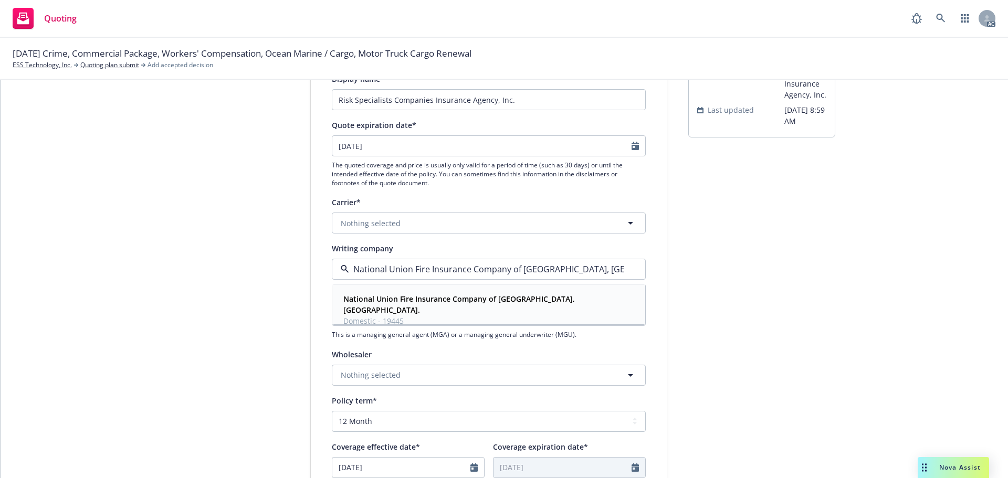
click at [384, 316] on span "Domestic - 19445" at bounding box center [488, 321] width 289 height 11
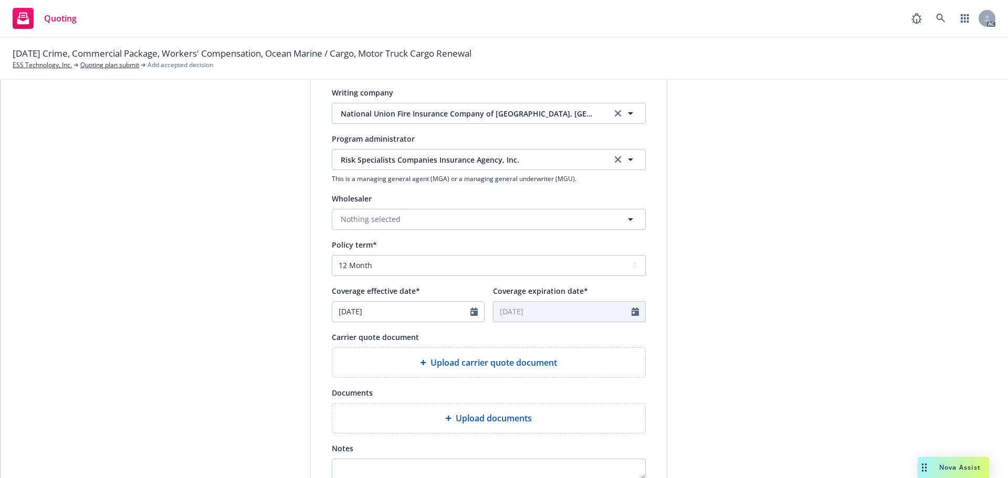
scroll to position [315, 0]
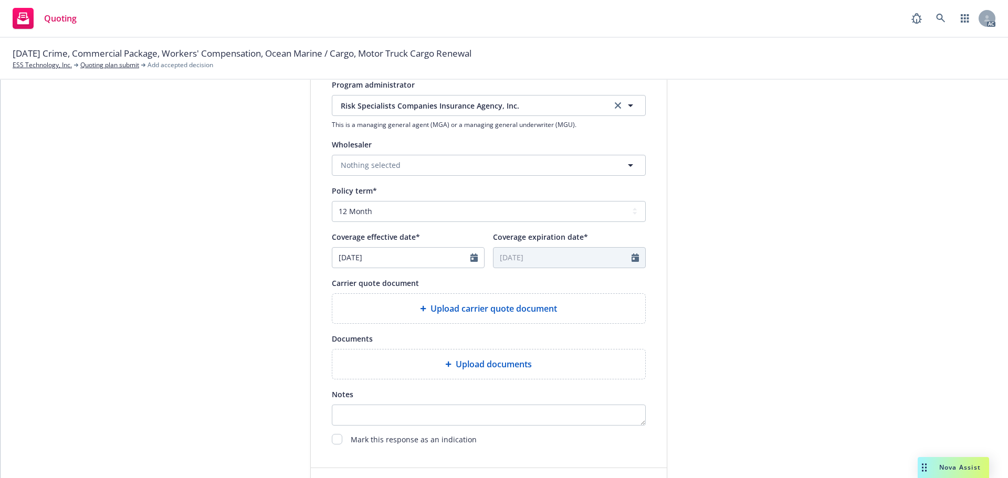
click at [446, 313] on span "Upload carrier quote document" at bounding box center [494, 309] width 127 height 13
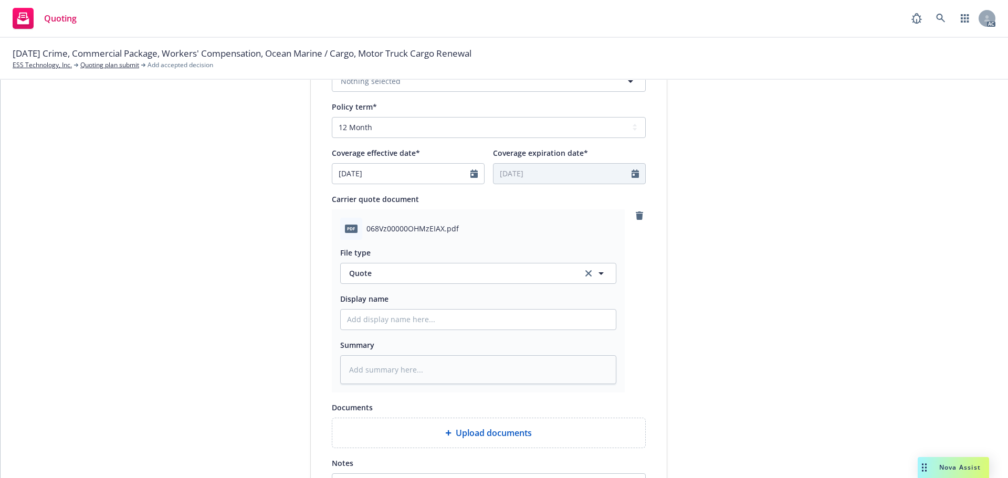
scroll to position [420, 0]
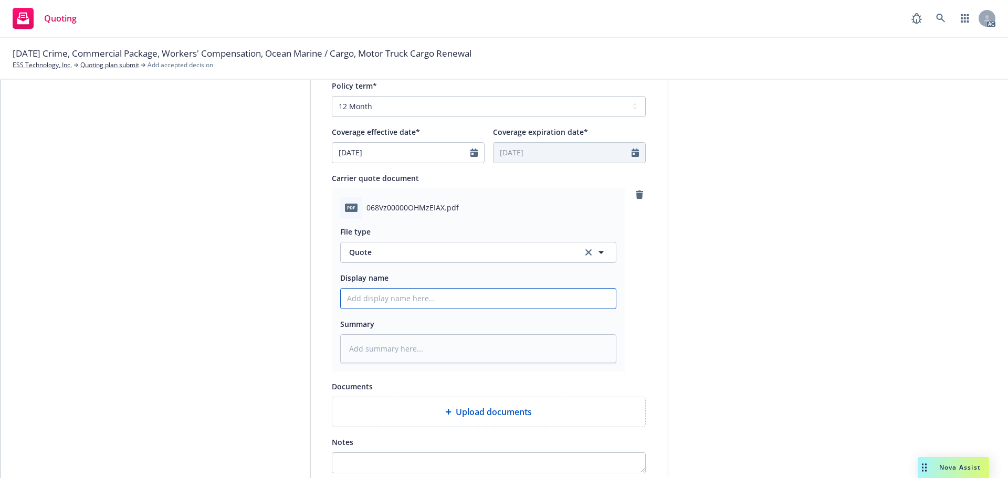
click at [394, 298] on input "Display name" at bounding box center [478, 299] width 275 height 20
type textarea "x"
type input "2"
type textarea "x"
type input "25"
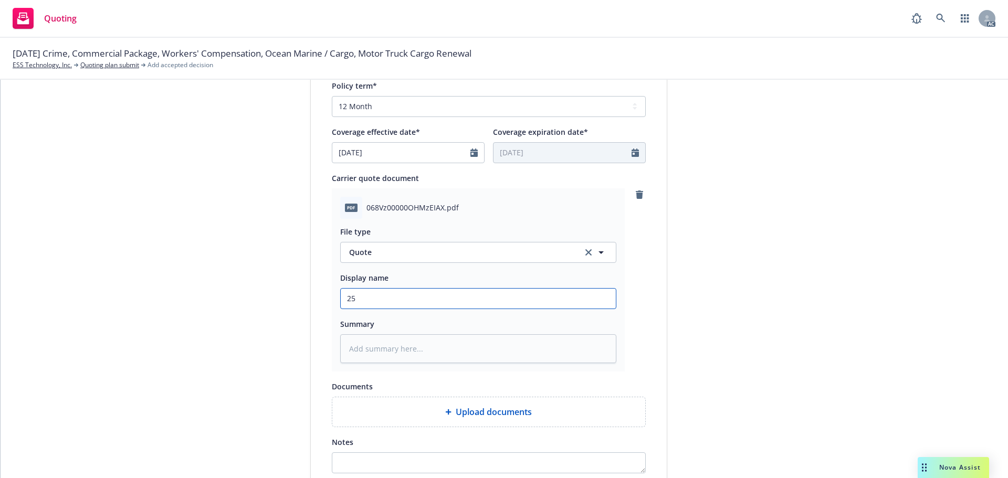
type textarea "x"
type input "25-"
type textarea "x"
type input "25-2"
type textarea "x"
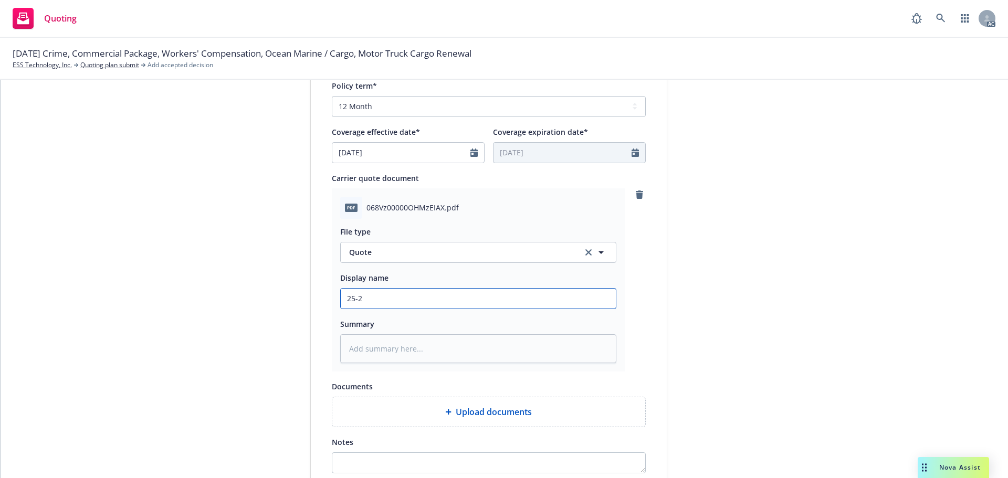
type input "25-26"
type textarea "x"
type input "25-26"
type textarea "x"
type input "25-26 Crime Quote"
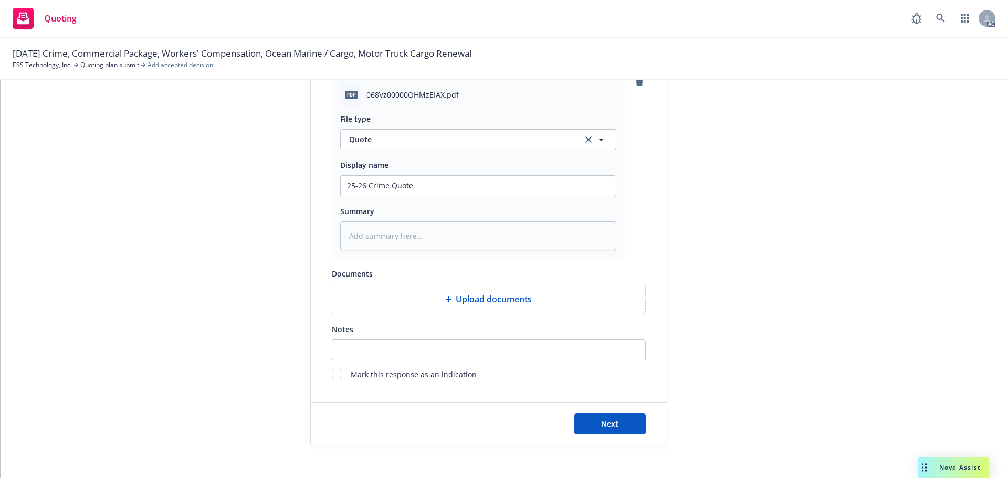
scroll to position [543, 0]
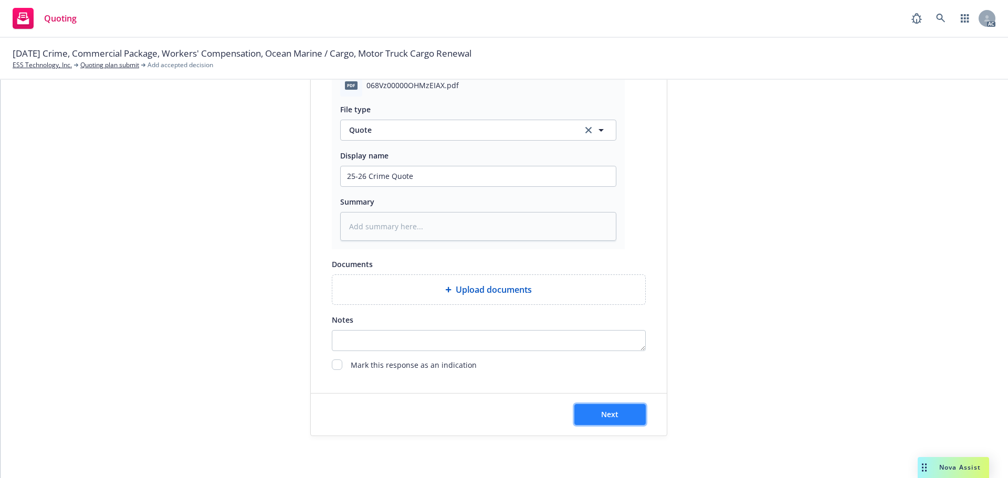
click at [620, 407] on button "Next" at bounding box center [610, 414] width 71 height 21
type textarea "x"
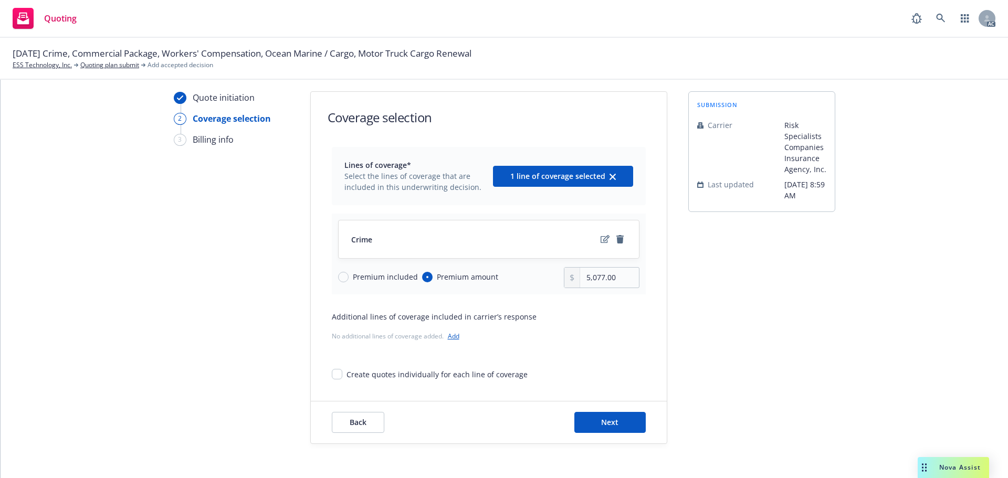
scroll to position [38, 0]
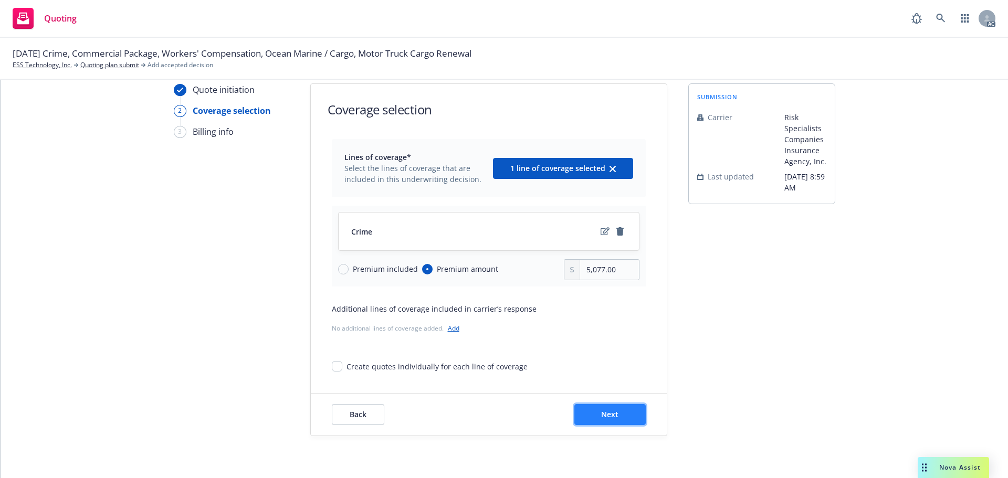
click at [618, 413] on button "Next" at bounding box center [610, 414] width 71 height 21
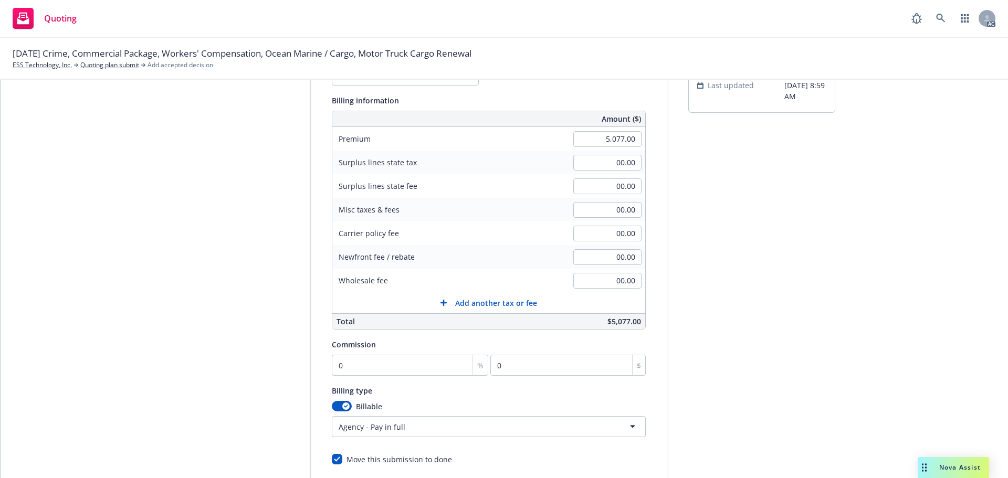
scroll to position [143, 0]
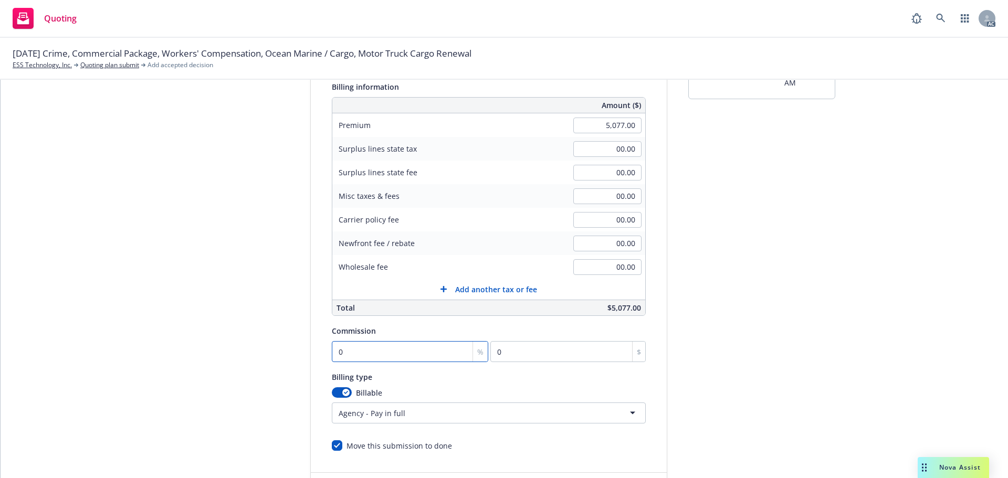
click at [396, 348] on input "0" at bounding box center [410, 351] width 157 height 21
type input "1"
type input "50.77"
type input "15"
type input "761.55"
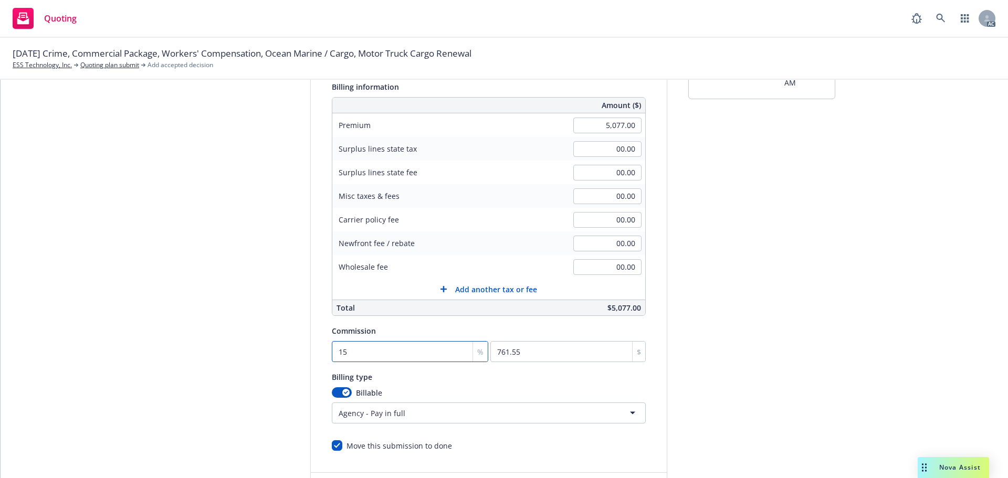
type input "15"
click at [850, 241] on div "Quote initiation Coverage selection 3 Billing info Add billing information Surp…" at bounding box center [504, 246] width 983 height 537
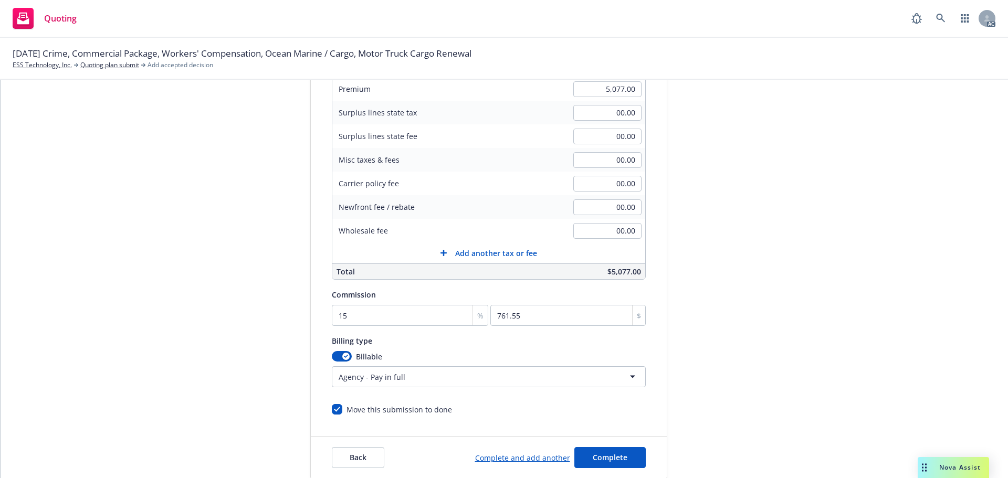
scroll to position [223, 0]
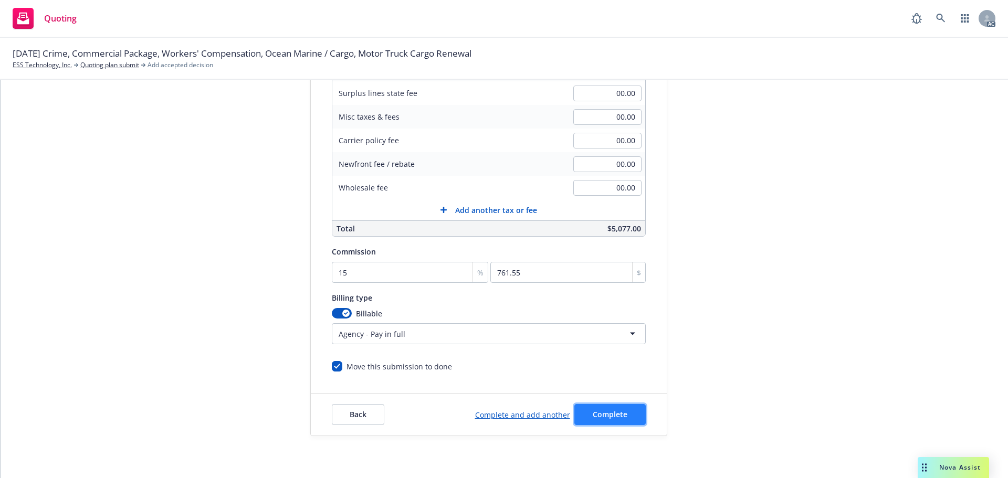
click at [594, 412] on span "Complete" at bounding box center [610, 415] width 35 height 10
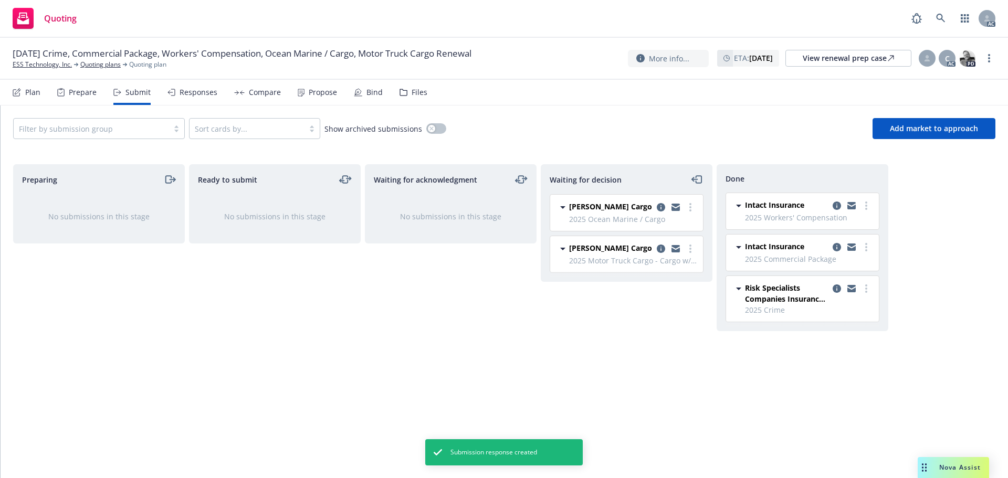
click at [312, 98] on div "Propose" at bounding box center [317, 92] width 39 height 25
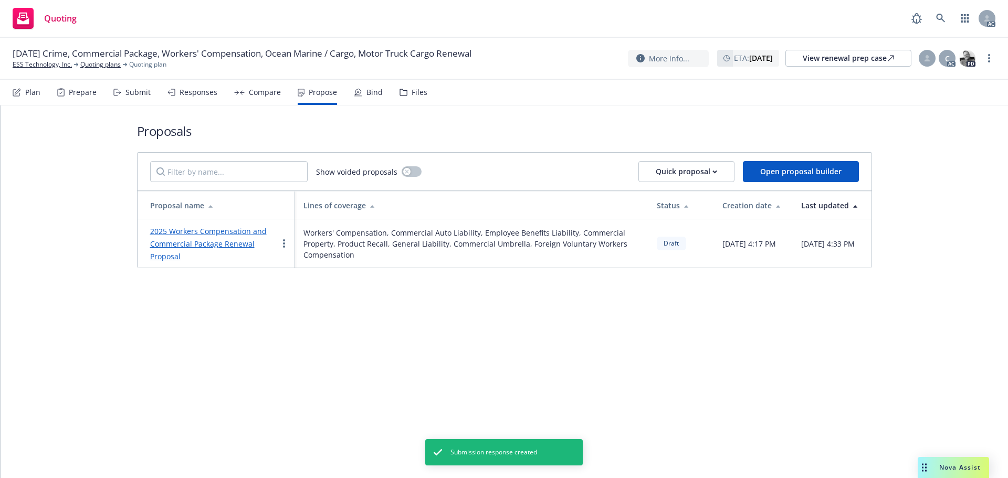
click at [232, 241] on link "2025 Workers Compensation and Commercial Package Renewal Proposal" at bounding box center [208, 243] width 117 height 35
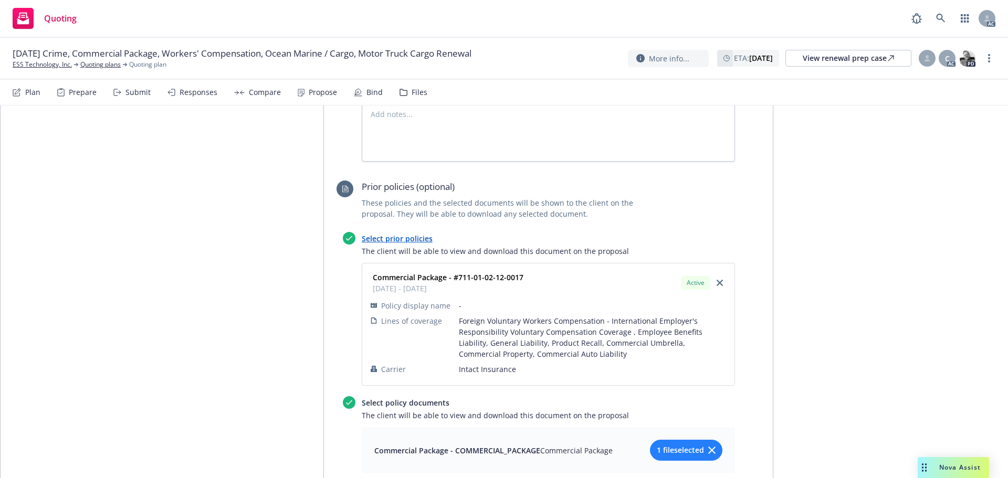
scroll to position [1571, 0]
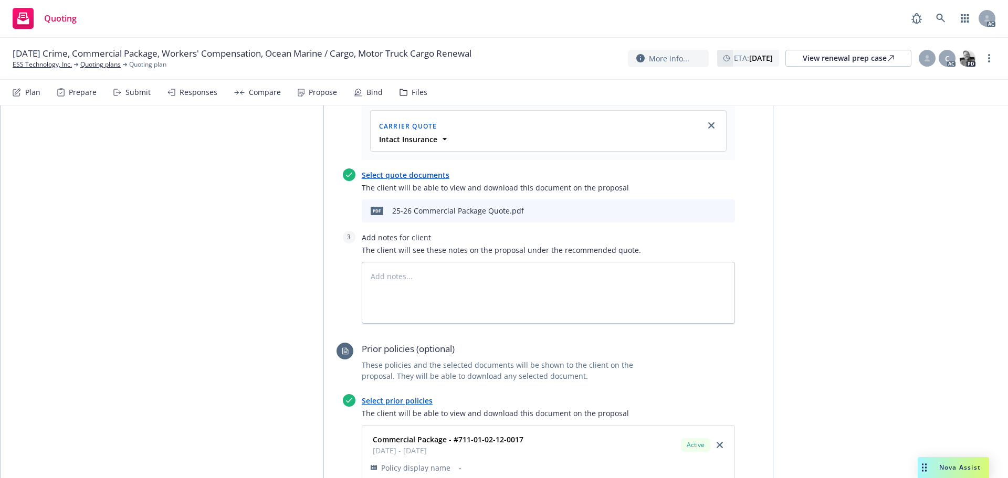
type textarea "x"
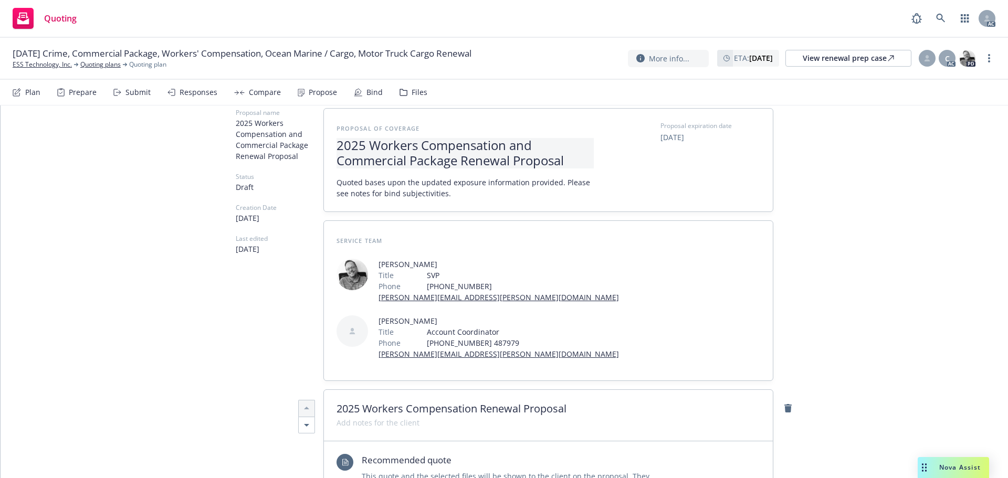
scroll to position [0, 0]
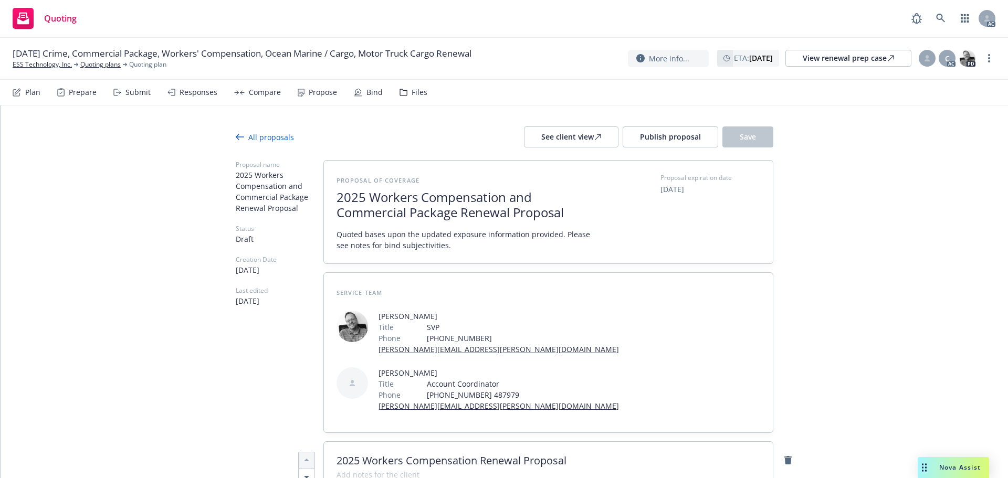
click at [525, 196] on span "2025 Workers Compensation and Commercial Package Renewal Proposal" at bounding box center [465, 205] width 257 height 30
drag, startPoint x: 529, startPoint y: 196, endPoint x: 503, endPoint y: 199, distance: 26.4
click at [503, 199] on span "2025 Workers Compensation and Commercial Package Renewal Proposal" at bounding box center [465, 205] width 257 height 30
click at [381, 215] on span "2025 Workers Compensation, Commercial Package Renewal Proposal" at bounding box center [465, 205] width 257 height 30
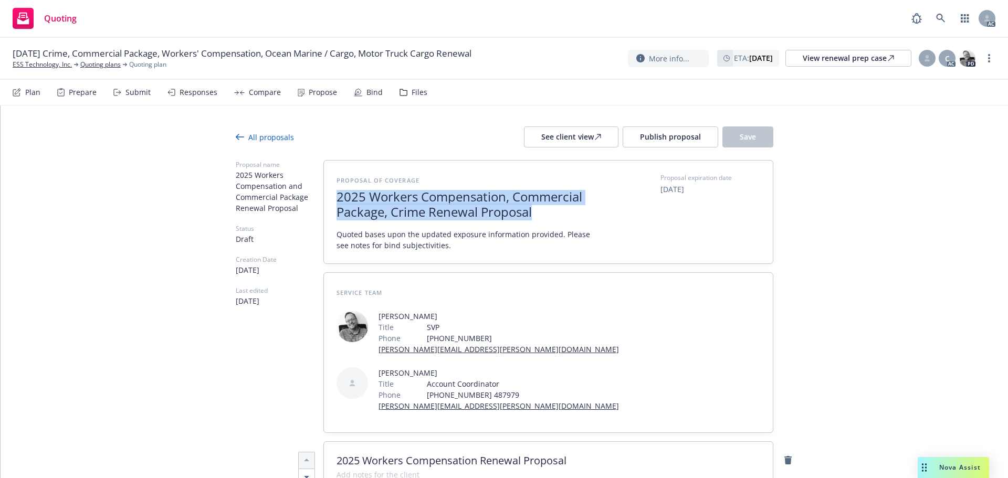
drag, startPoint x: 556, startPoint y: 211, endPoint x: 297, endPoint y: 172, distance: 261.3
copy span "2025 Workers Compensation, Commercial Package, Crime Renewal Proposal"
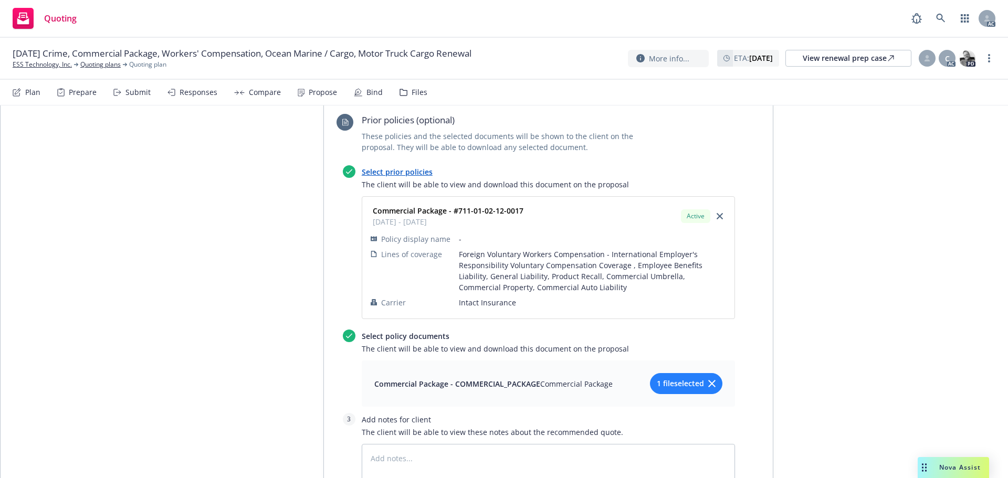
scroll to position [1571, 0]
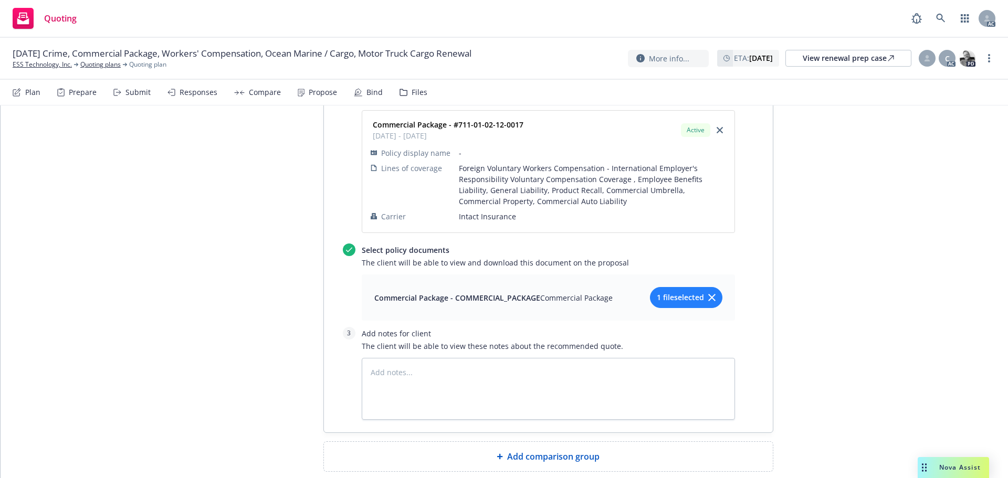
click at [501, 451] on div "Add comparison group" at bounding box center [548, 457] width 432 height 13
type textarea "x"
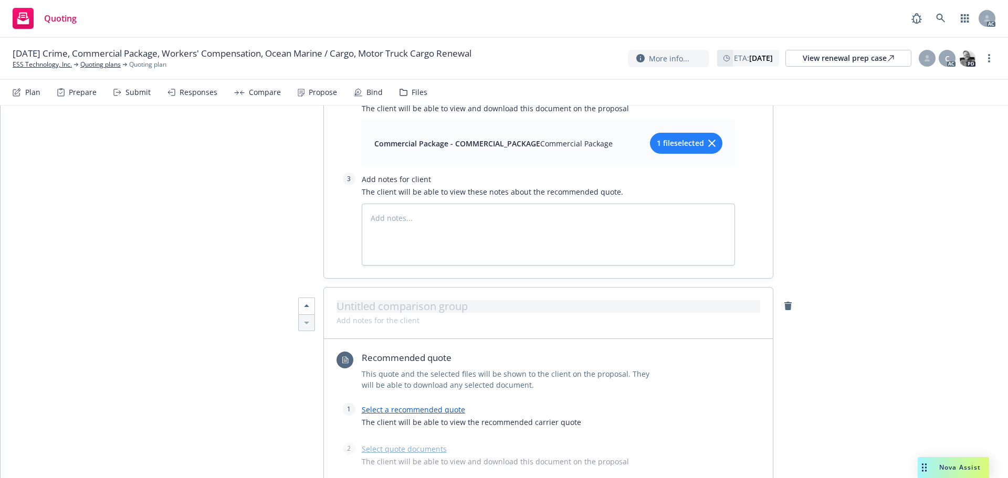
scroll to position [1729, 0]
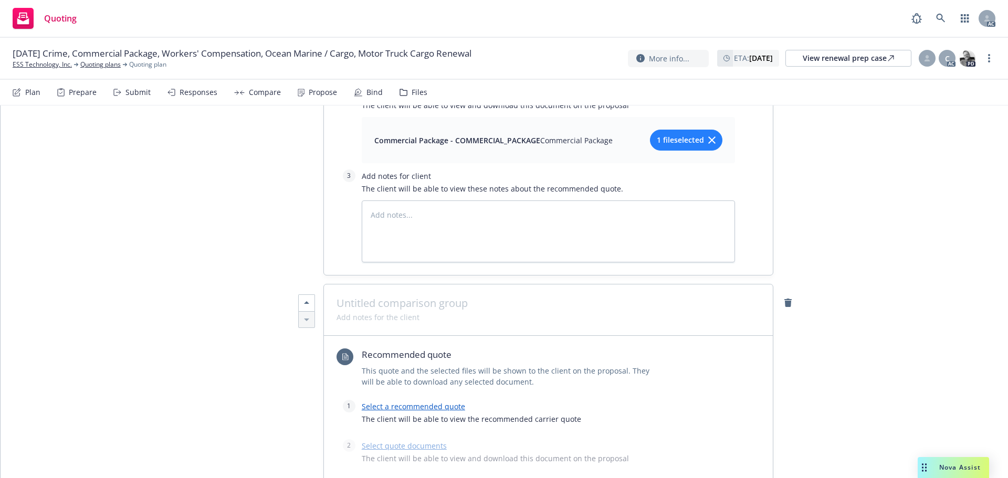
click at [386, 297] on span at bounding box center [549, 303] width 424 height 13
paste span
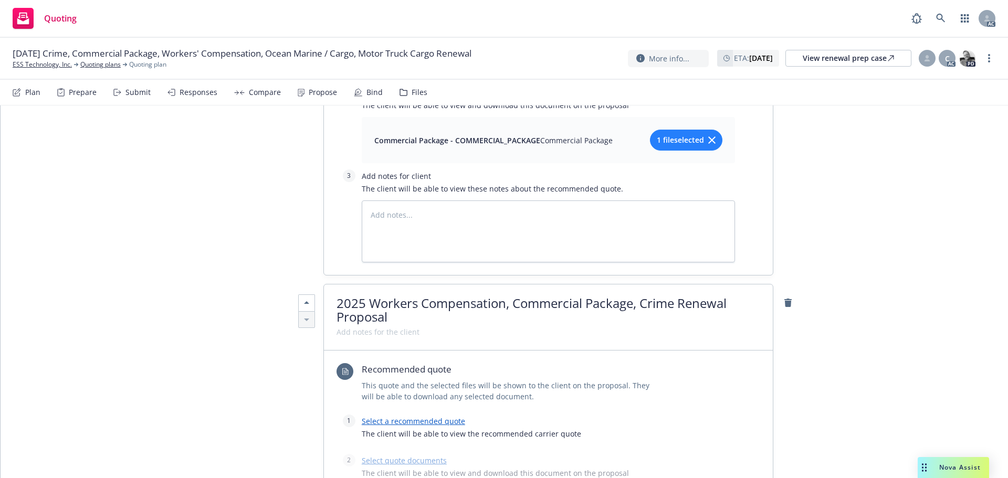
scroll to position [1, 0]
drag, startPoint x: 639, startPoint y: 245, endPoint x: 369, endPoint y: 245, distance: 270.0
click at [369, 294] on span "2025 Workers Compensation, Commercial Package, Crime Renewal Proposal" at bounding box center [532, 309] width 390 height 31
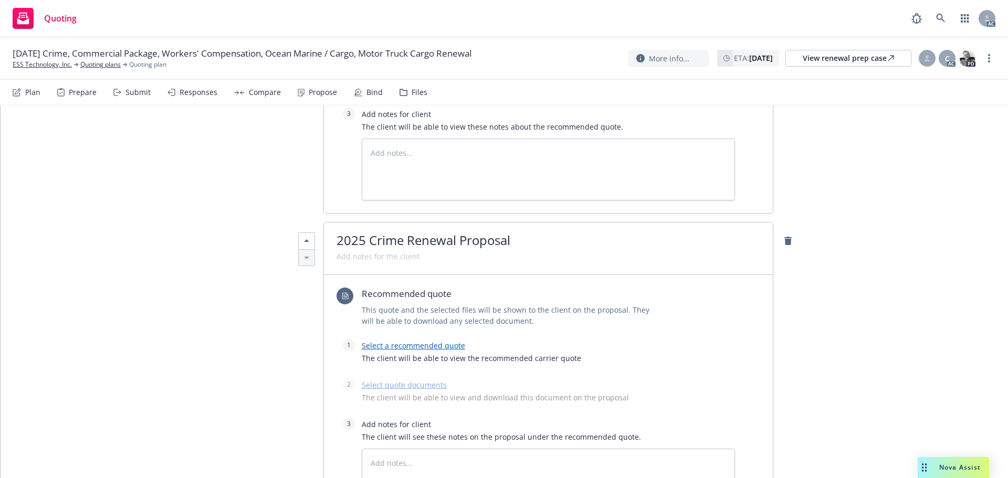
scroll to position [1886, 0]
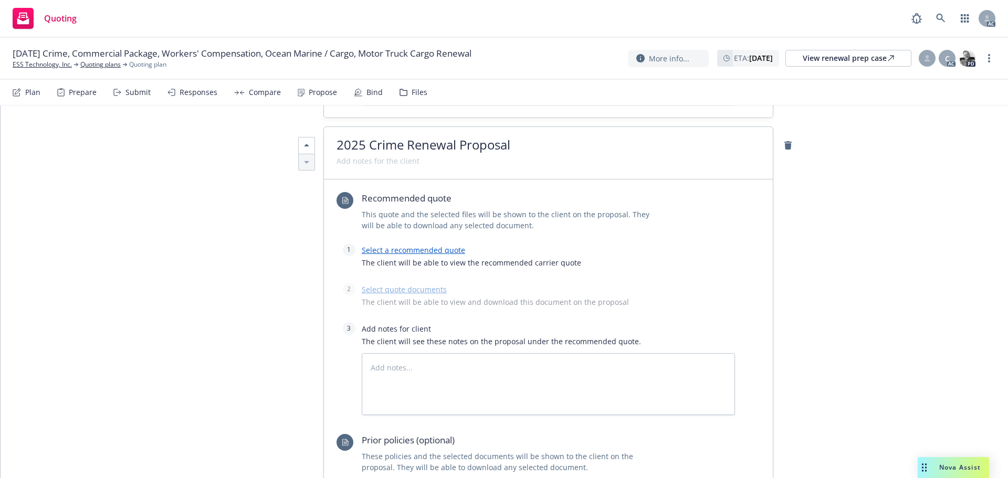
click at [406, 245] on link "Select a recommended quote" at bounding box center [413, 250] width 103 height 10
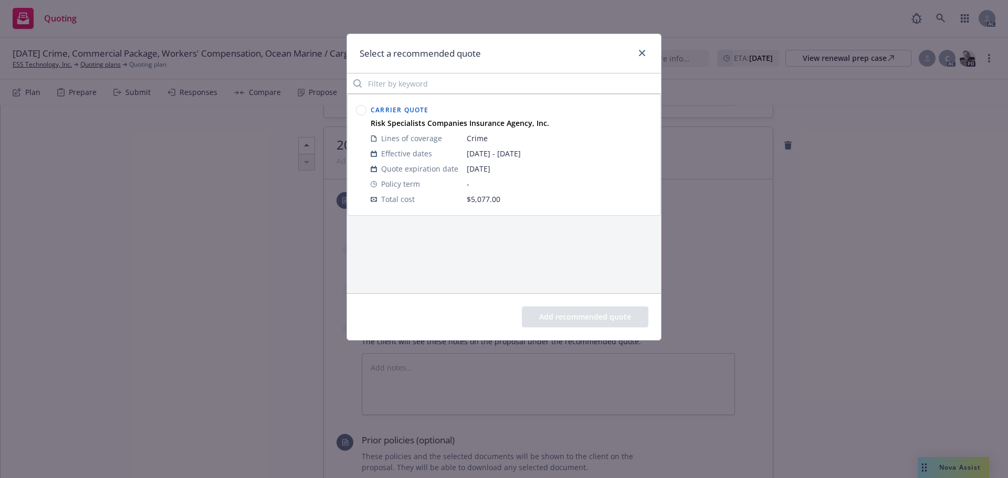
click at [363, 109] on circle at bounding box center [362, 111] width 10 height 10
click at [580, 311] on button "Add recommended quote" at bounding box center [585, 317] width 127 height 21
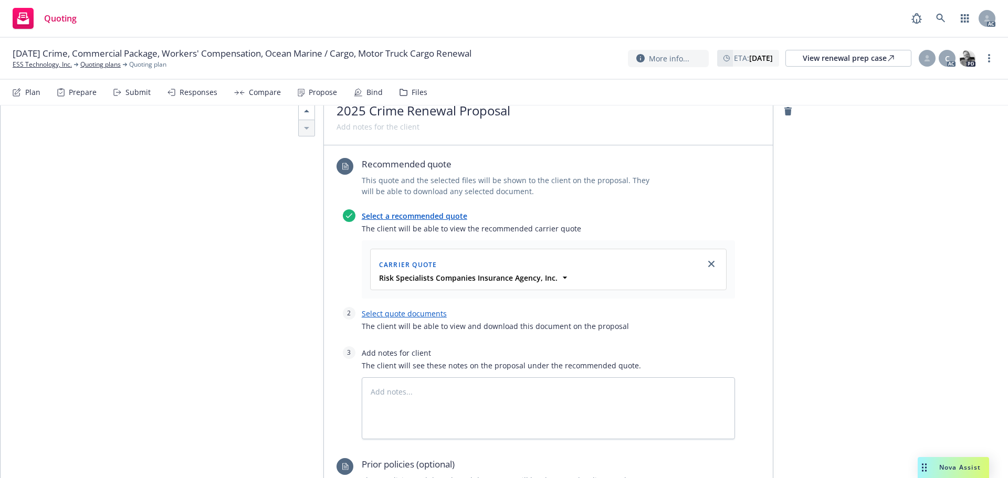
scroll to position [1991, 0]
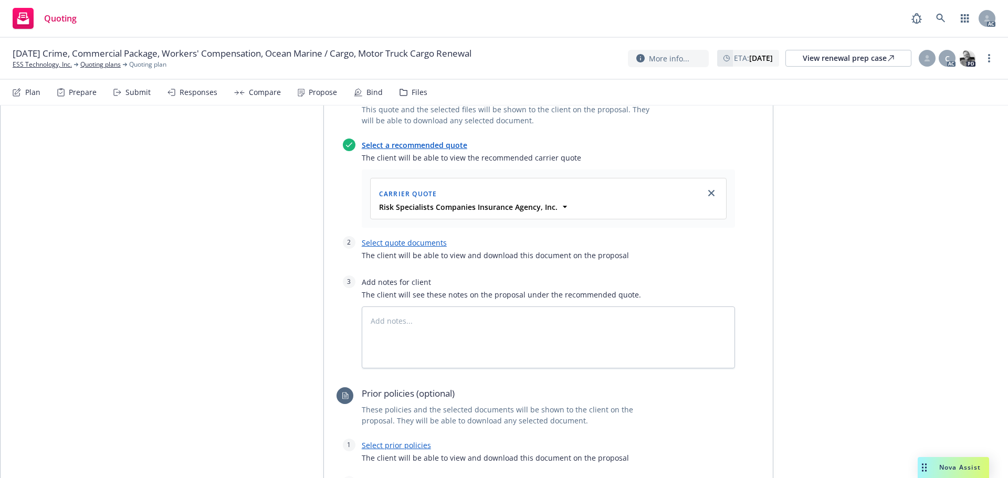
click at [385, 238] on link "Select quote documents" at bounding box center [404, 243] width 85 height 10
type textarea "x"
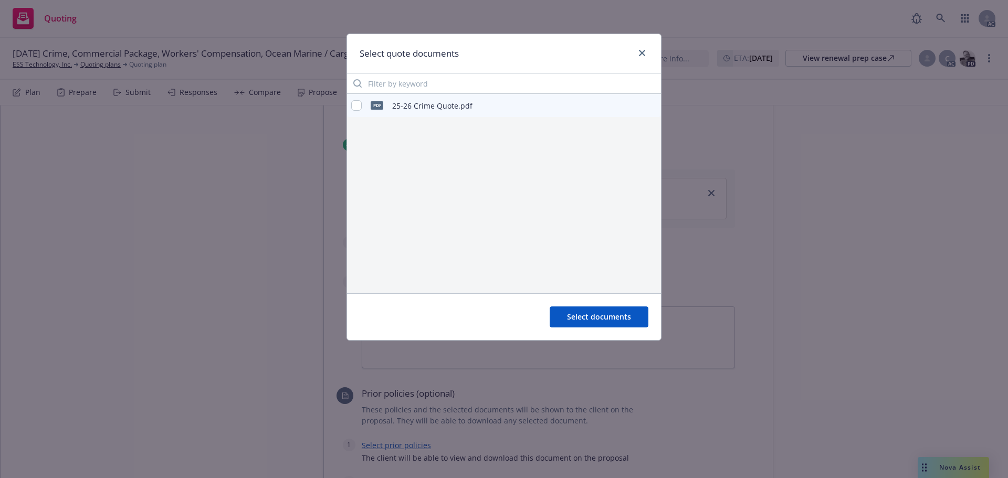
click at [348, 108] on div "pdf 25-26 Crime Quote.pdf" at bounding box center [504, 105] width 314 height 23
click at [351, 107] on input "checkbox" at bounding box center [356, 105] width 11 height 11
checkbox input "true"
click at [609, 315] on span "Select documents" at bounding box center [599, 317] width 64 height 10
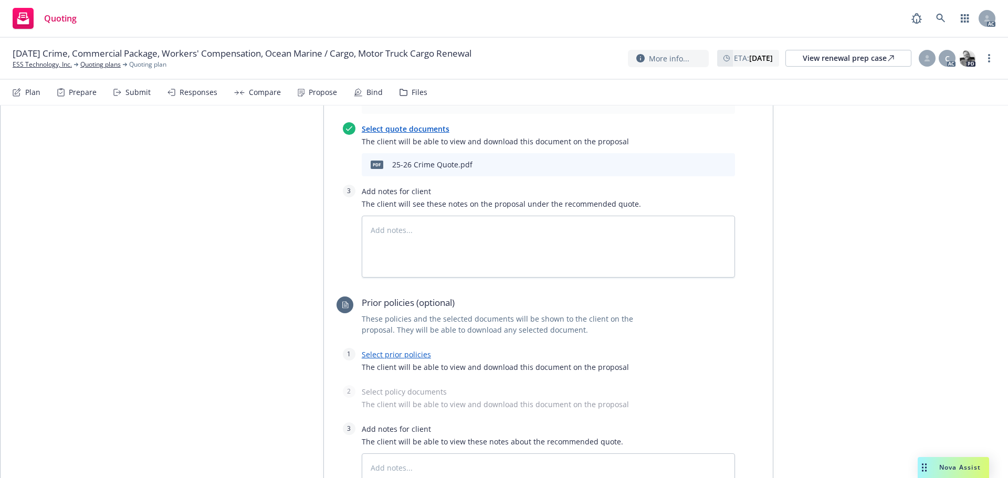
scroll to position [2208, 0]
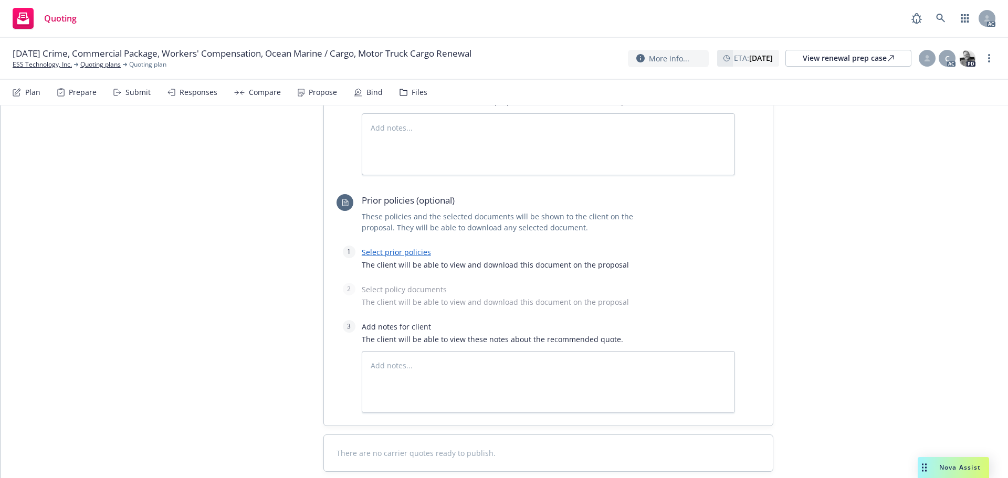
click at [388, 247] on link "Select prior policies" at bounding box center [396, 252] width 69 height 10
type textarea "x"
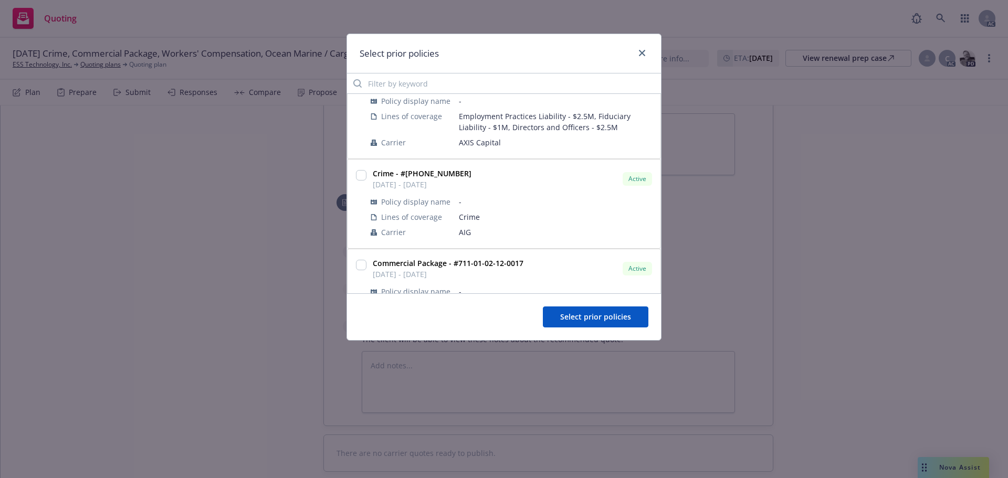
scroll to position [105, 0]
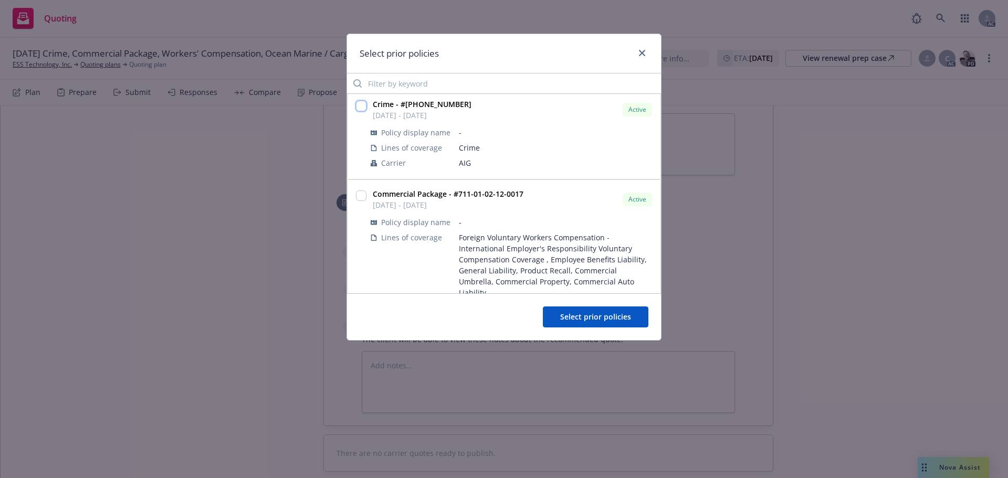
click at [365, 107] on input "checkbox" at bounding box center [361, 106] width 11 height 11
checkbox input "true"
click at [607, 321] on span "Select prior policies" at bounding box center [595, 317] width 71 height 10
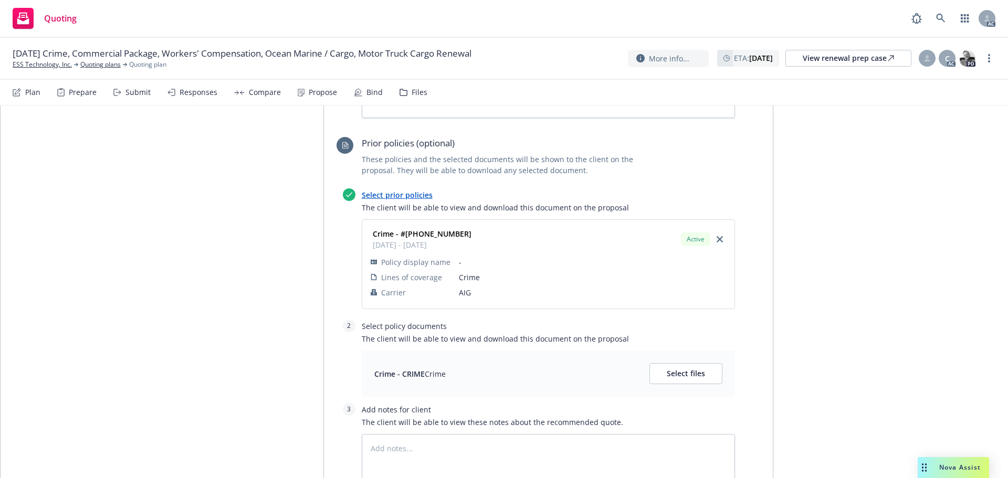
scroll to position [2313, 0]
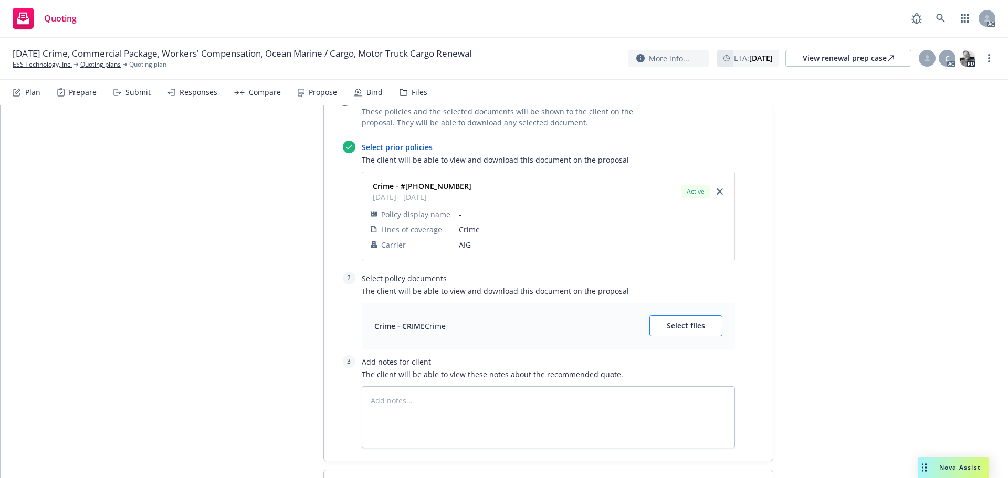
drag, startPoint x: 706, startPoint y: 282, endPoint x: 706, endPoint y: 272, distance: 9.5
click at [707, 303] on div "Crime - CRIME Crime Select files" at bounding box center [548, 326] width 373 height 46
click at [703, 316] on button "Select files" at bounding box center [686, 326] width 73 height 21
type textarea "x"
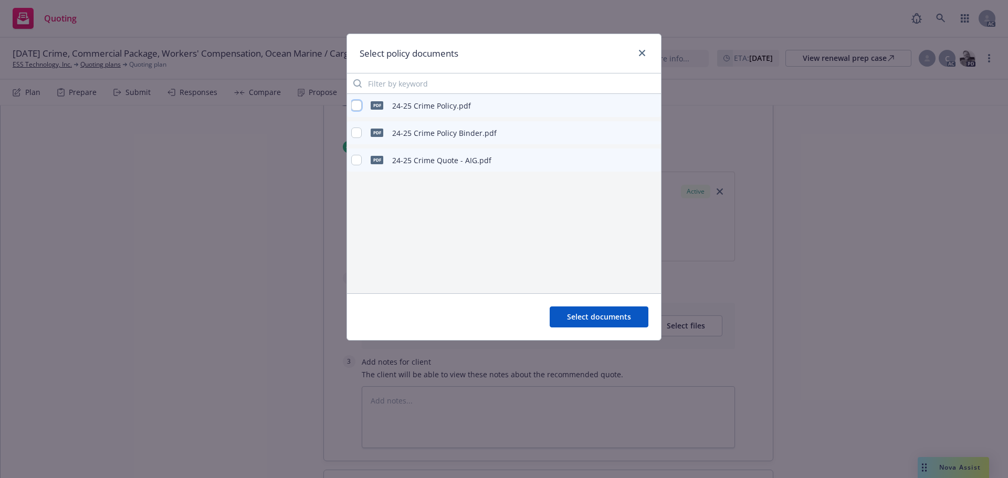
click at [357, 105] on input "checkbox" at bounding box center [356, 105] width 11 height 11
checkbox input "true"
click at [618, 313] on span "Select documents" at bounding box center [599, 317] width 64 height 10
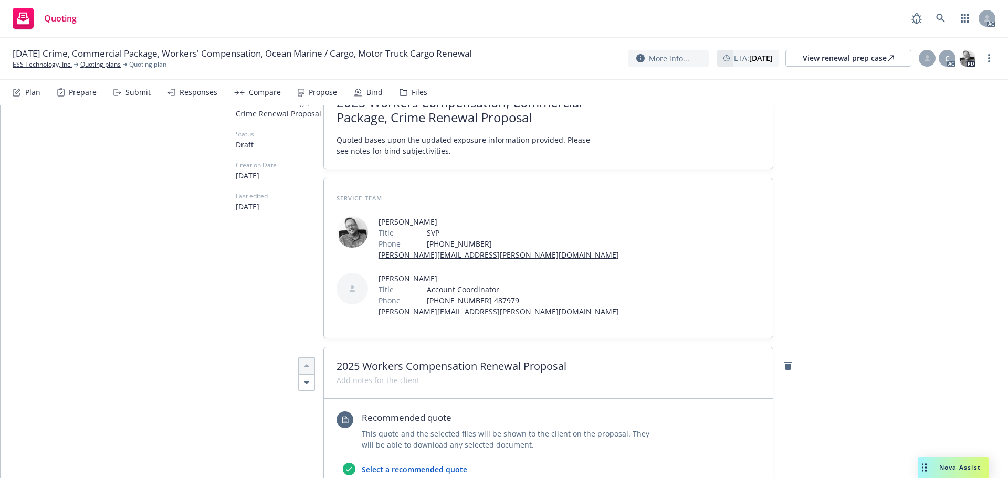
scroll to position [0, 0]
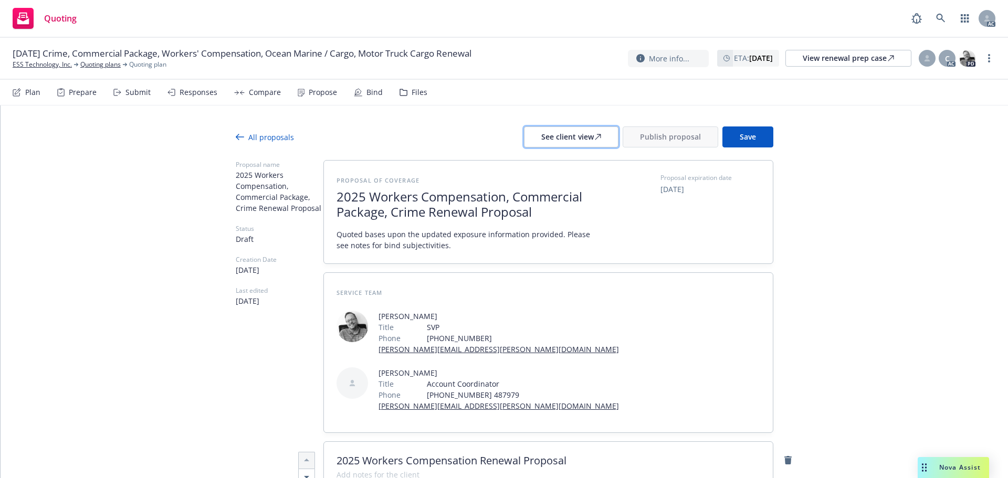
drag, startPoint x: 529, startPoint y: 137, endPoint x: 542, endPoint y: 131, distance: 14.6
click at [531, 136] on button "See client view" at bounding box center [571, 137] width 95 height 21
type textarea "x"
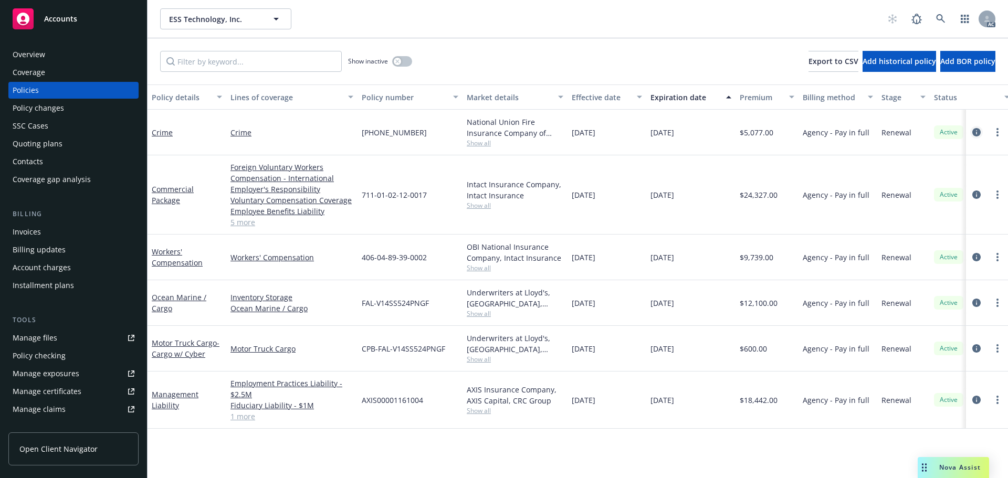
click at [977, 133] on icon "circleInformation" at bounding box center [977, 132] width 8 height 8
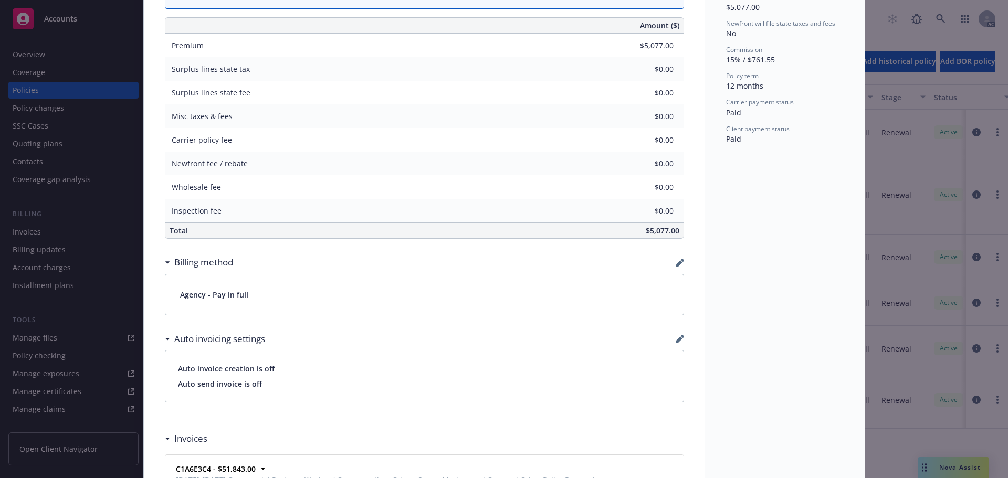
scroll to position [315, 0]
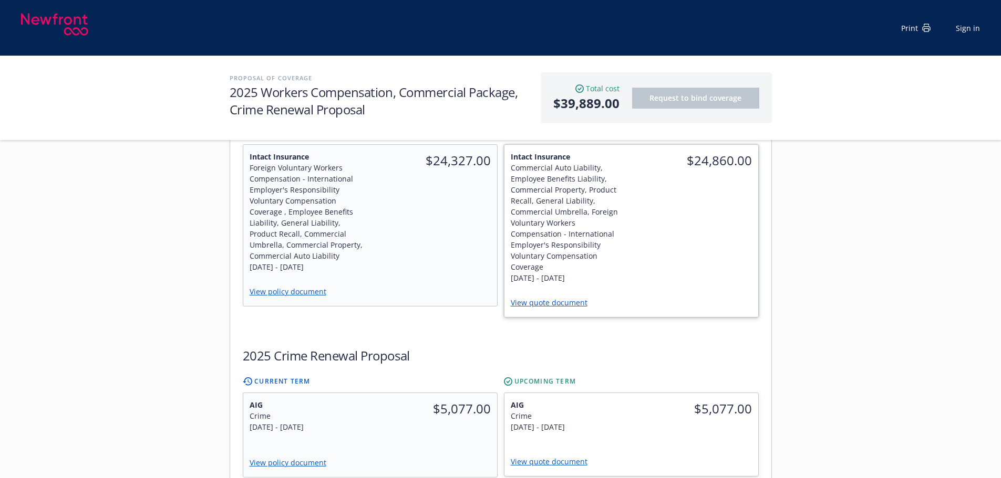
scroll to position [683, 0]
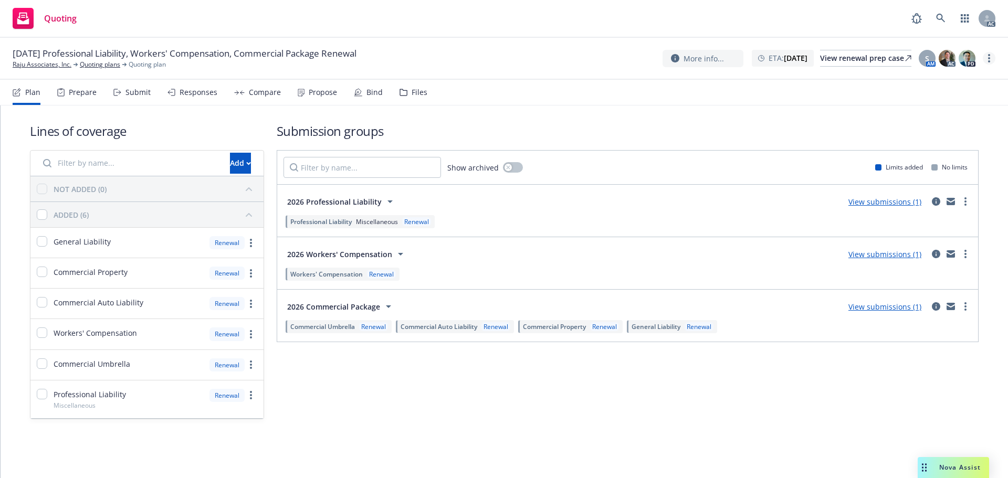
click at [992, 58] on link "more" at bounding box center [989, 58] width 13 height 13
click at [958, 73] on link "Copy logging email" at bounding box center [936, 79] width 117 height 21
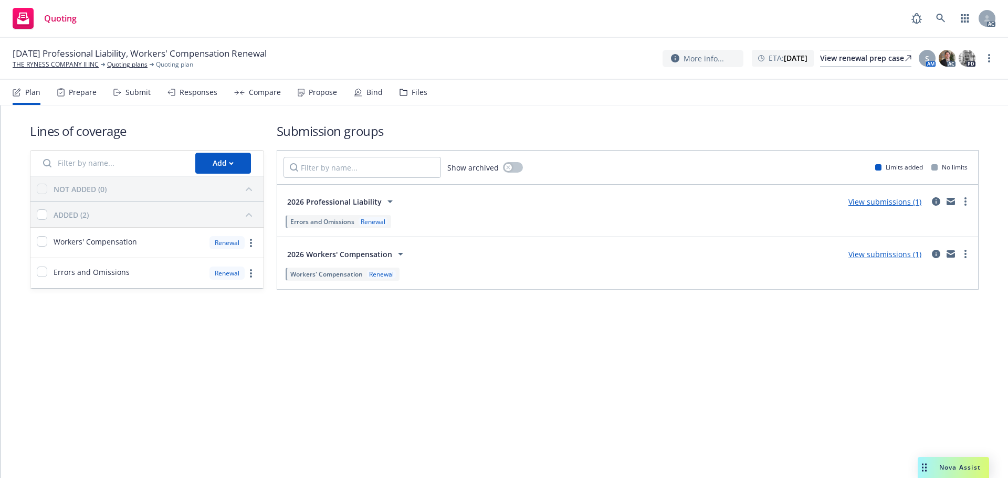
click at [134, 95] on div "Submit" at bounding box center [138, 92] width 25 height 8
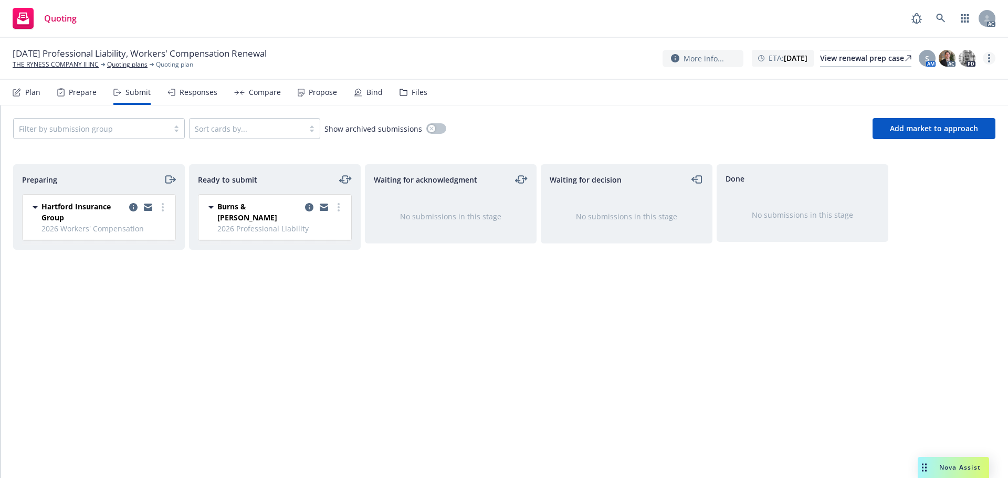
drag, startPoint x: 994, startPoint y: 62, endPoint x: 988, endPoint y: 64, distance: 6.6
click at [993, 62] on div "More info... ETA : January 1, 2026 View renewal prep case S AM AC PD" at bounding box center [829, 58] width 333 height 19
click at [987, 59] on link "more" at bounding box center [989, 58] width 13 height 13
click at [931, 79] on link "Copy logging email" at bounding box center [936, 79] width 117 height 21
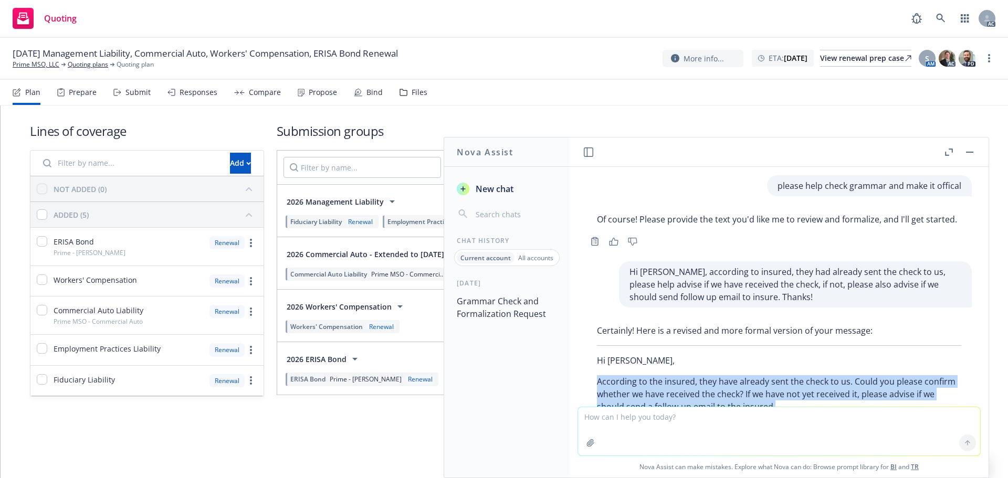
scroll to position [118, 0]
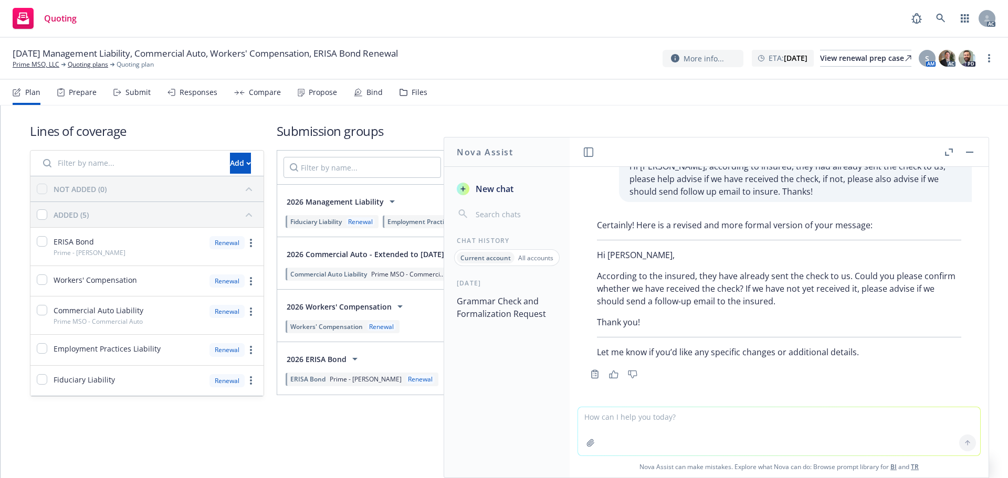
click at [619, 420] on textarea at bounding box center [779, 432] width 402 height 48
paste textarea "Hi Megan, we noticed that there are two carriers in case description area, plea…"
type textarea "Hi Megan, we noticed that there are two carriers in case description area, plea…"
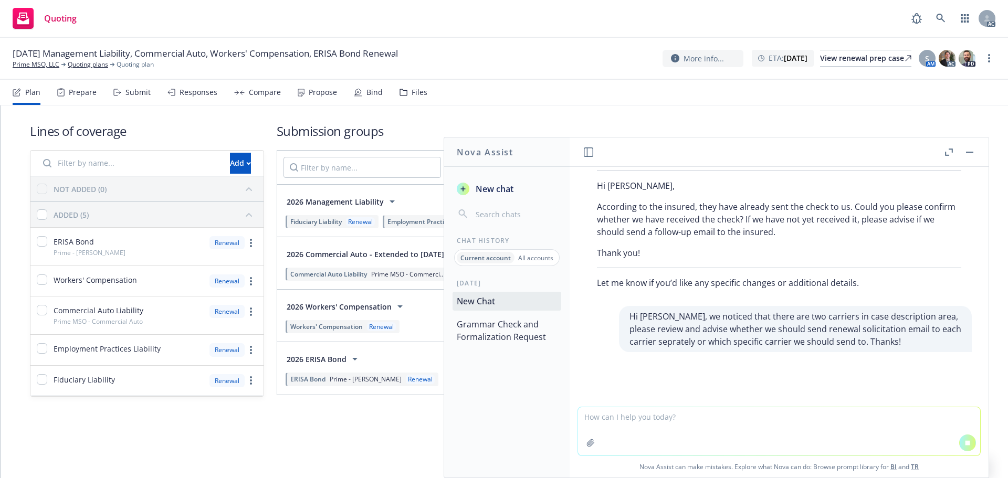
scroll to position [169, 0]
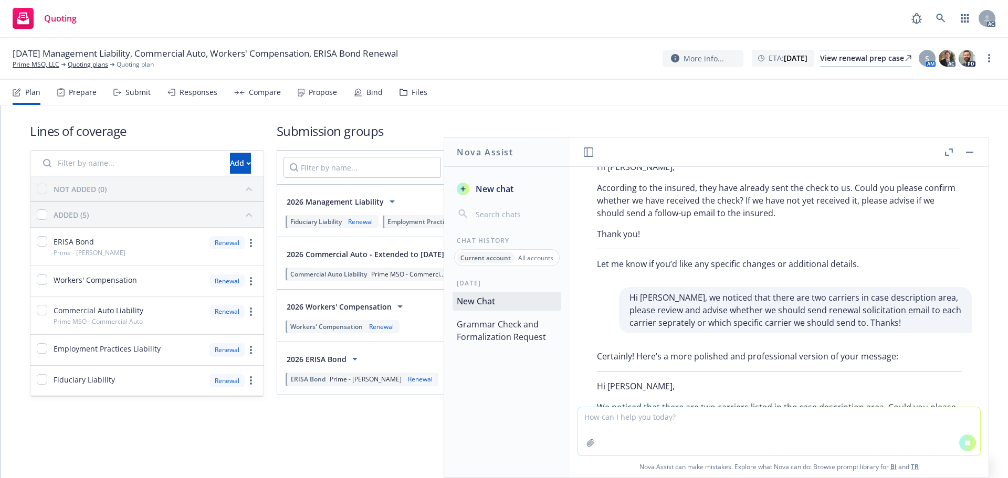
click at [950, 147] on button "button" at bounding box center [949, 152] width 13 height 13
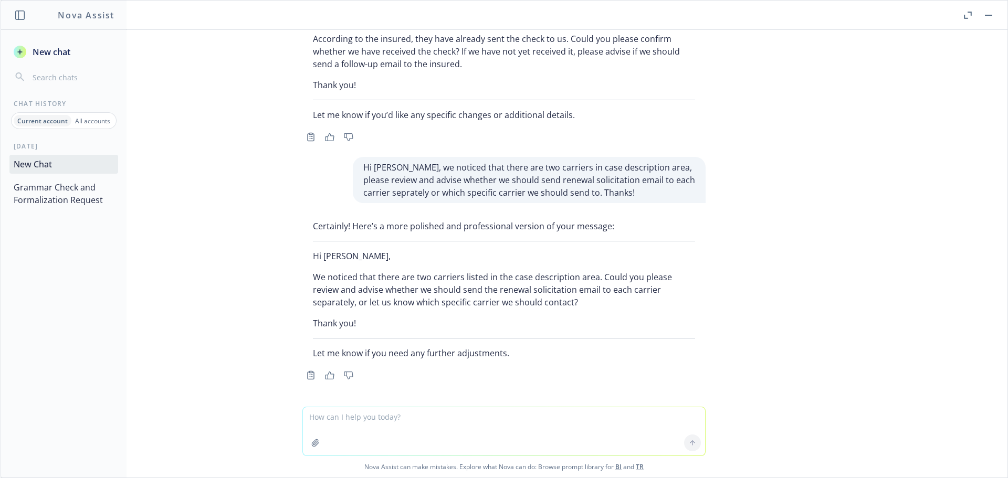
scroll to position [207, 0]
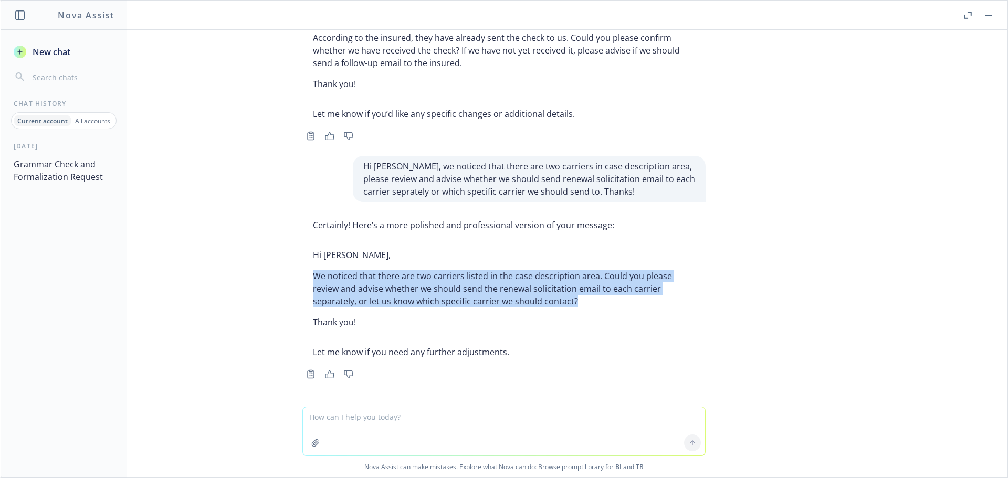
drag, startPoint x: 521, startPoint y: 302, endPoint x: 293, endPoint y: 270, distance: 230.2
click at [294, 270] on div "Certainly! Here’s a more polished and professional version of your message: Hi …" at bounding box center [504, 298] width 420 height 167
copy p "We noticed that there are two carriers listed in the case description area. Cou…"
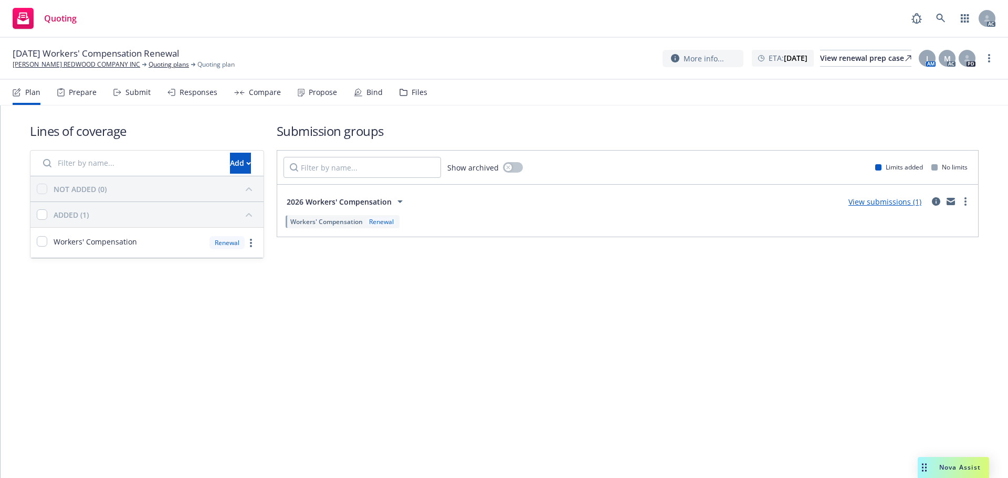
click at [110, 94] on div "Plan Prepare Submit Responses Compare Propose Bind Files" at bounding box center [220, 92] width 415 height 25
click at [116, 94] on icon at bounding box center [117, 92] width 8 height 7
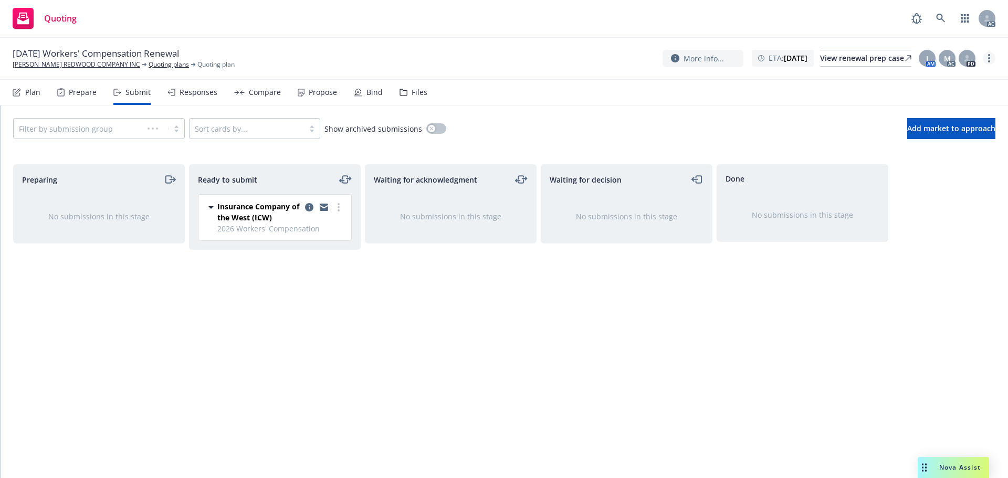
click at [991, 63] on link "more" at bounding box center [989, 58] width 13 height 13
click at [925, 82] on link "Copy logging email" at bounding box center [936, 79] width 117 height 21
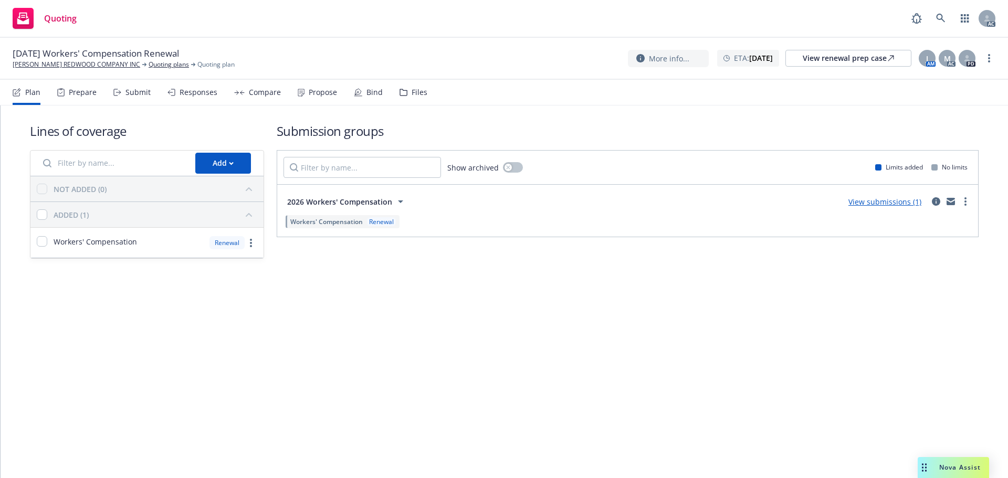
click at [132, 94] on div "Submit" at bounding box center [138, 92] width 25 height 8
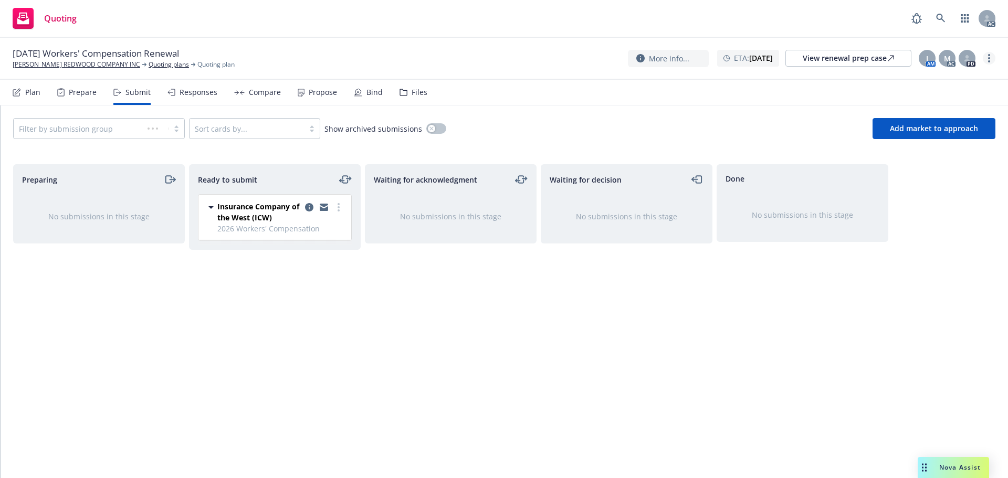
click at [990, 57] on icon "more" at bounding box center [989, 58] width 2 height 8
click at [953, 75] on link "Copy logging email" at bounding box center [936, 79] width 117 height 21
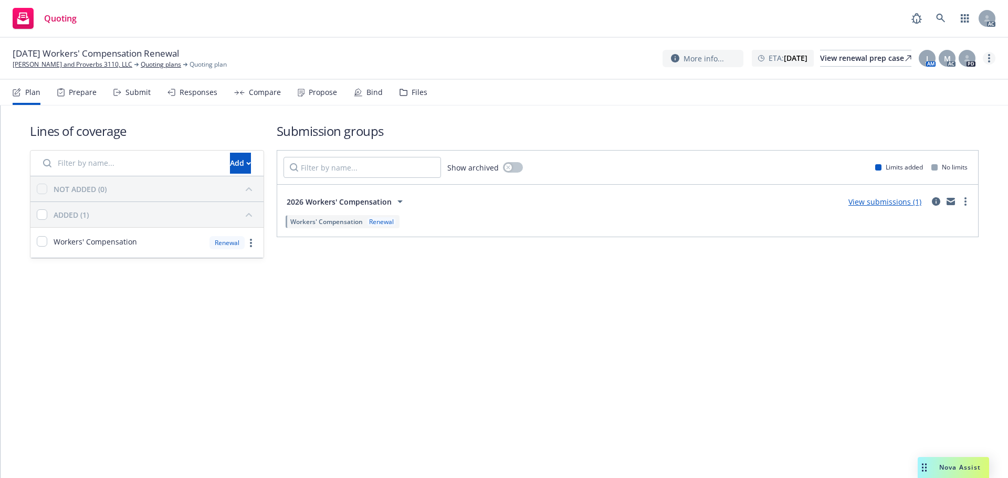
click at [988, 56] on link "more" at bounding box center [989, 58] width 13 height 13
click at [947, 76] on link "Copy logging email" at bounding box center [936, 79] width 117 height 21
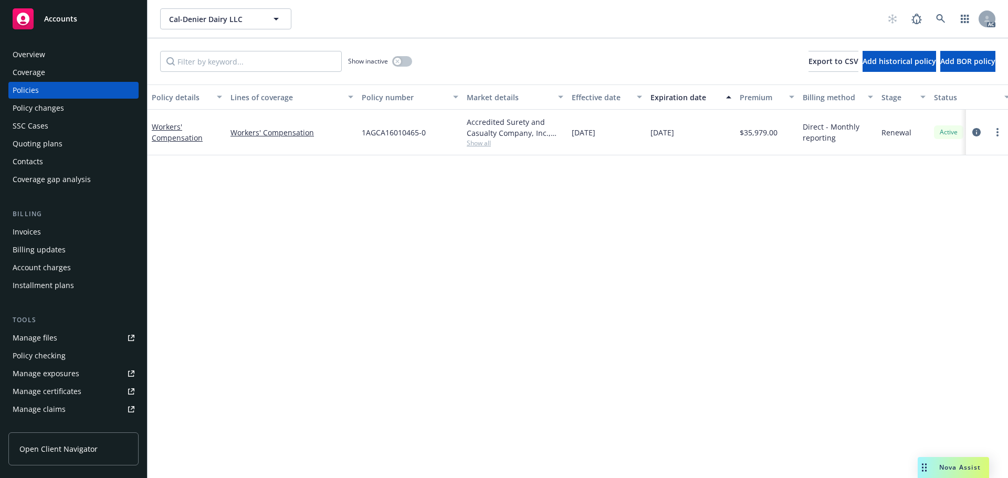
click at [479, 142] on span "Show all" at bounding box center [515, 143] width 97 height 9
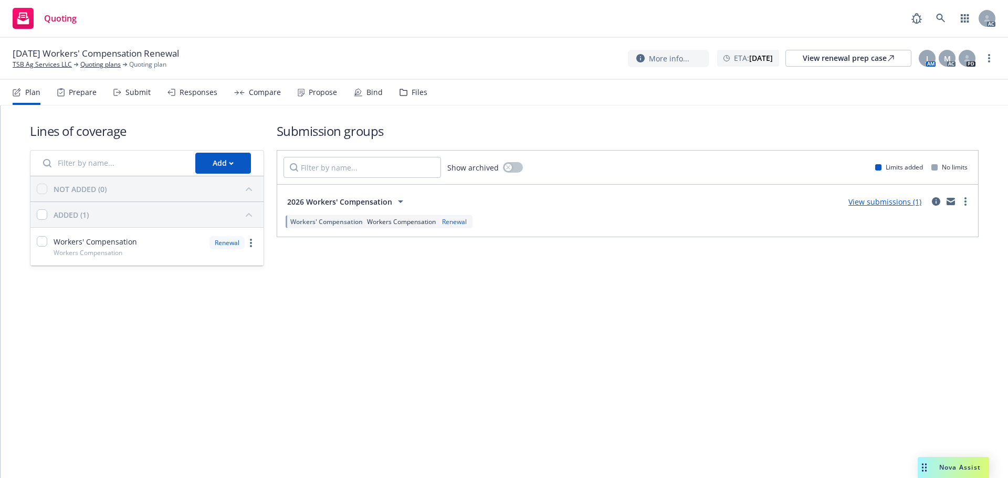
click at [119, 90] on icon at bounding box center [117, 92] width 8 height 7
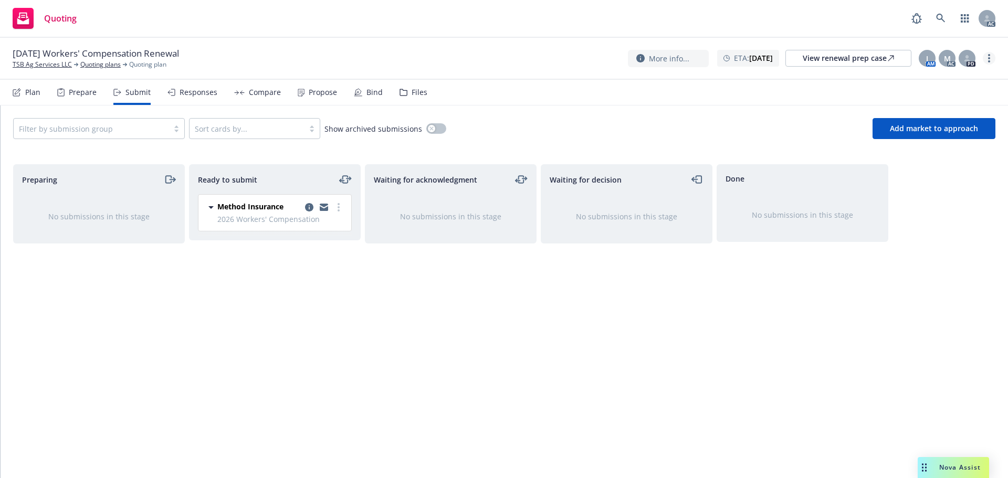
click at [990, 61] on circle "more" at bounding box center [989, 61] width 2 height 2
drag, startPoint x: 925, startPoint y: 82, endPoint x: 900, endPoint y: 81, distance: 25.7
click at [925, 82] on link "Copy logging email" at bounding box center [936, 79] width 117 height 21
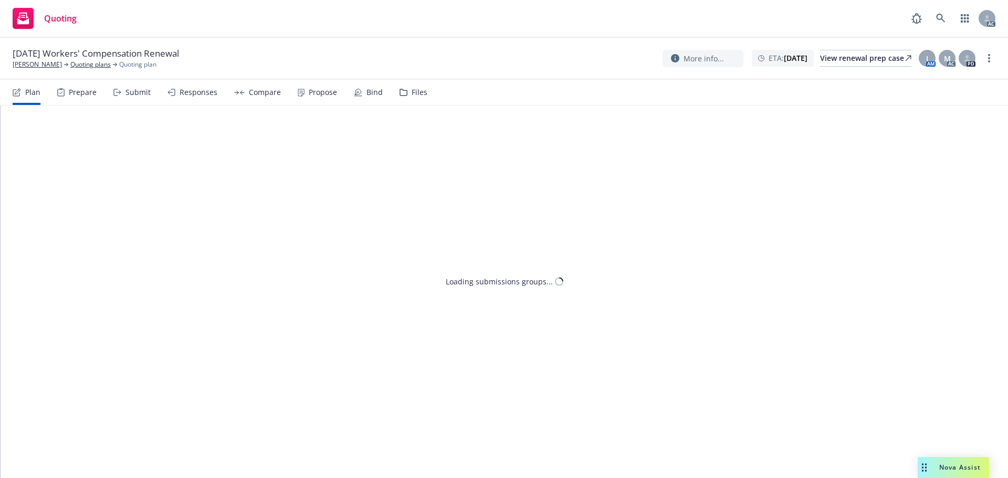
click at [131, 96] on div "Submit" at bounding box center [138, 92] width 25 height 8
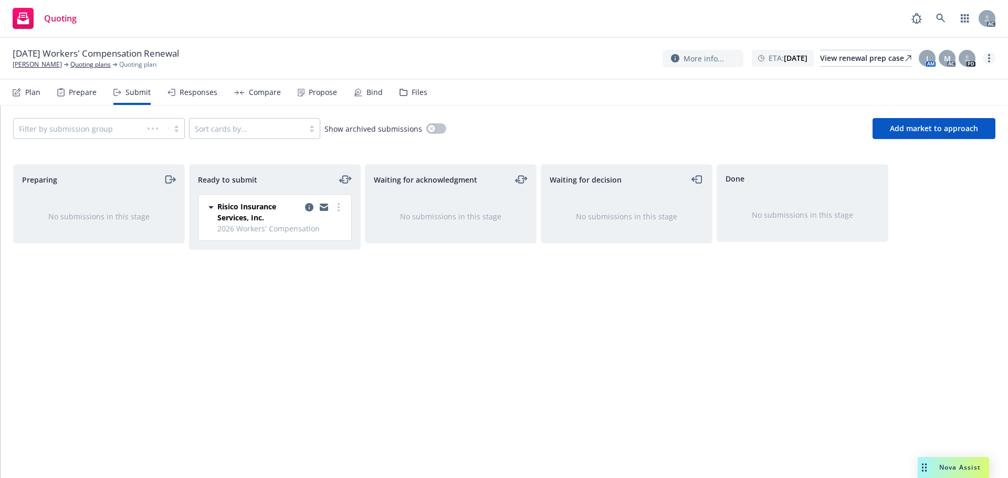
click at [988, 60] on link "more" at bounding box center [989, 58] width 13 height 13
click at [932, 75] on link "Copy logging email" at bounding box center [936, 79] width 117 height 21
